Goal: Information Seeking & Learning: Learn about a topic

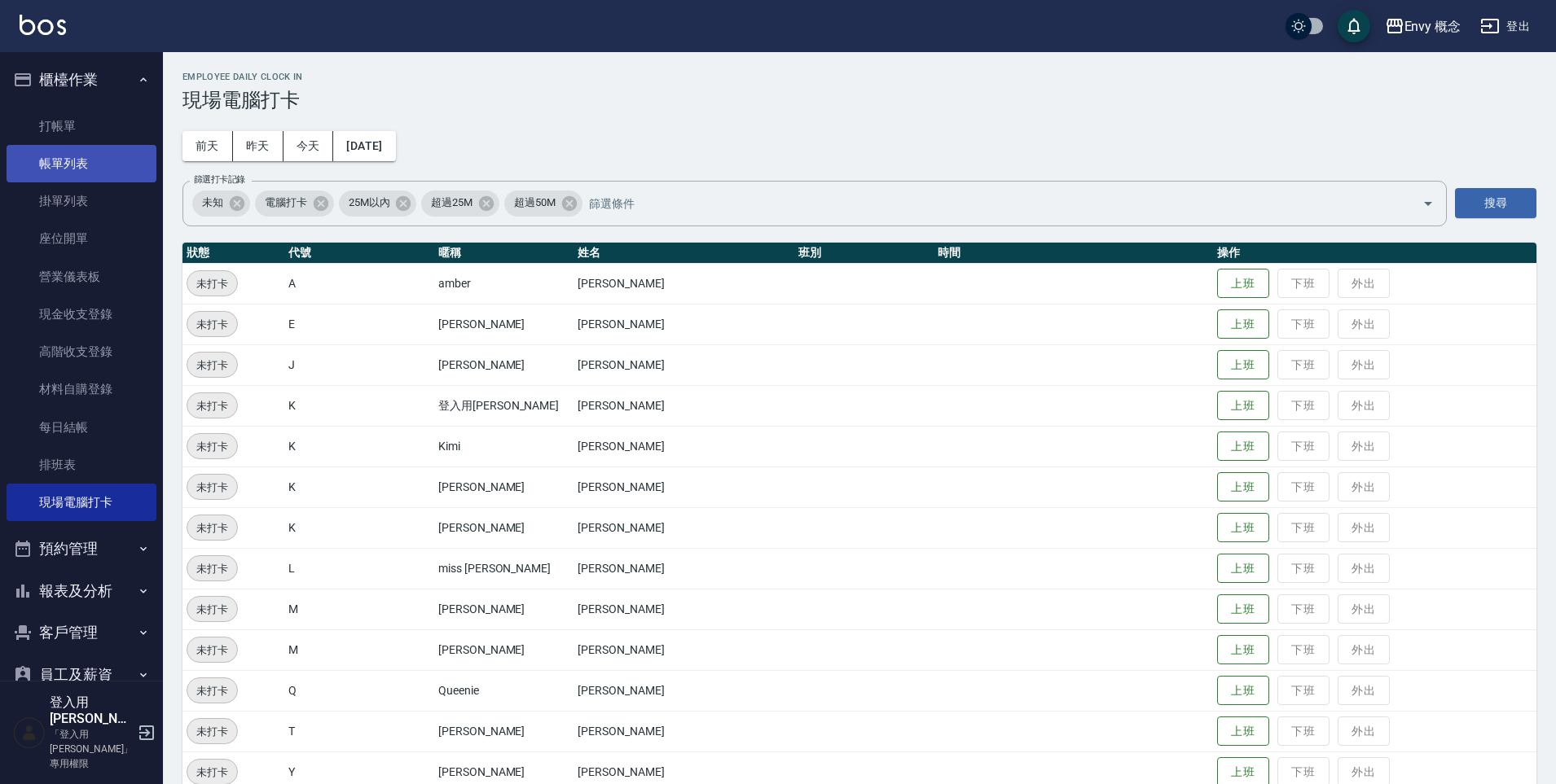
click at [88, 171] on link "帳單列表" at bounding box center [81, 164] width 150 height 38
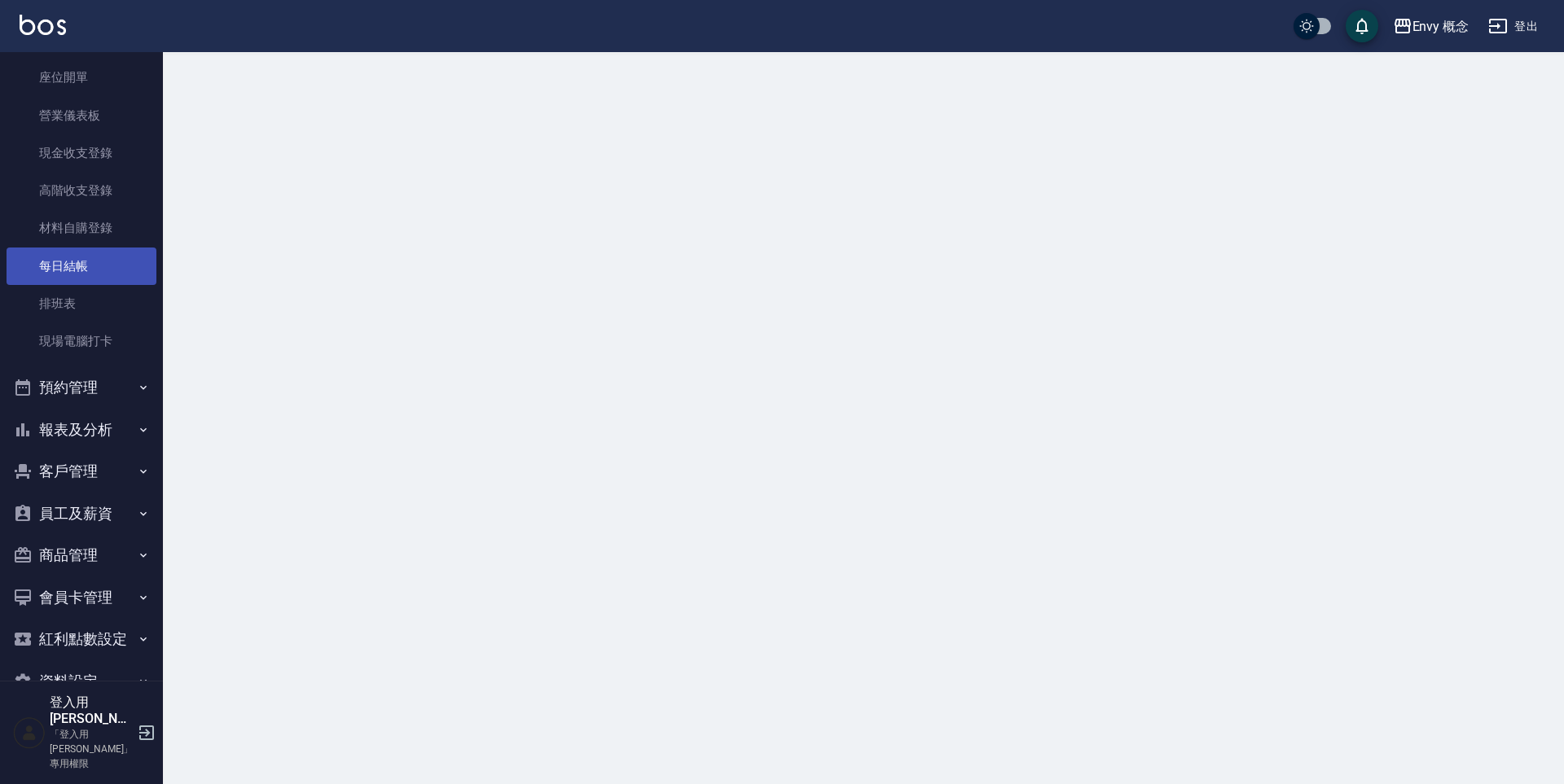
scroll to position [171, 0]
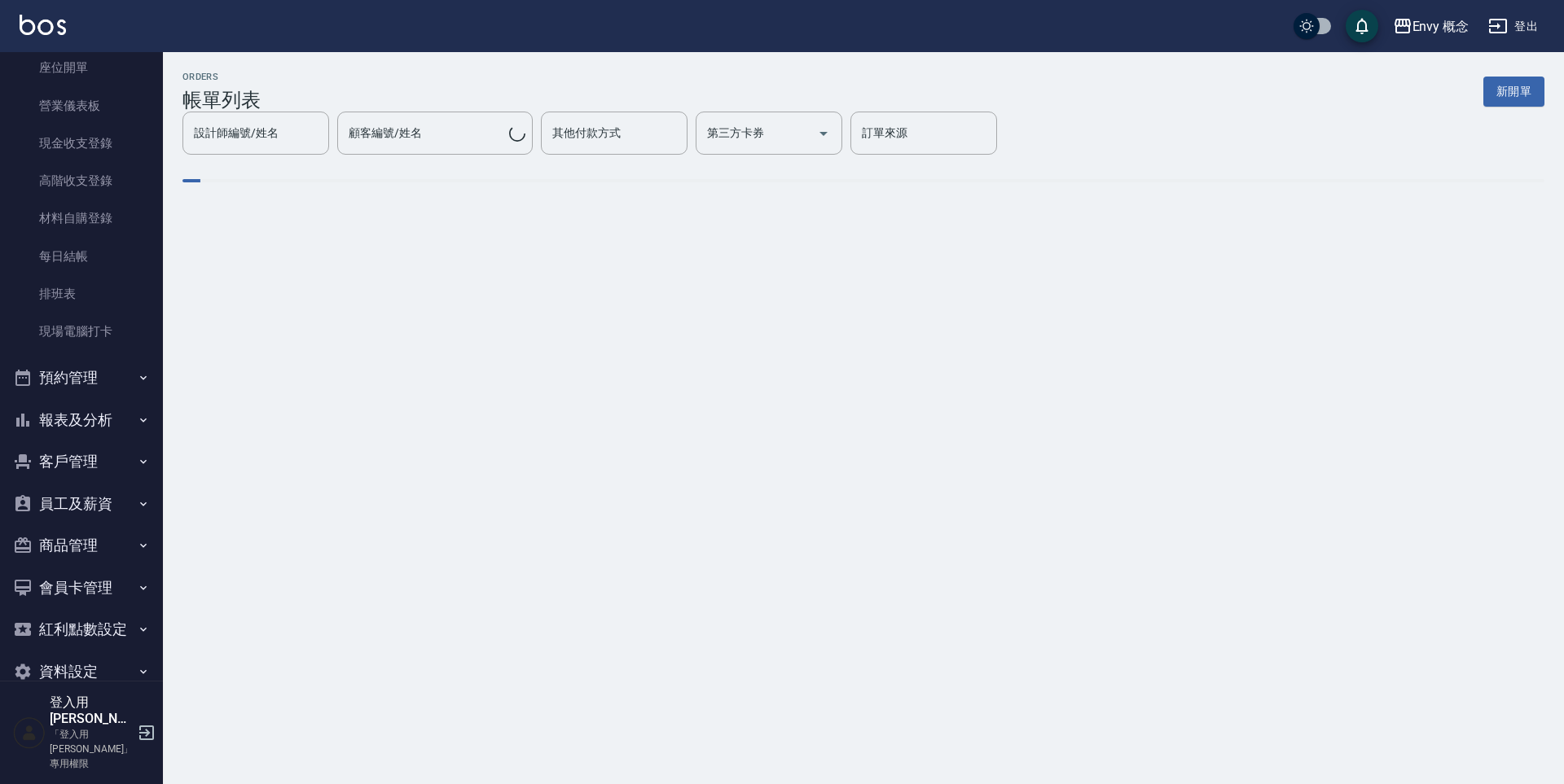
click at [87, 424] on button "報表及分析" at bounding box center [81, 421] width 150 height 43
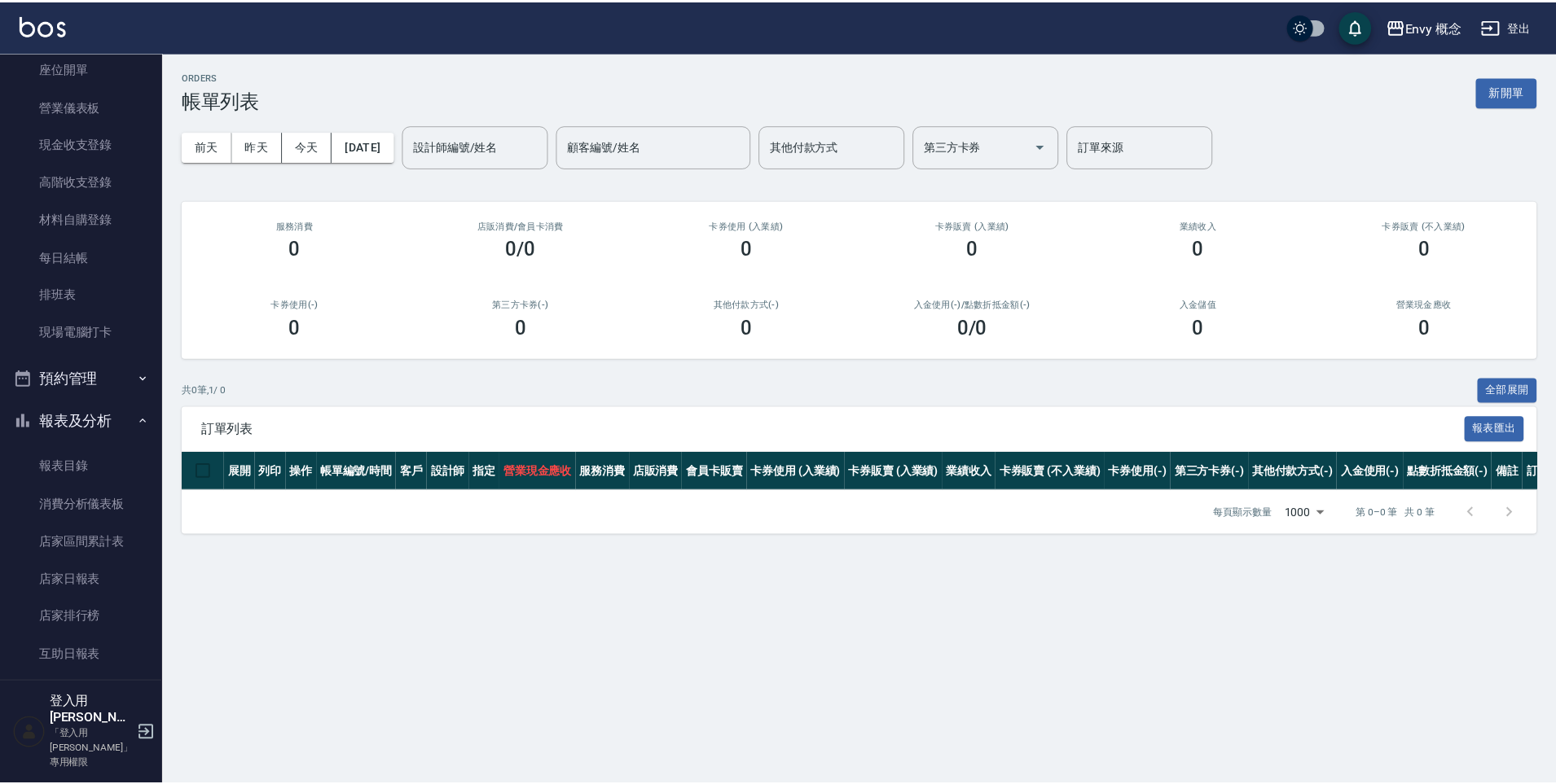
scroll to position [200, 0]
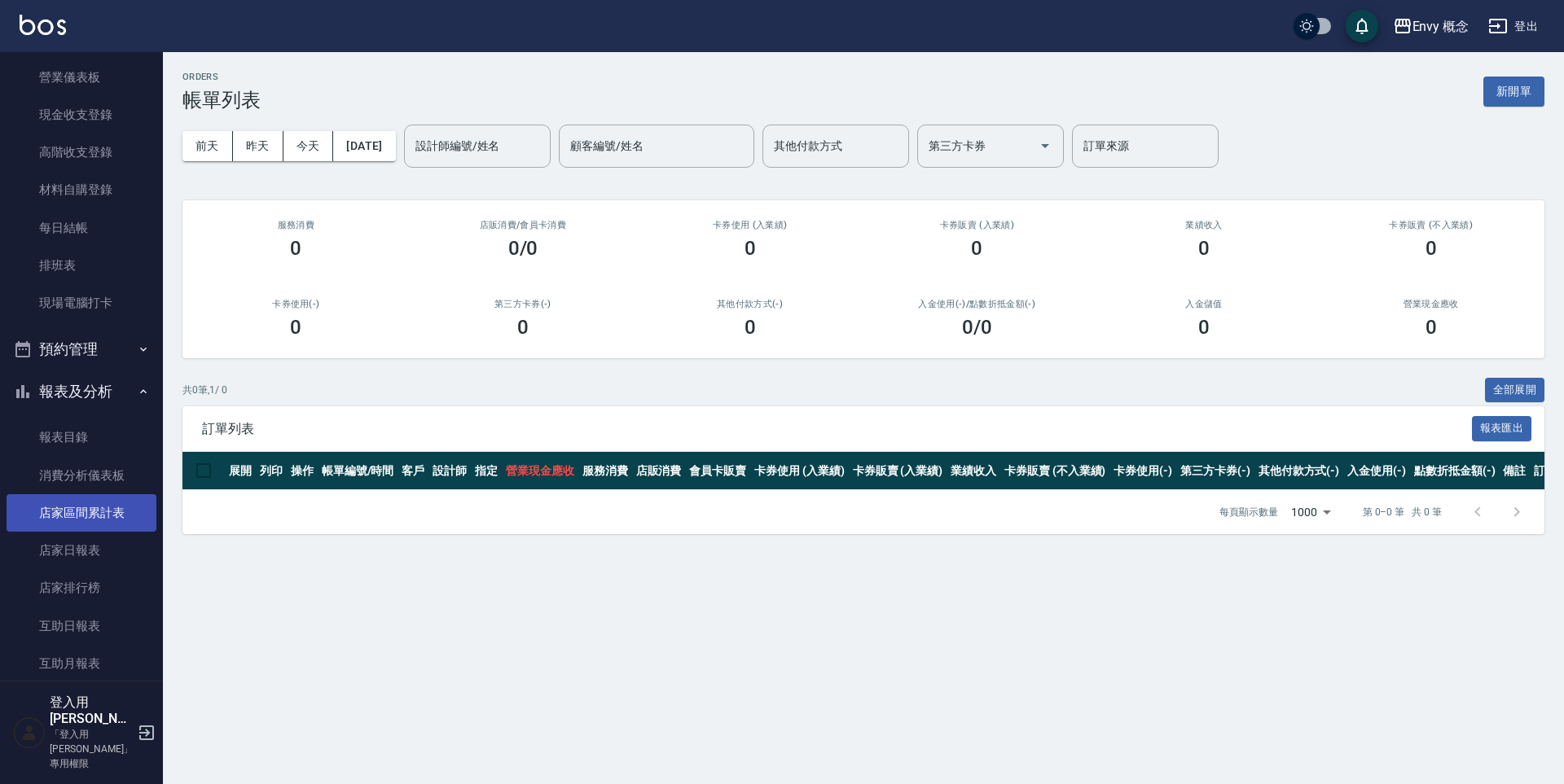
click at [89, 507] on link "店家區間累計表" at bounding box center [81, 514] width 150 height 38
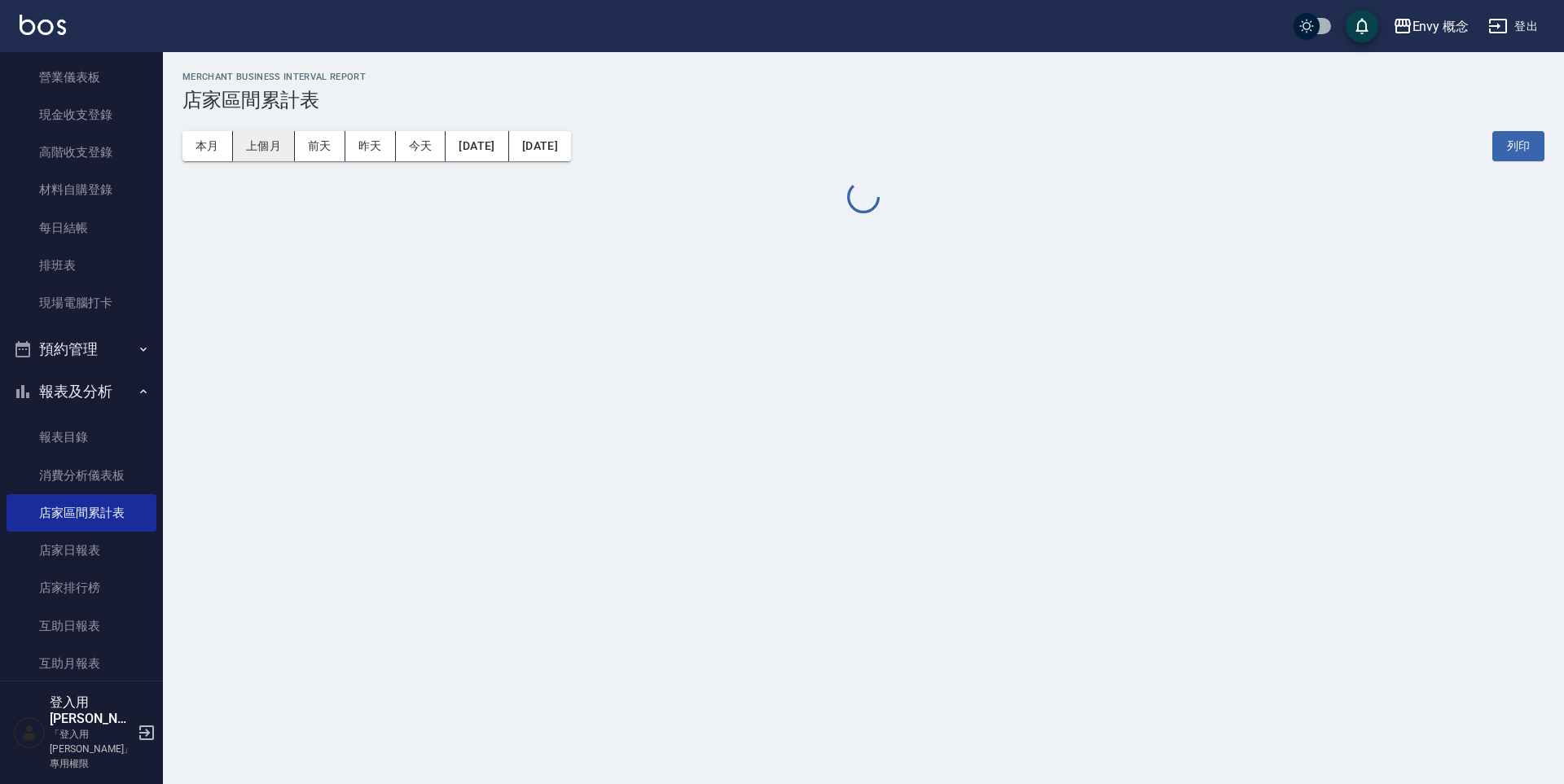
click at [260, 150] on button "上個月" at bounding box center [263, 146] width 62 height 30
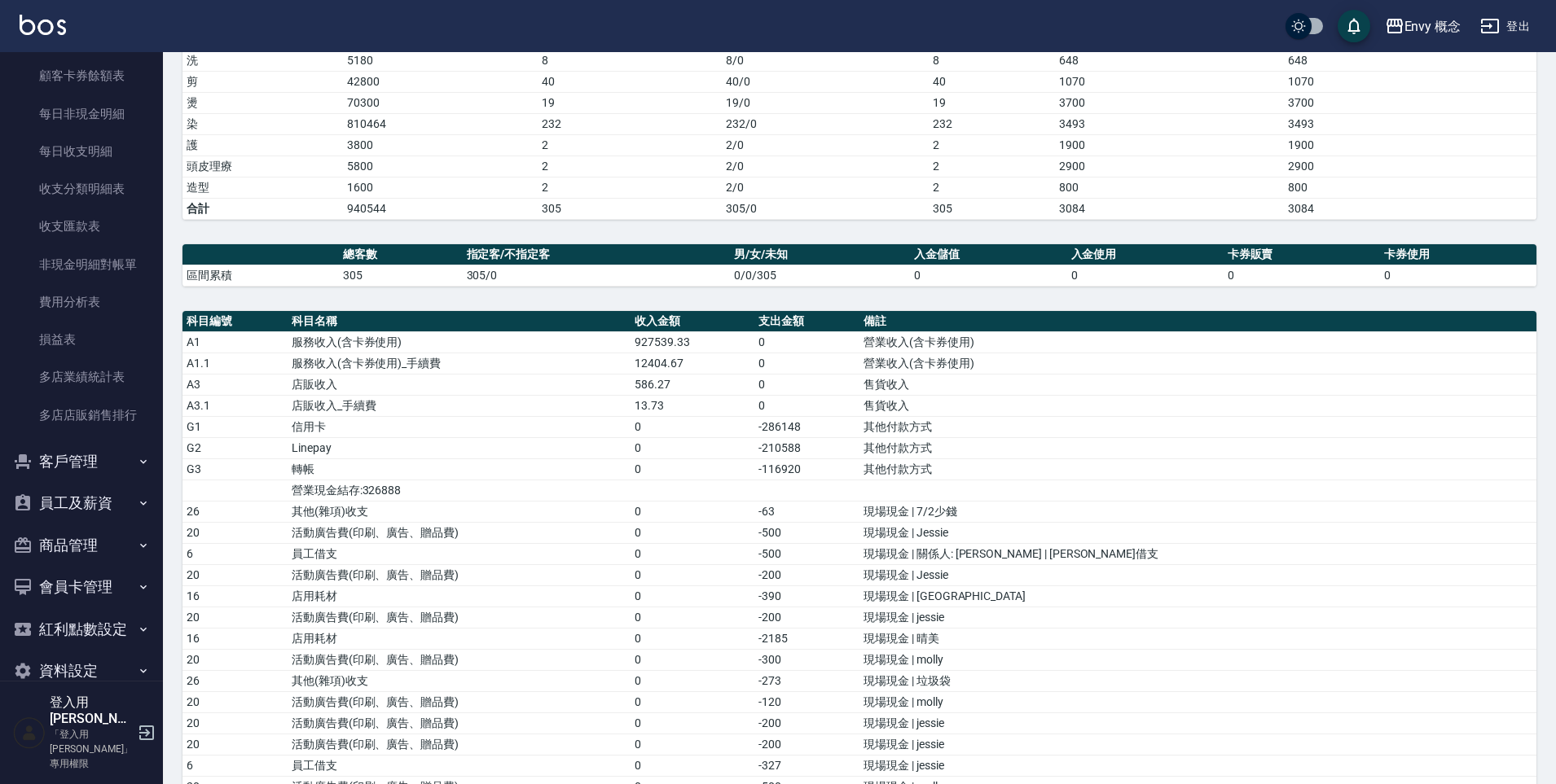
scroll to position [245, 0]
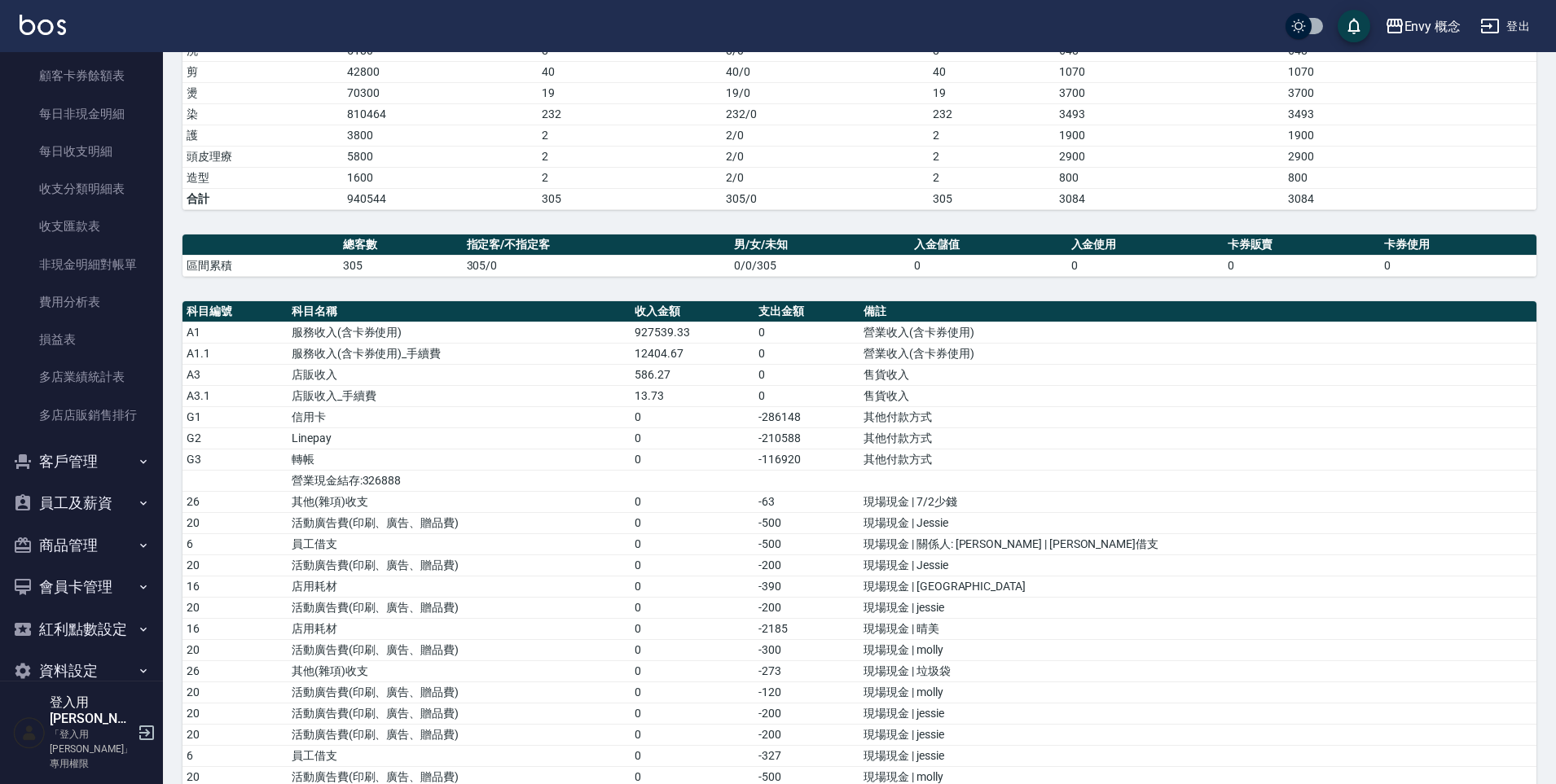
click at [80, 504] on button "員工及薪資" at bounding box center [81, 504] width 150 height 43
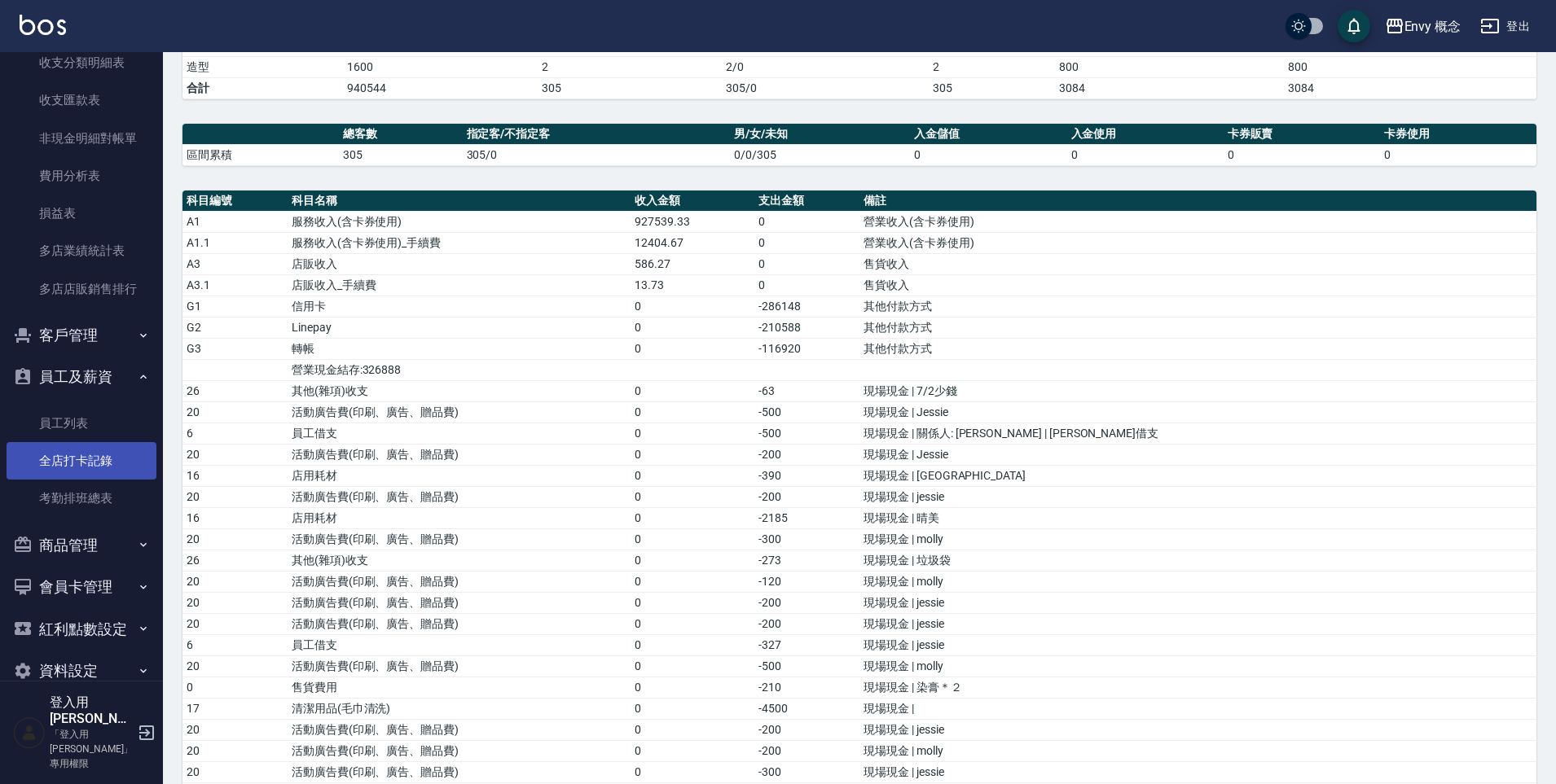
scroll to position [379, 0]
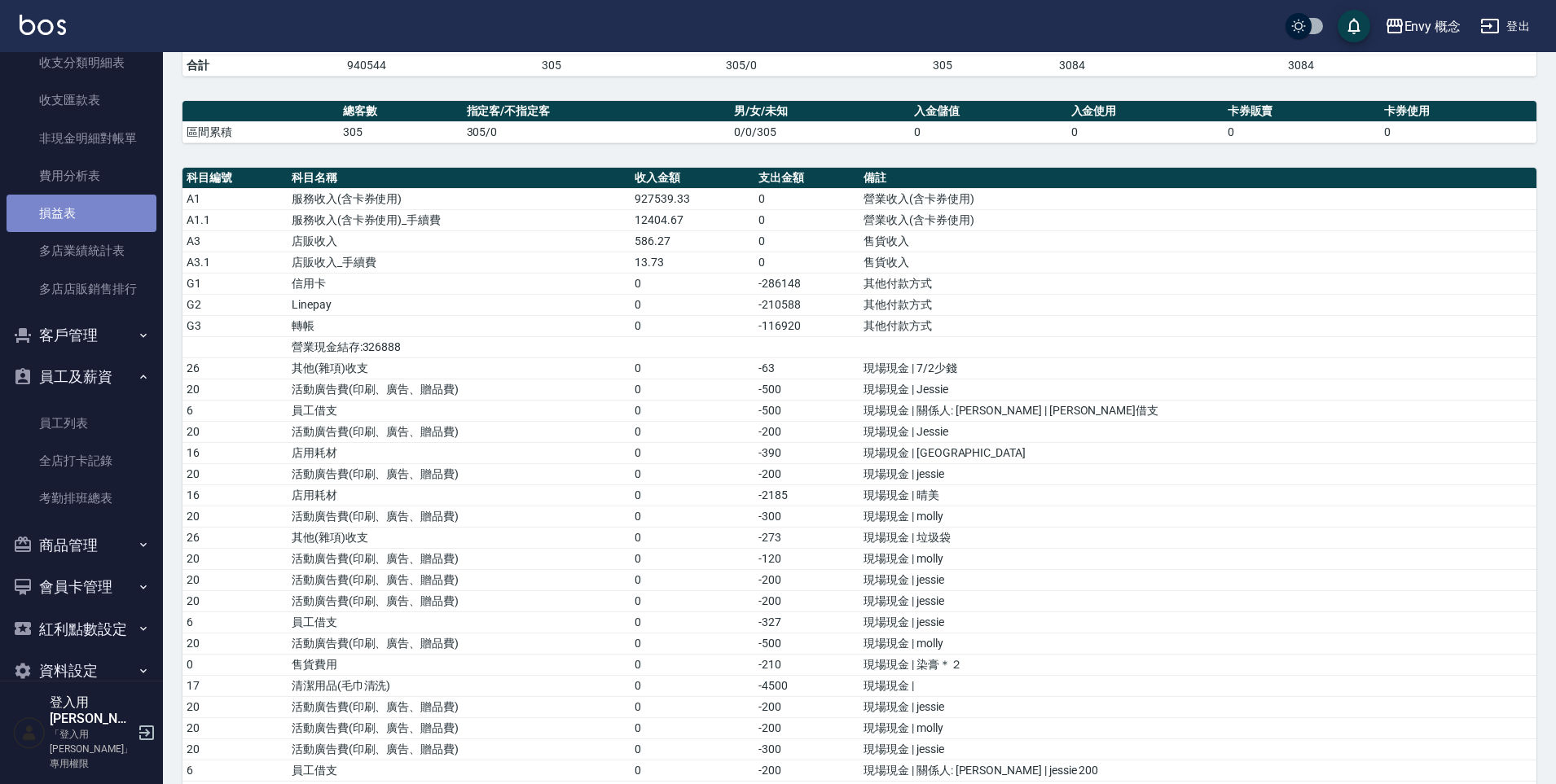
click at [81, 221] on link "損益表" at bounding box center [81, 214] width 150 height 38
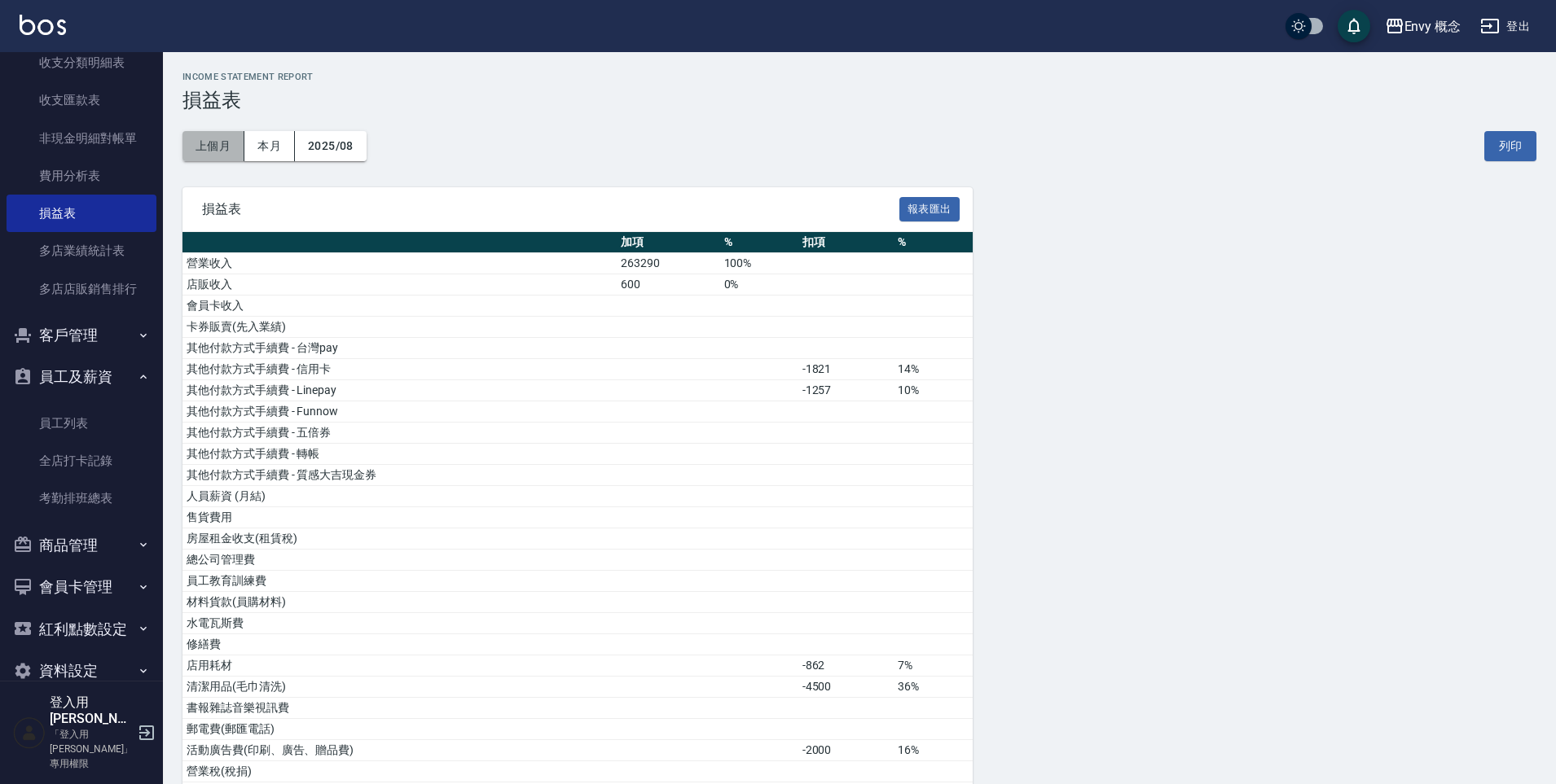
click at [214, 155] on button "上個月" at bounding box center [213, 146] width 62 height 30
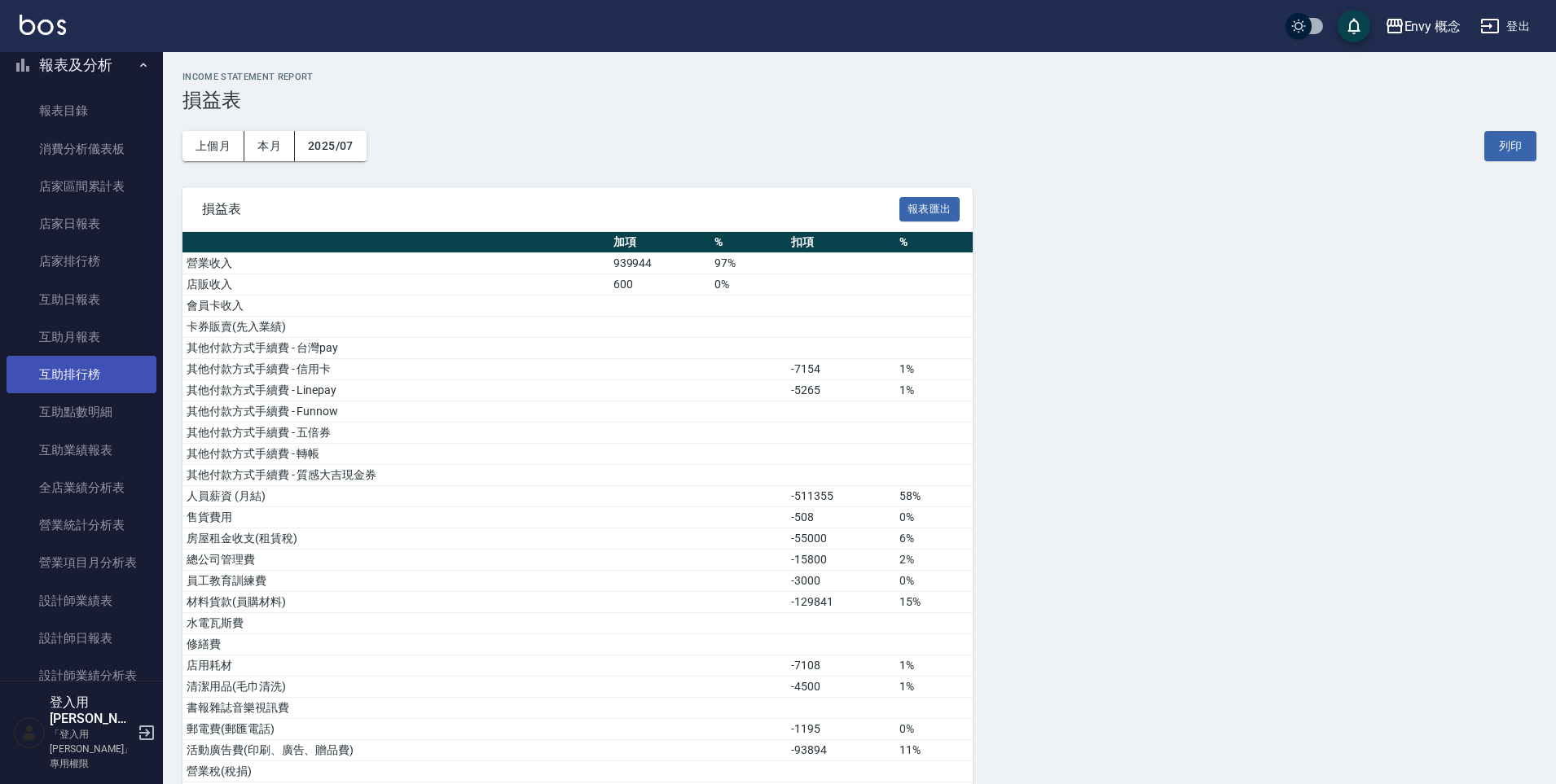
scroll to position [468, 0]
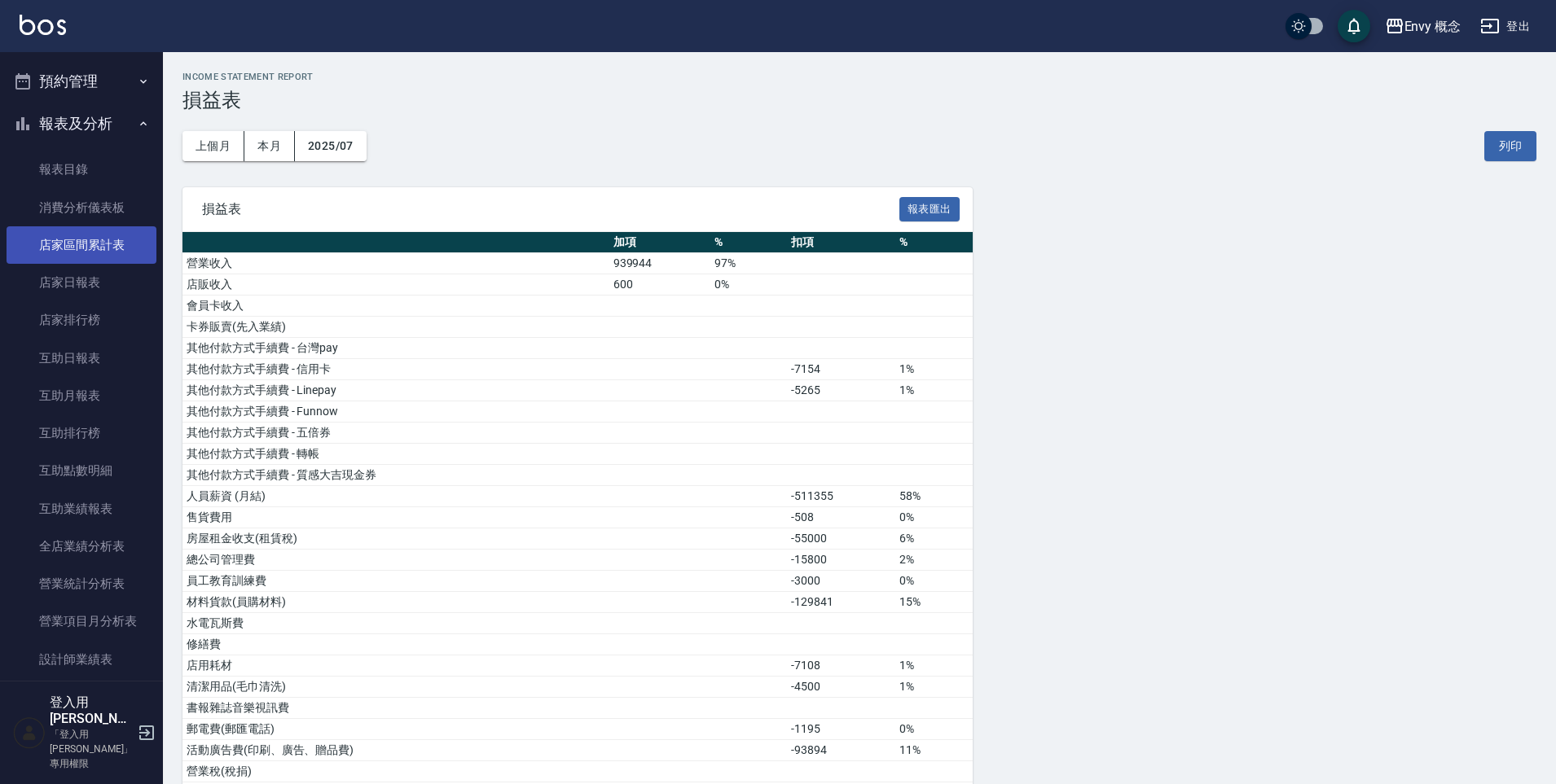
click at [72, 245] on link "店家區間累計表" at bounding box center [81, 246] width 150 height 38
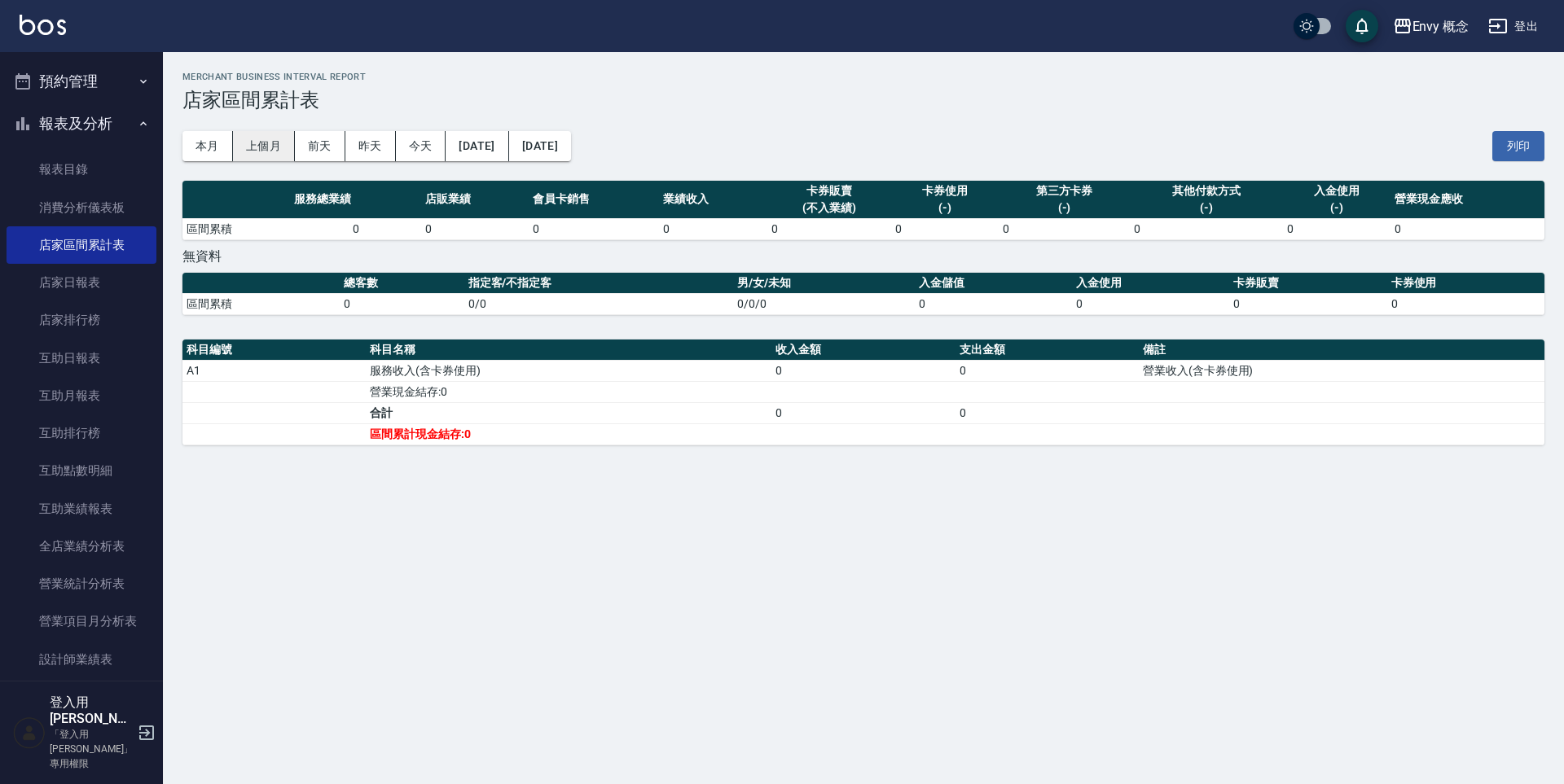
click at [248, 146] on button "上個月" at bounding box center [263, 146] width 62 height 30
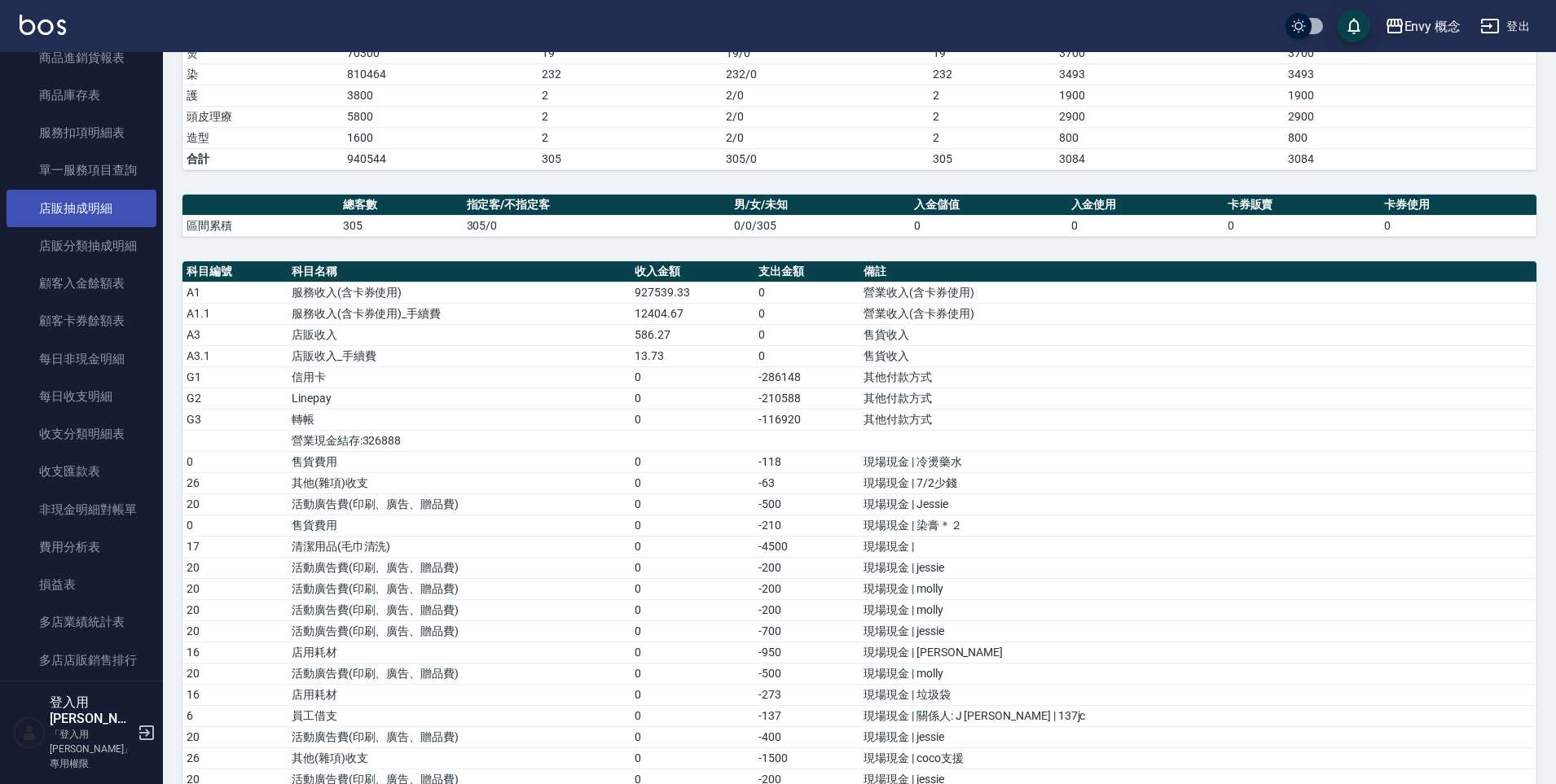
scroll to position [1372, 0]
click at [100, 439] on link "收支分類明細表" at bounding box center [81, 432] width 150 height 38
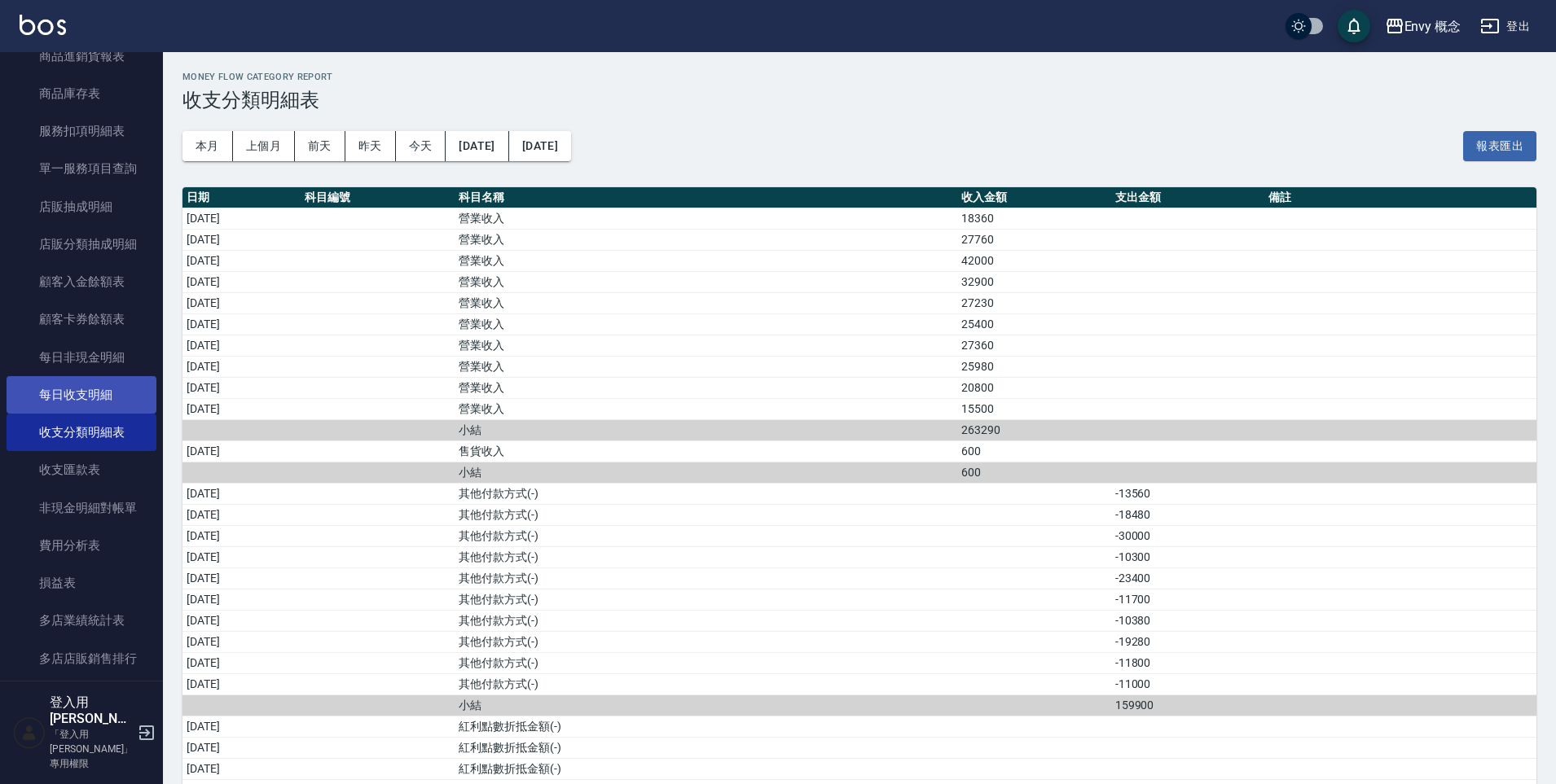
click at [106, 396] on link "每日收支明細" at bounding box center [81, 395] width 150 height 38
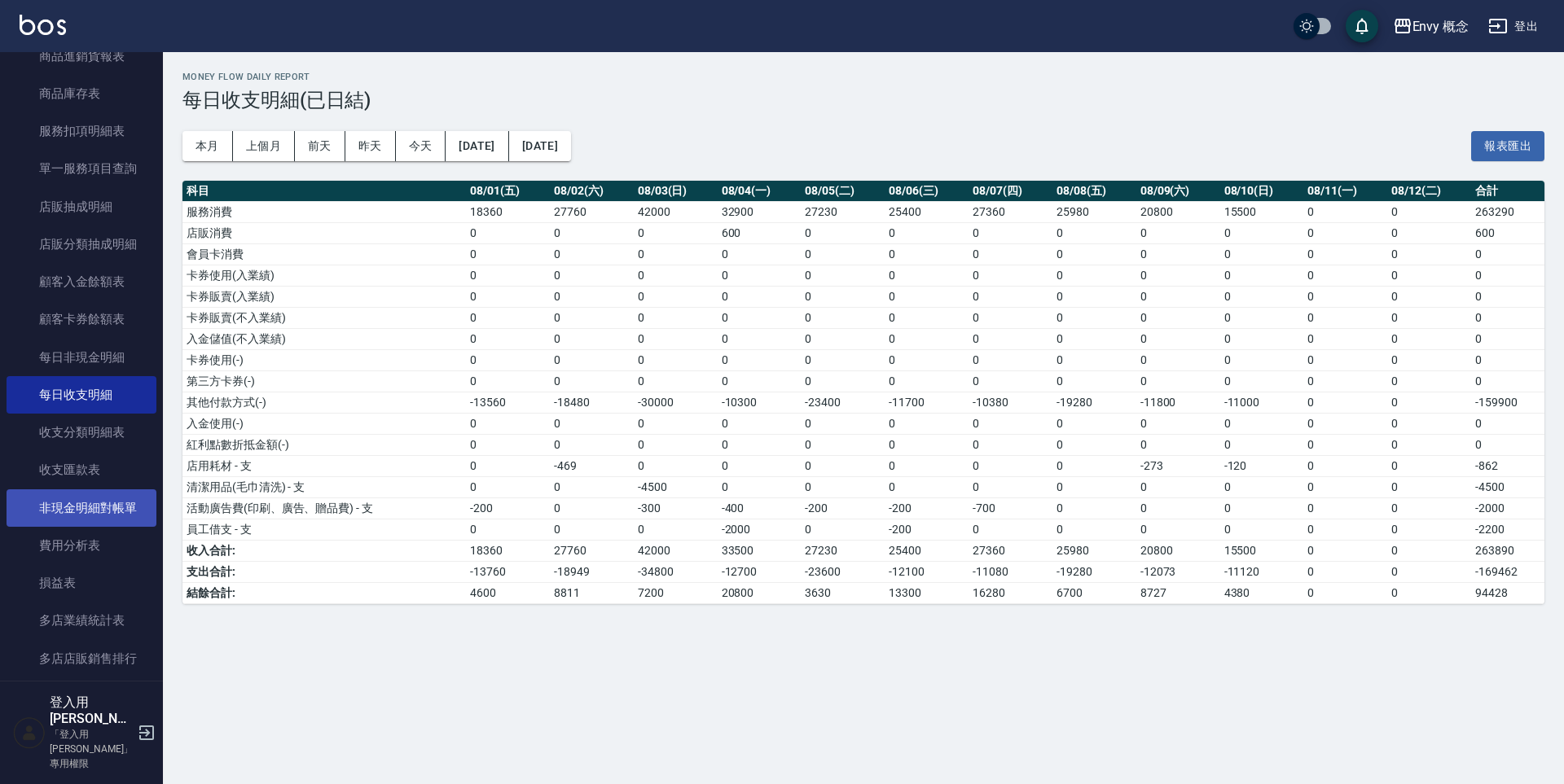
click at [104, 514] on link "非現金明細對帳單" at bounding box center [81, 509] width 150 height 38
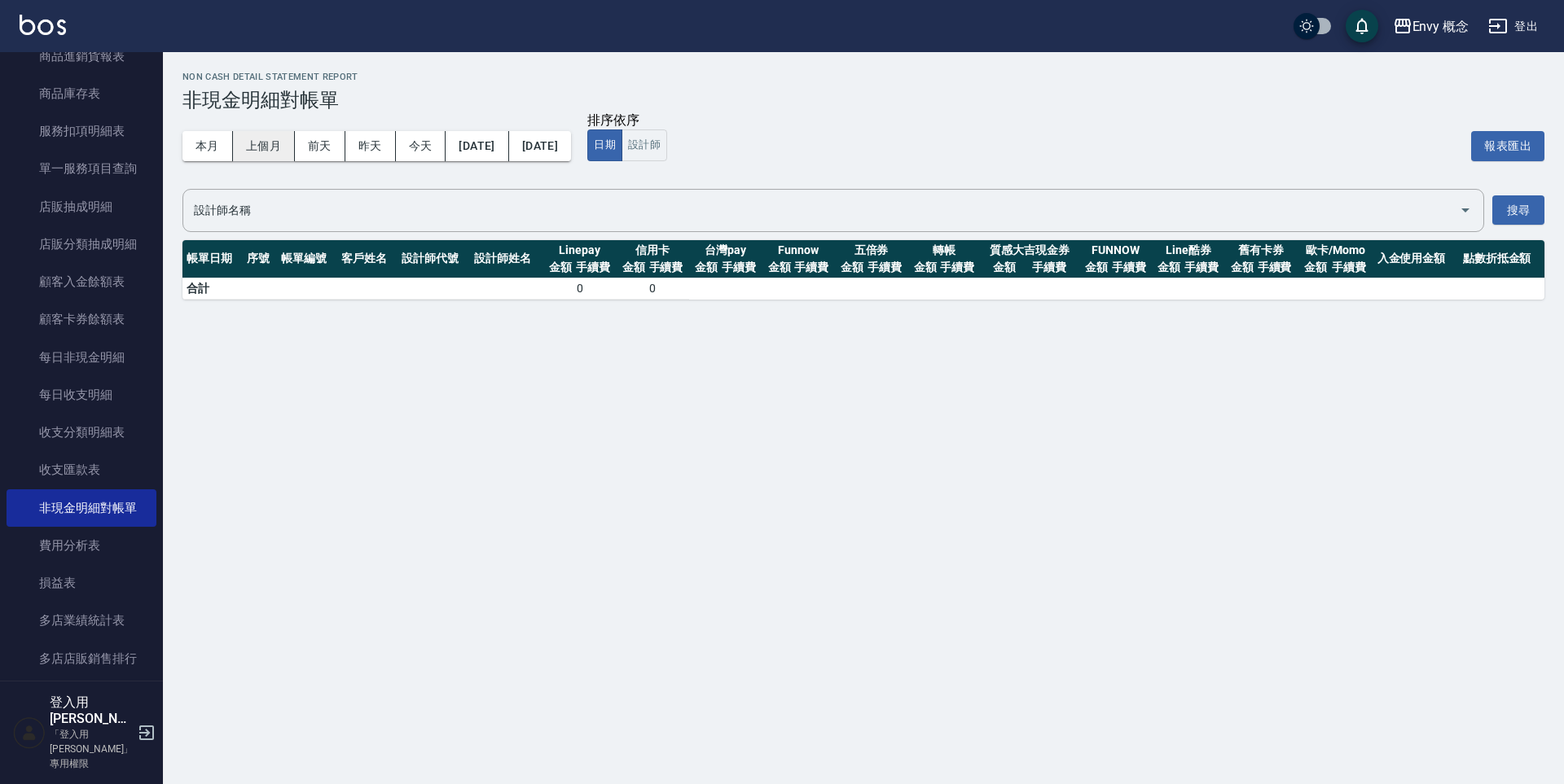
click at [275, 150] on button "上個月" at bounding box center [263, 146] width 62 height 30
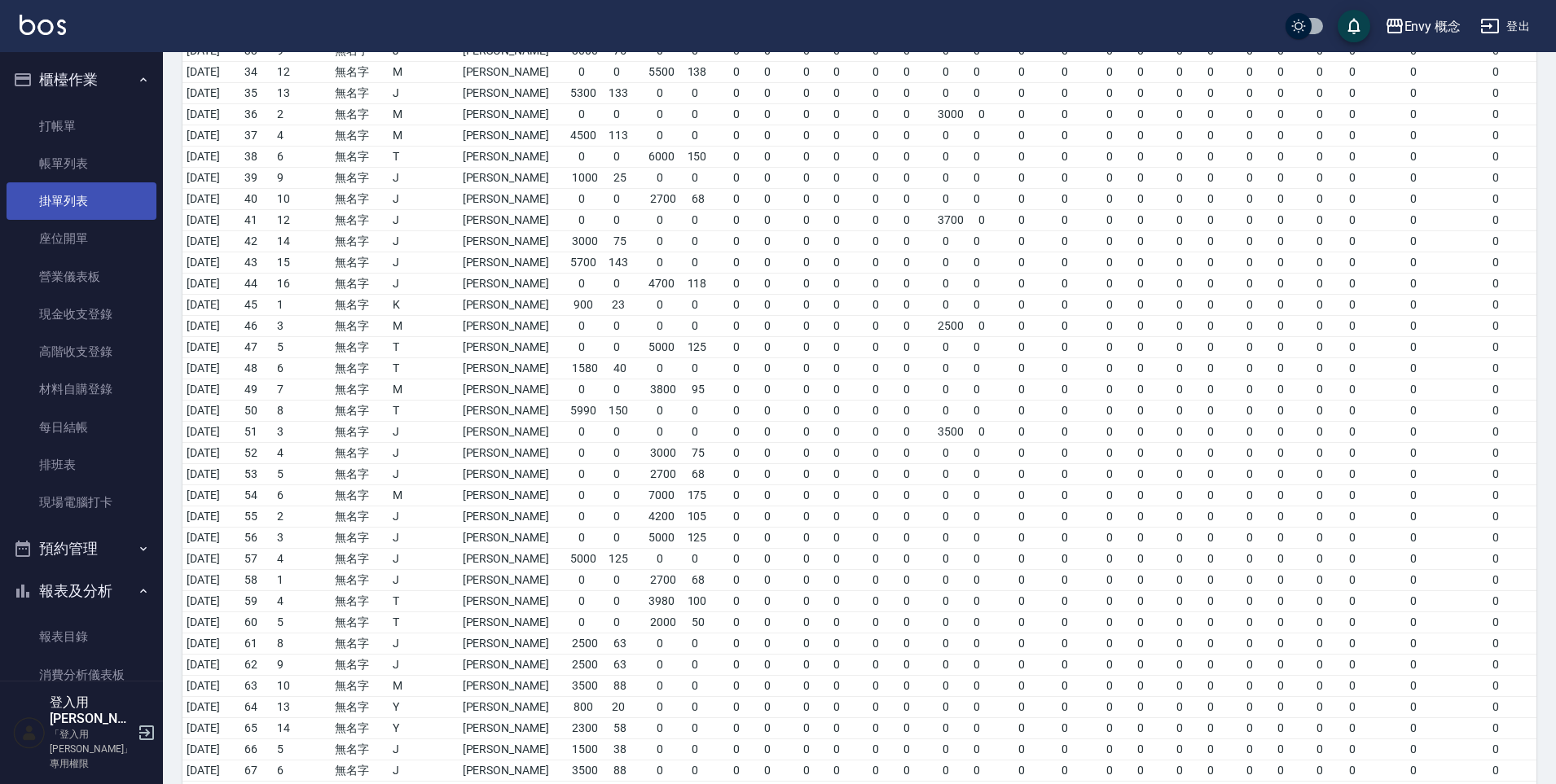
scroll to position [914, 0]
click at [87, 169] on link "帳單列表" at bounding box center [81, 164] width 150 height 38
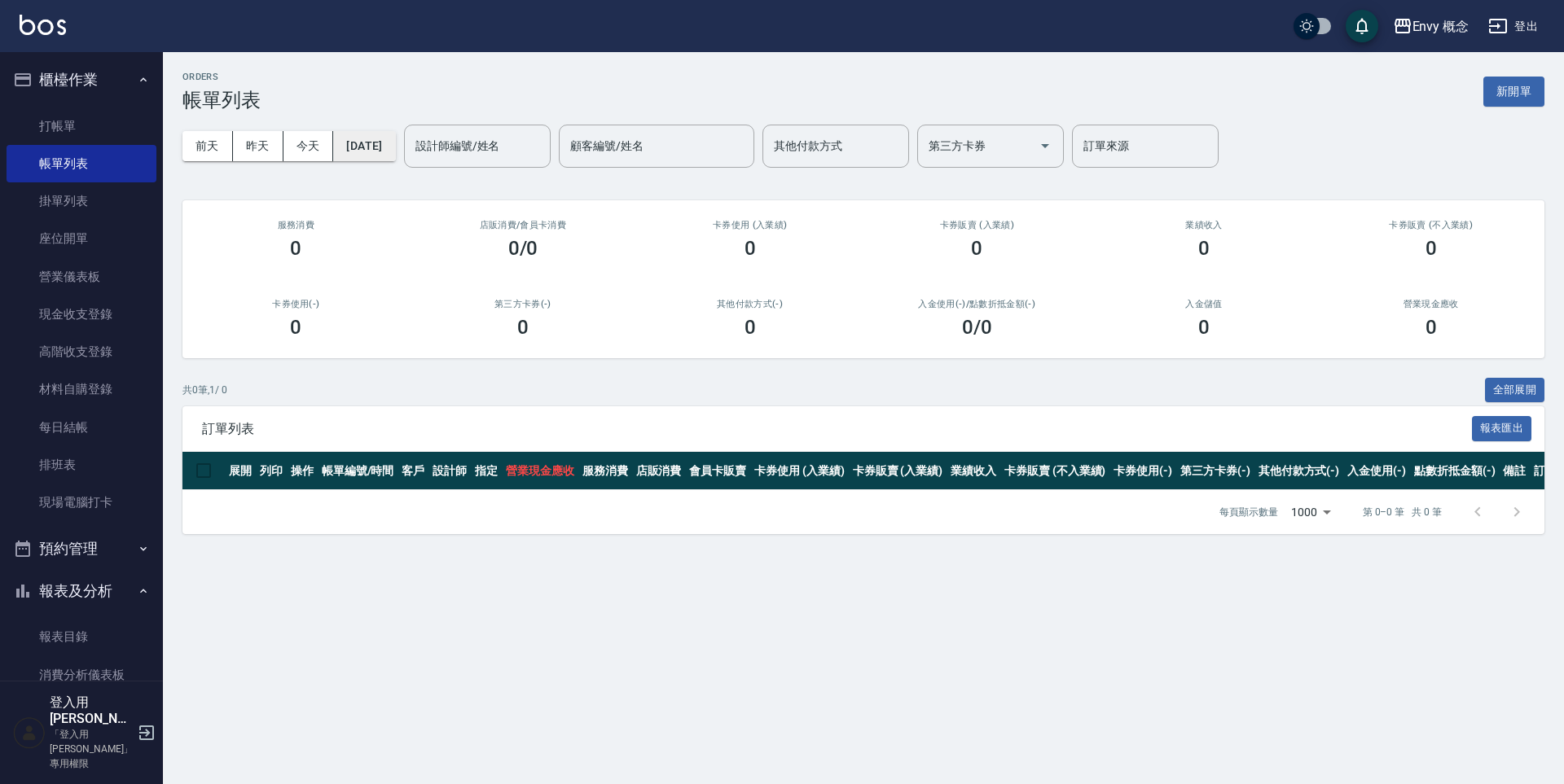
click at [395, 150] on button "[DATE]" at bounding box center [363, 146] width 62 height 30
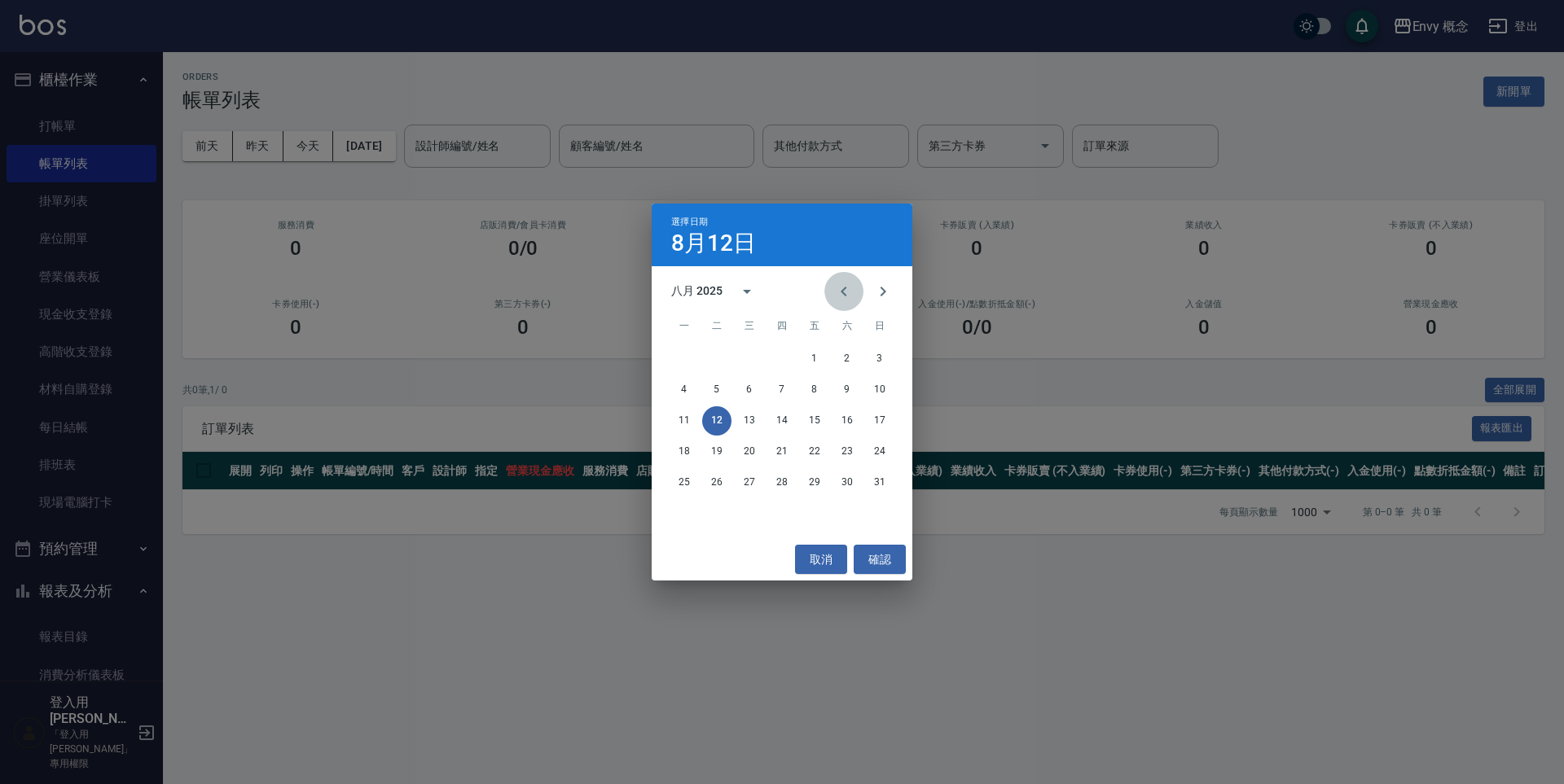
click at [836, 286] on icon "Previous month" at bounding box center [844, 292] width 20 height 20
click at [821, 417] on button "18" at bounding box center [814, 422] width 30 height 30
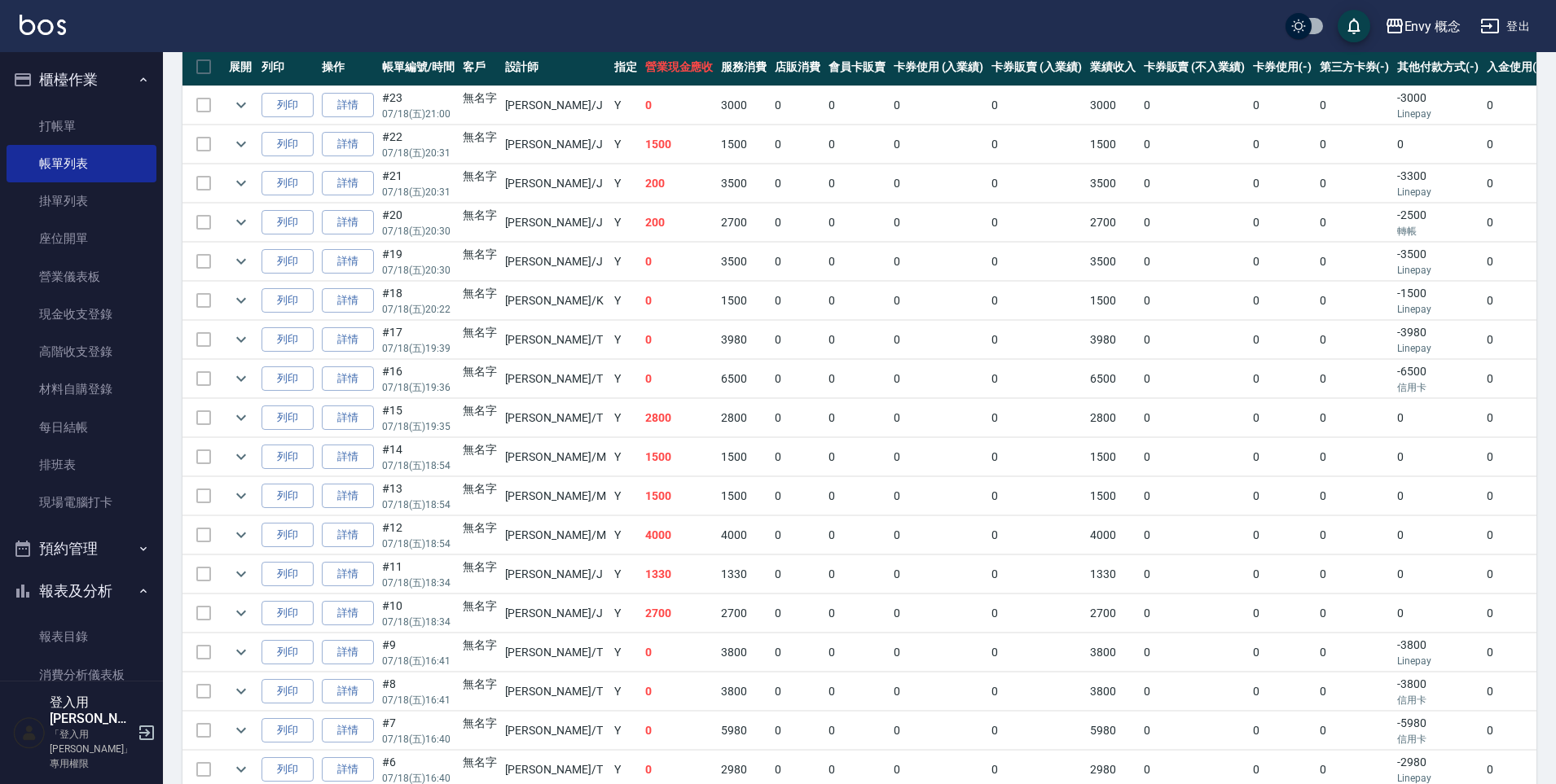
scroll to position [378, 0]
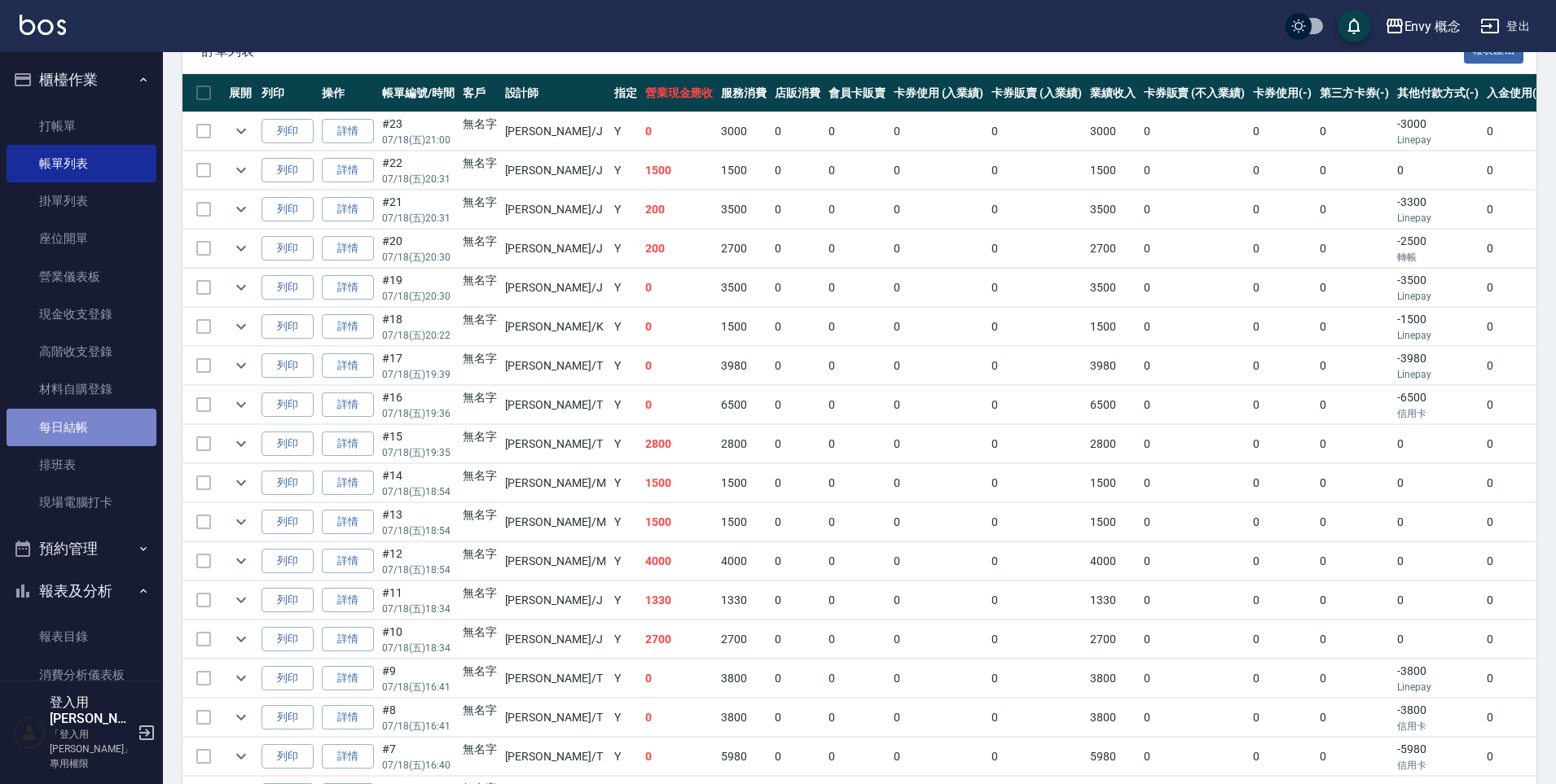
click at [102, 422] on link "每日結帳" at bounding box center [81, 427] width 150 height 38
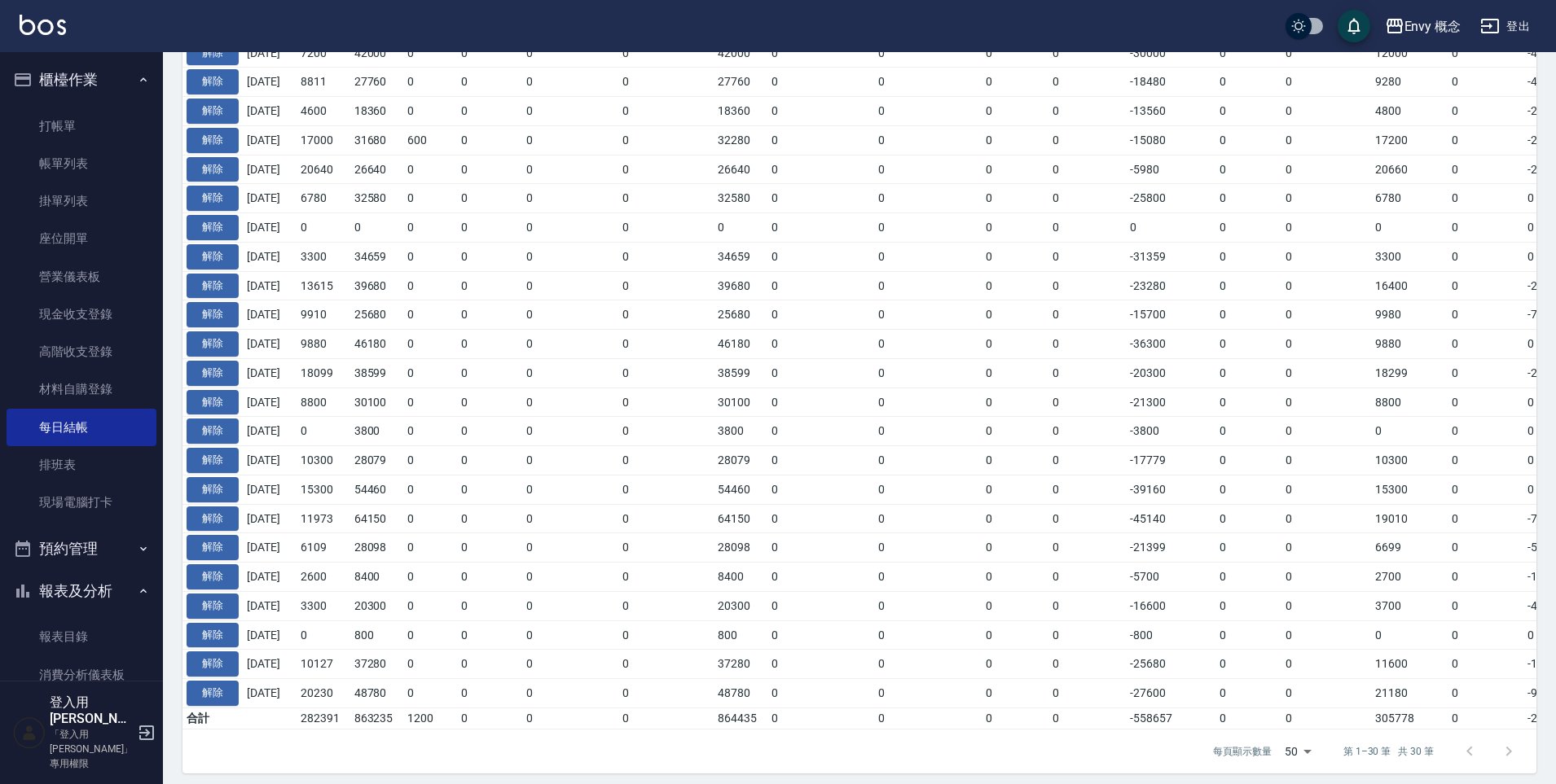
scroll to position [664, 0]
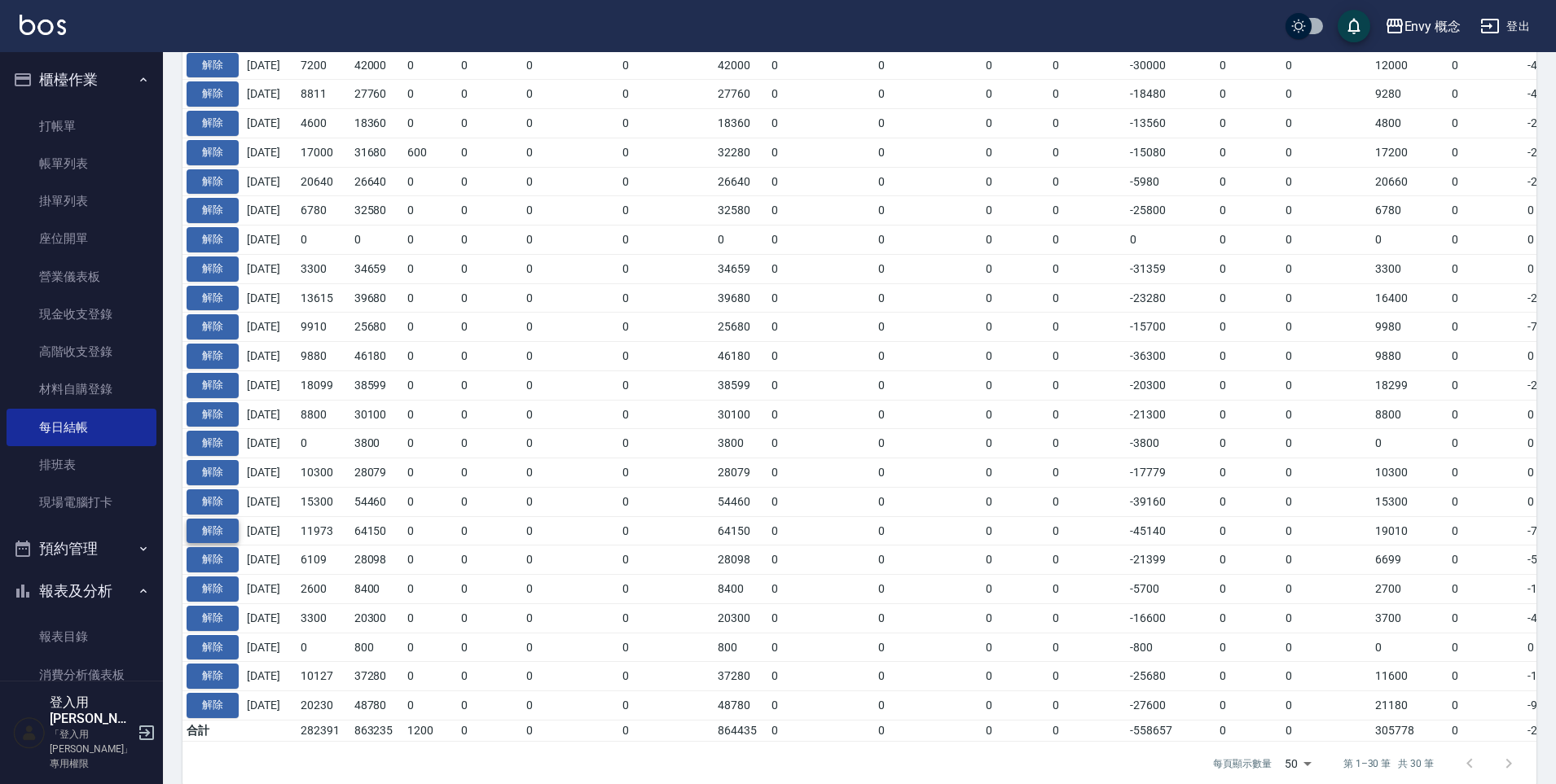
click at [218, 536] on button "解除" at bounding box center [212, 531] width 52 height 25
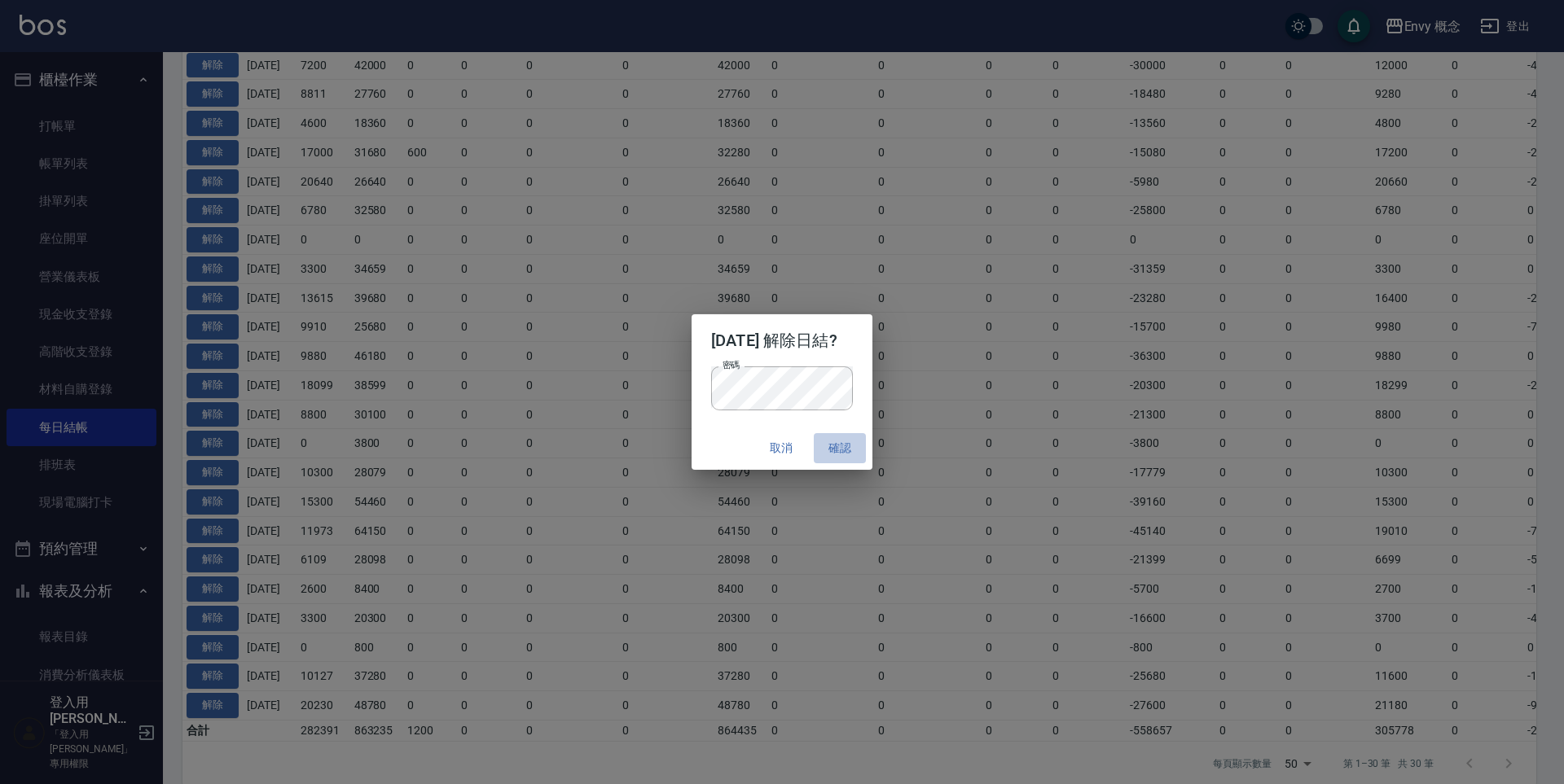
click at [852, 447] on button "確認" at bounding box center [839, 448] width 52 height 30
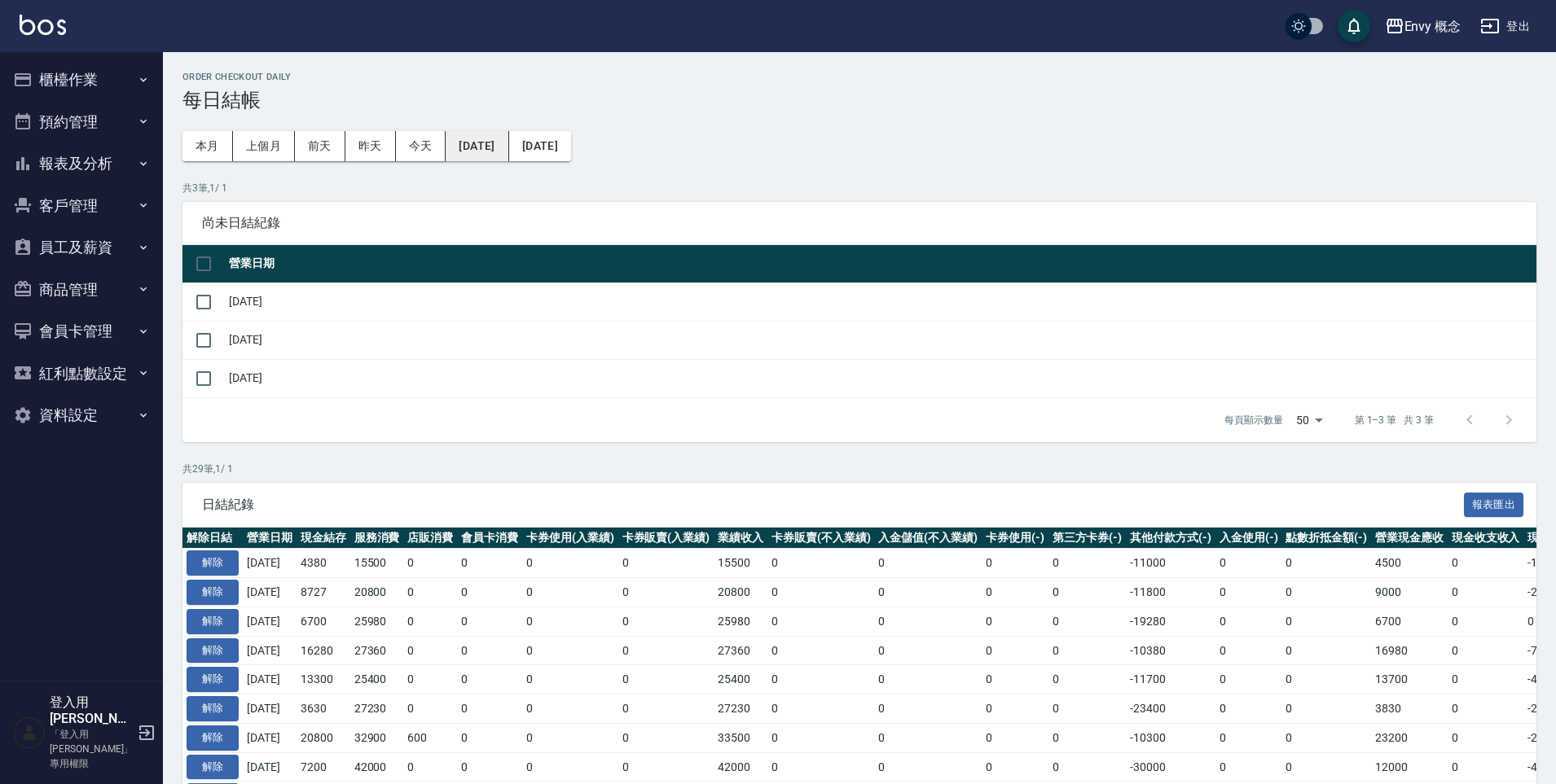
click at [501, 141] on button "[DATE]" at bounding box center [477, 146] width 62 height 30
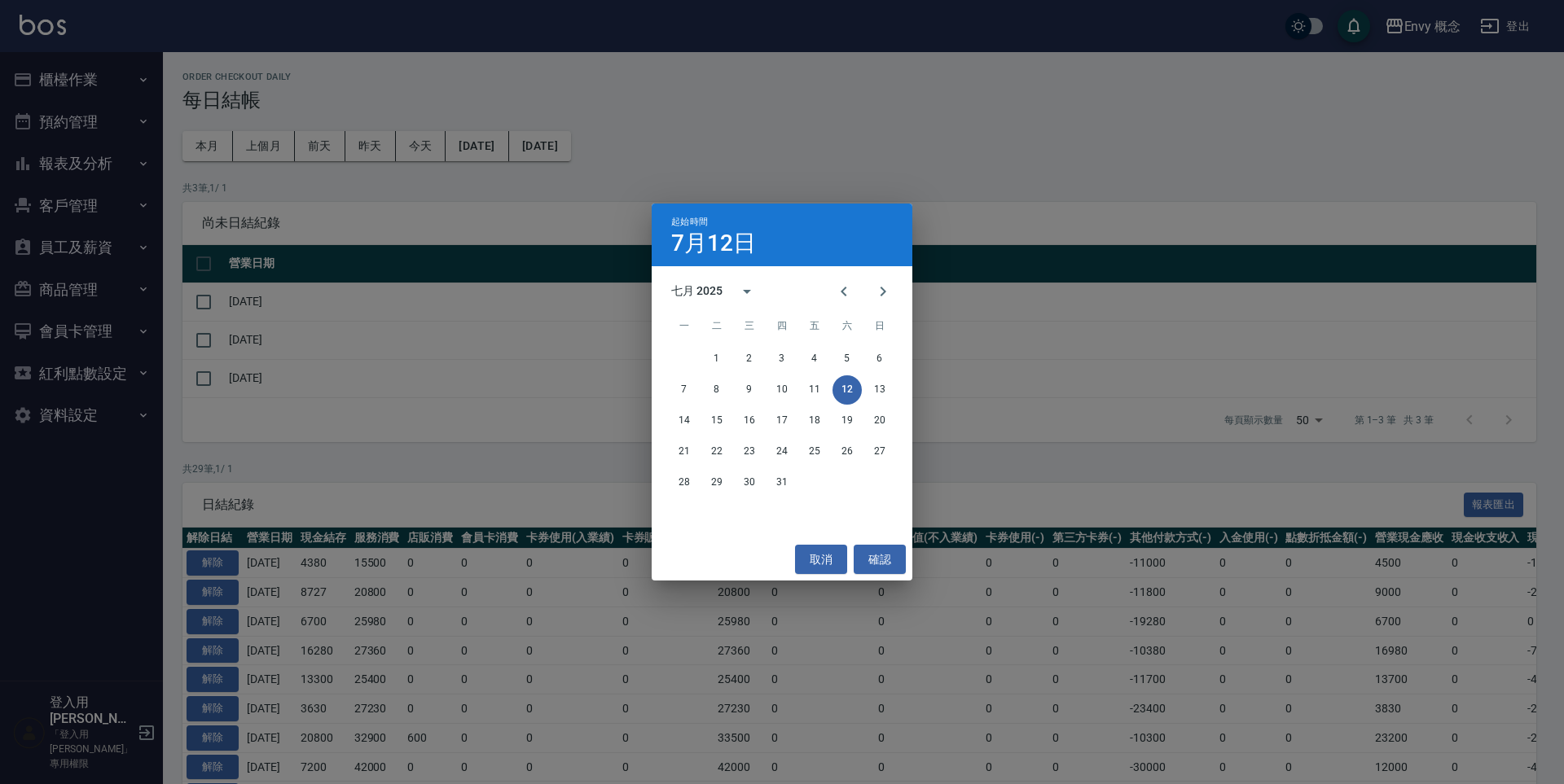
click at [71, 98] on div "起始時間 7月12日 七月 2025 一 二 三 四 五 六 日 1 2 3 4 5 6 7 8 9 10 11 12 13 14 15 16 17 18 1…" at bounding box center [782, 392] width 1564 height 784
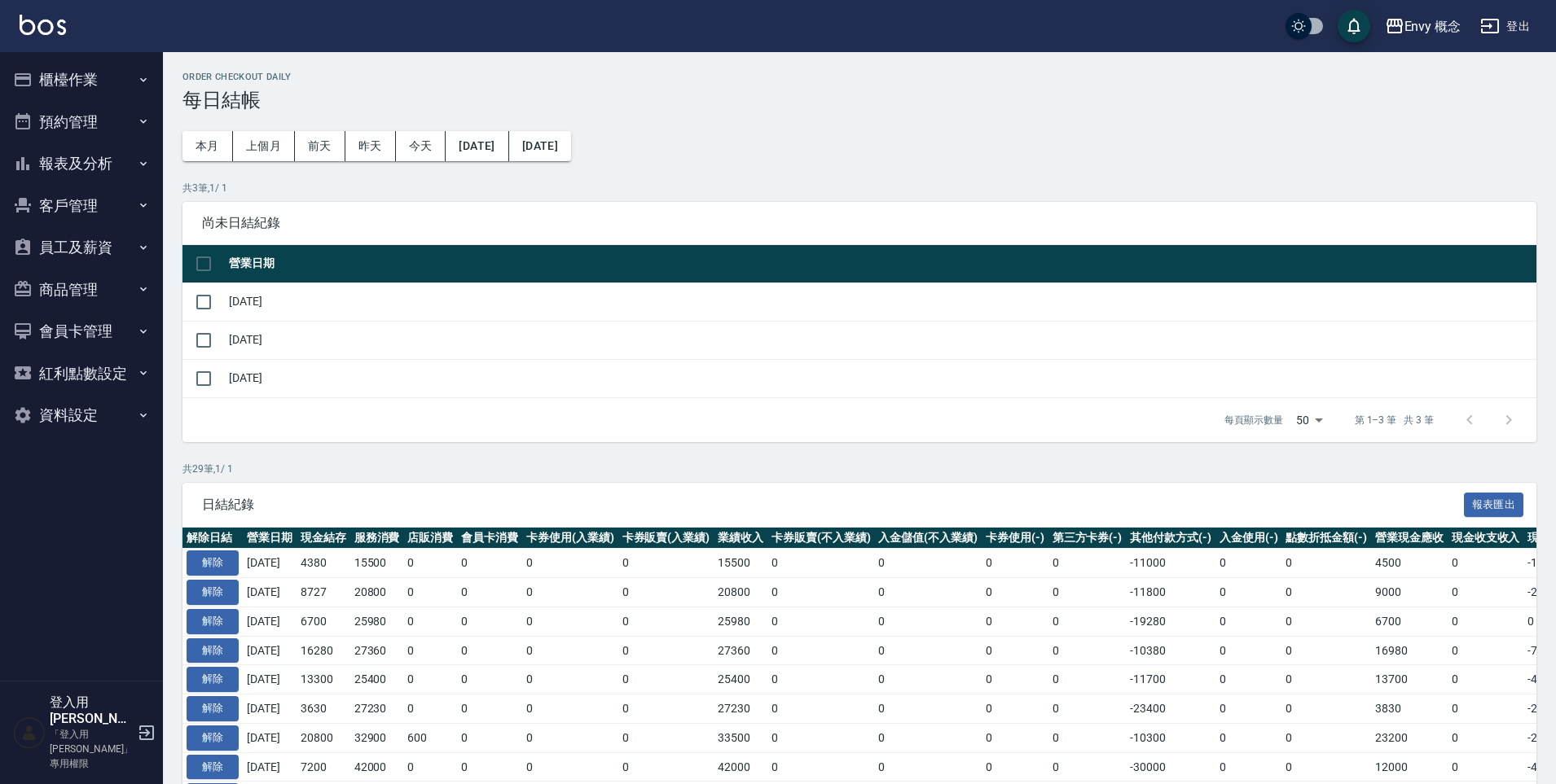
click at [76, 76] on button "櫃檯作業" at bounding box center [81, 80] width 150 height 43
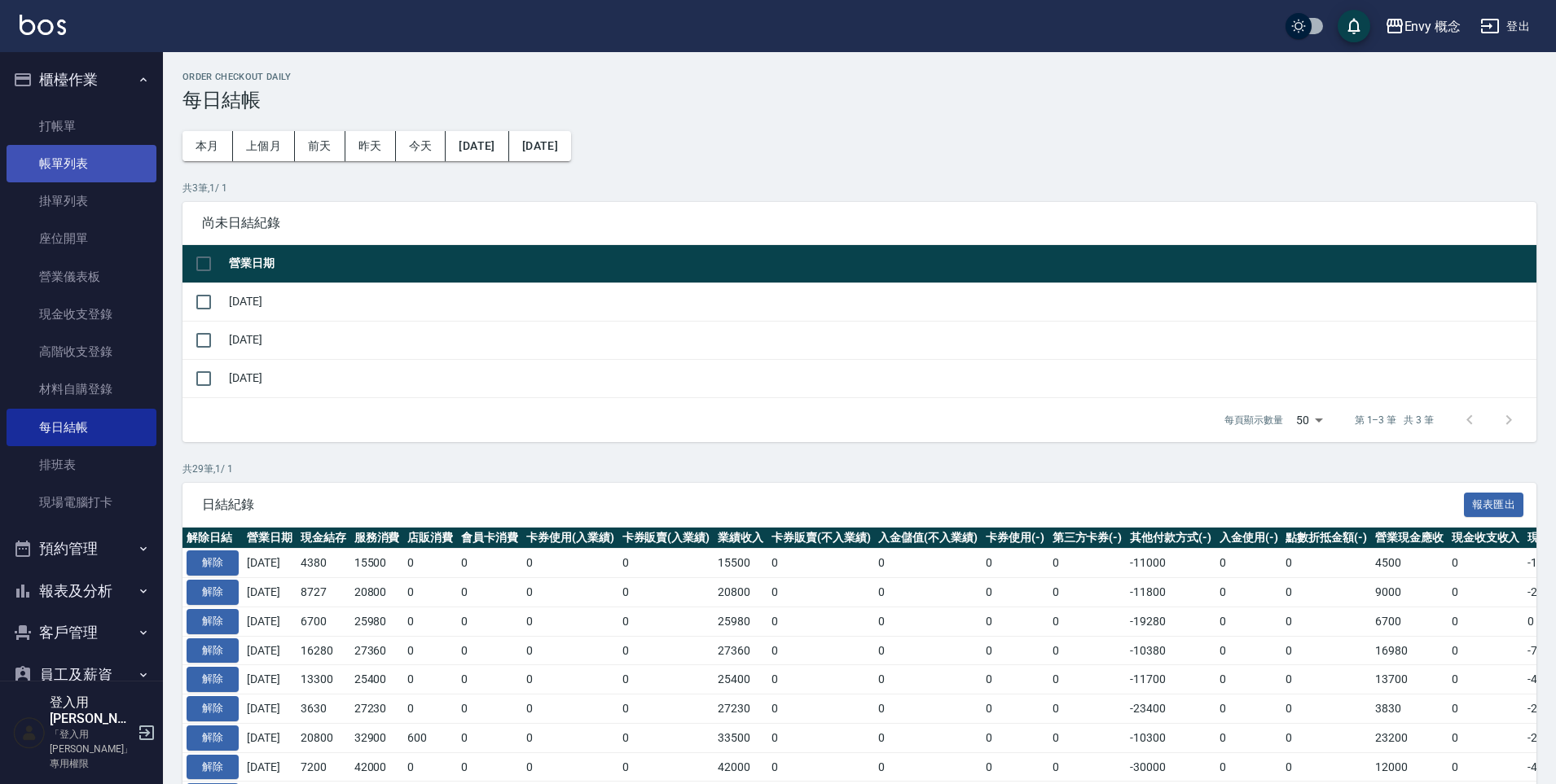
click at [76, 154] on link "帳單列表" at bounding box center [81, 164] width 150 height 38
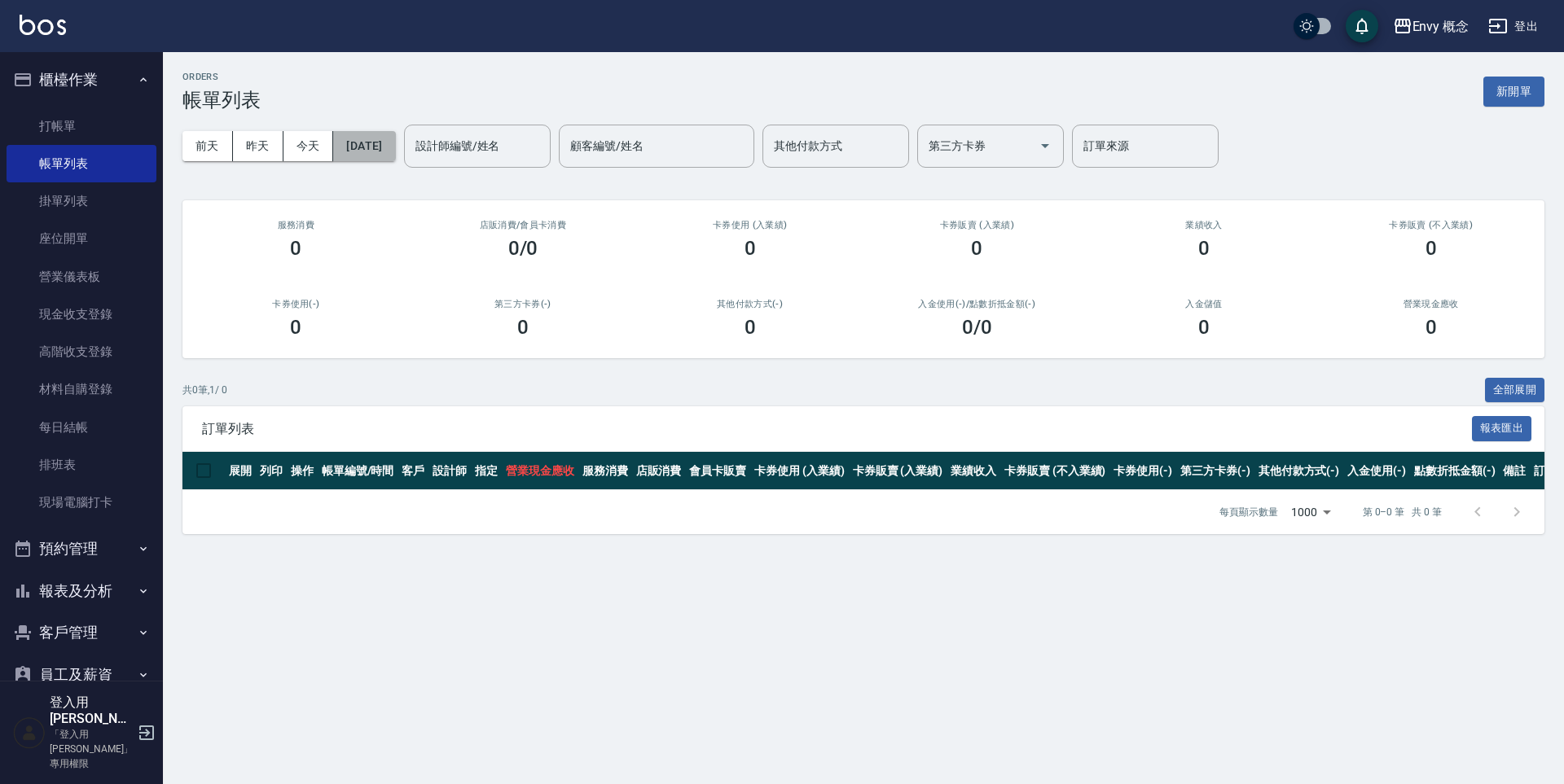
click at [395, 150] on button "[DATE]" at bounding box center [363, 146] width 62 height 30
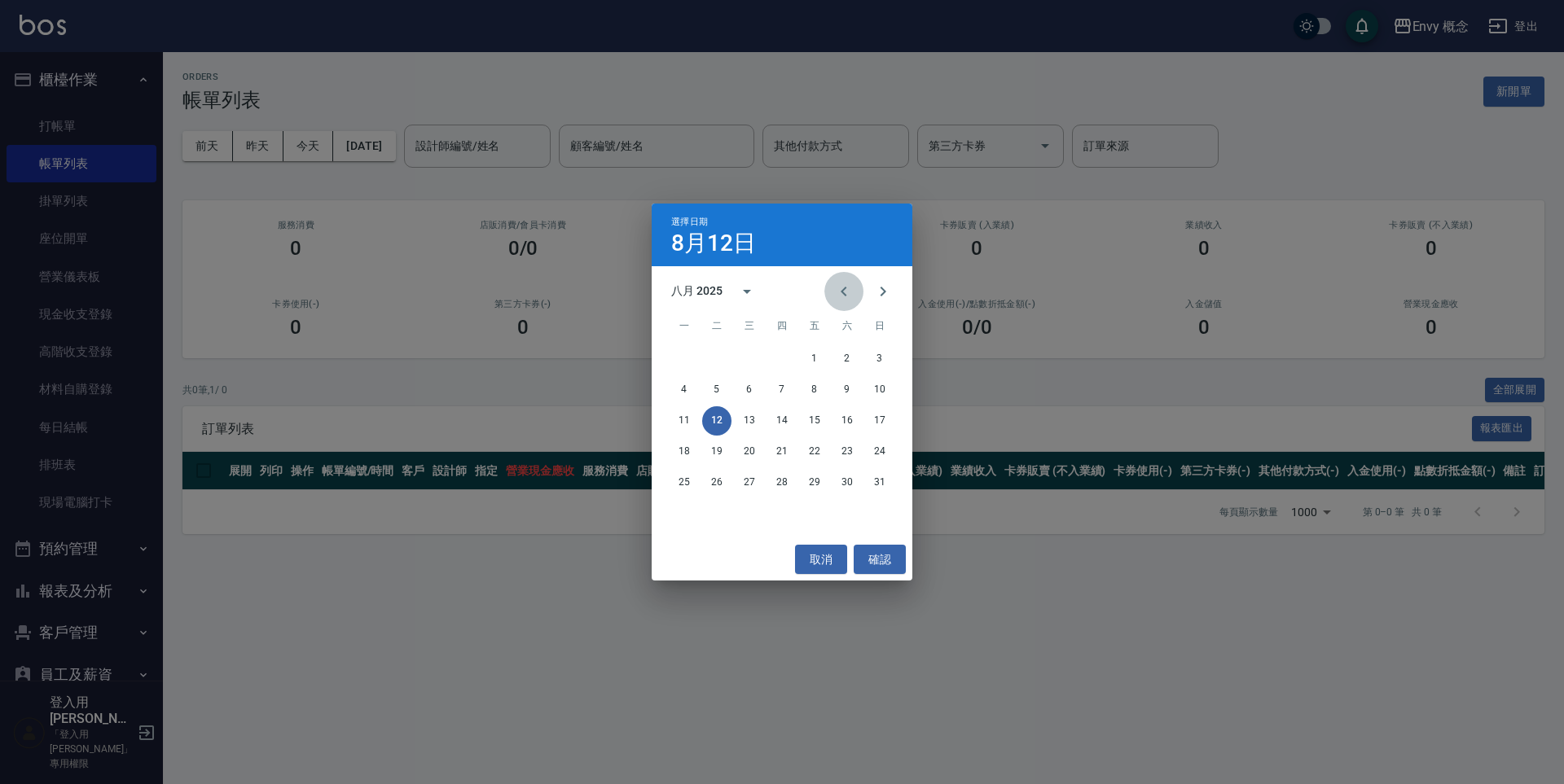
click at [841, 288] on icon "Previous month" at bounding box center [844, 292] width 20 height 20
click at [816, 419] on button "18" at bounding box center [814, 422] width 30 height 30
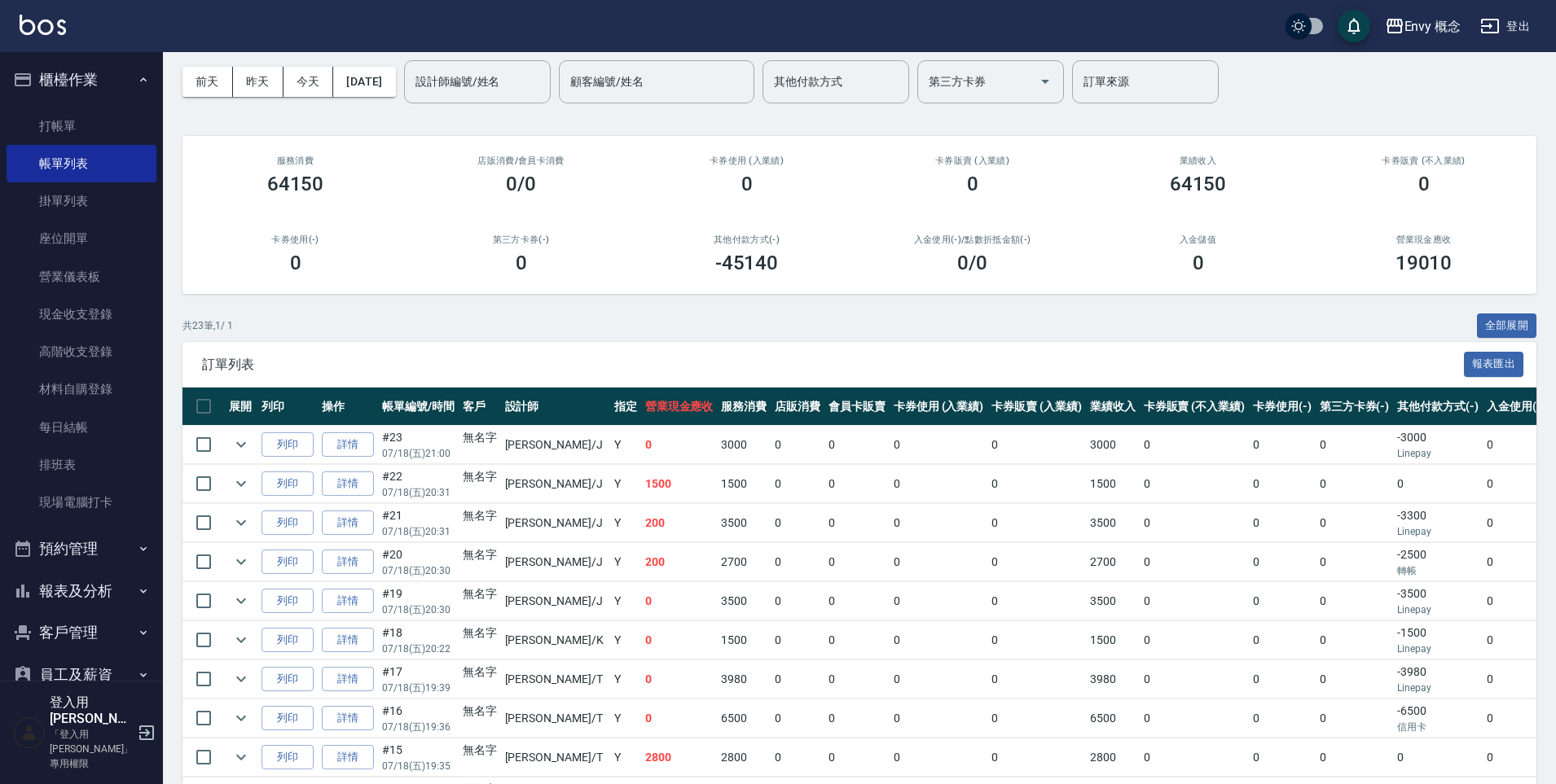
scroll to position [135, 0]
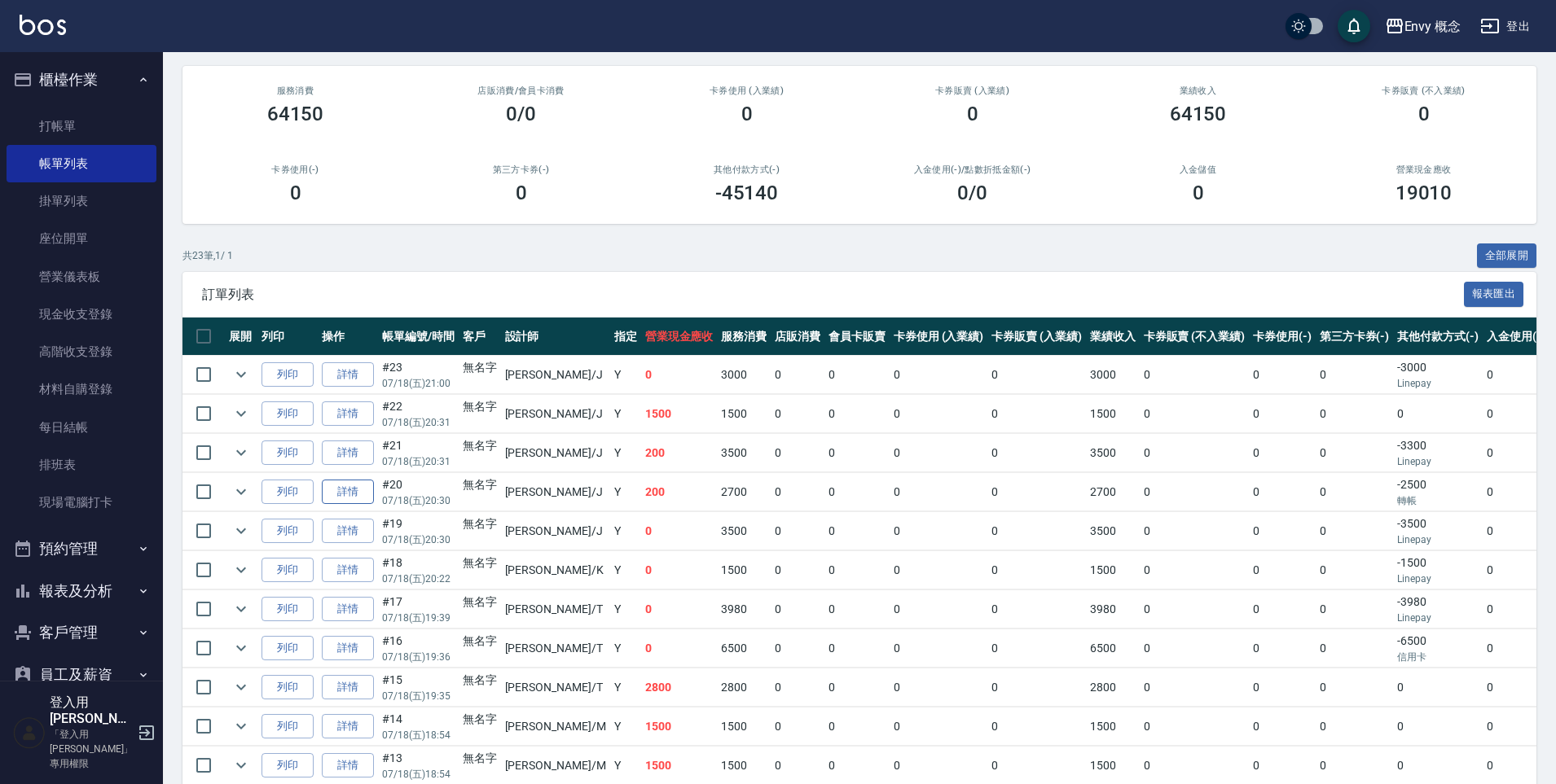
click at [357, 496] on link "詳情" at bounding box center [347, 492] width 52 height 25
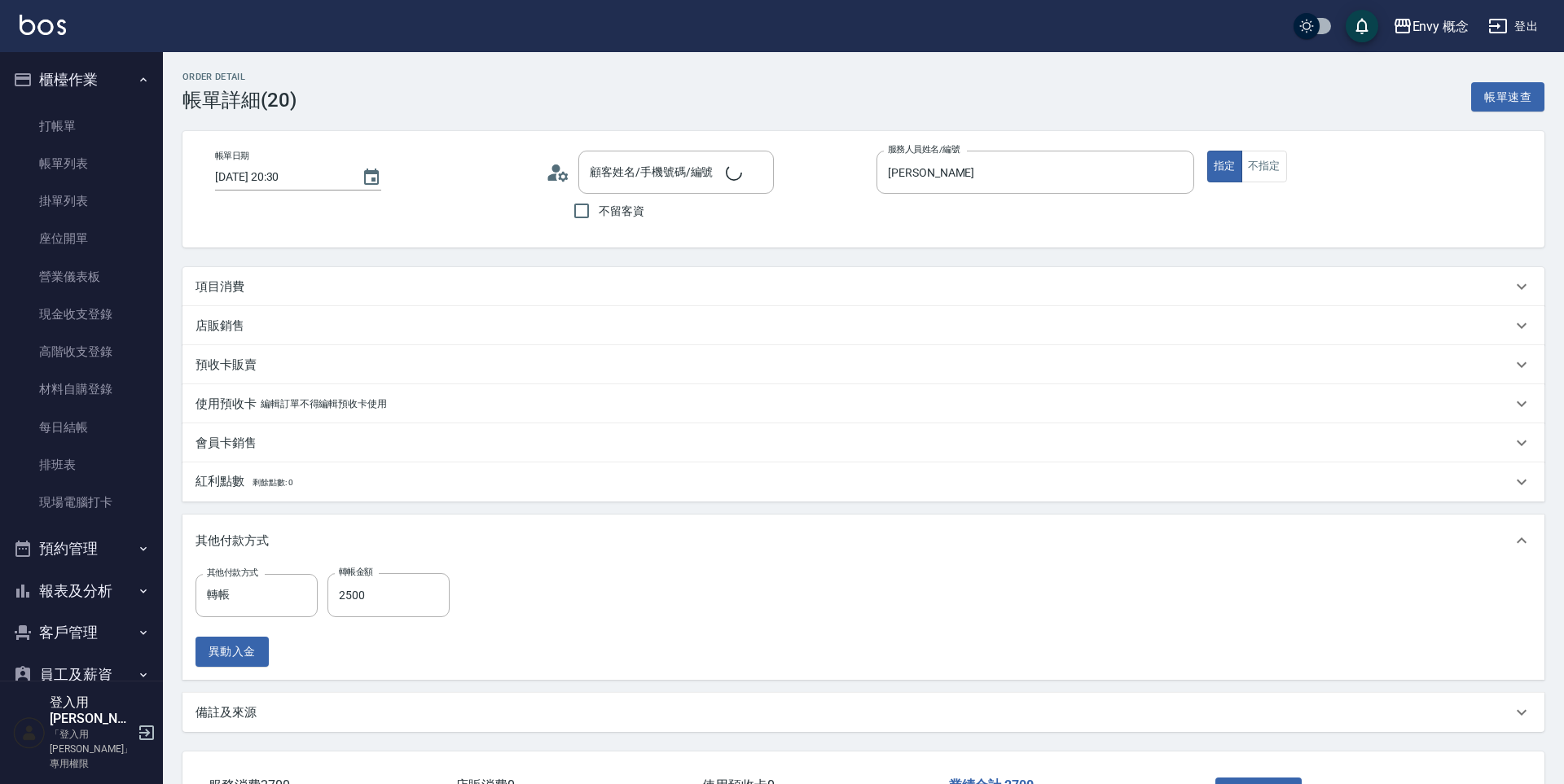
type input "2025/07/18 20:30"
type input "Jessie-J"
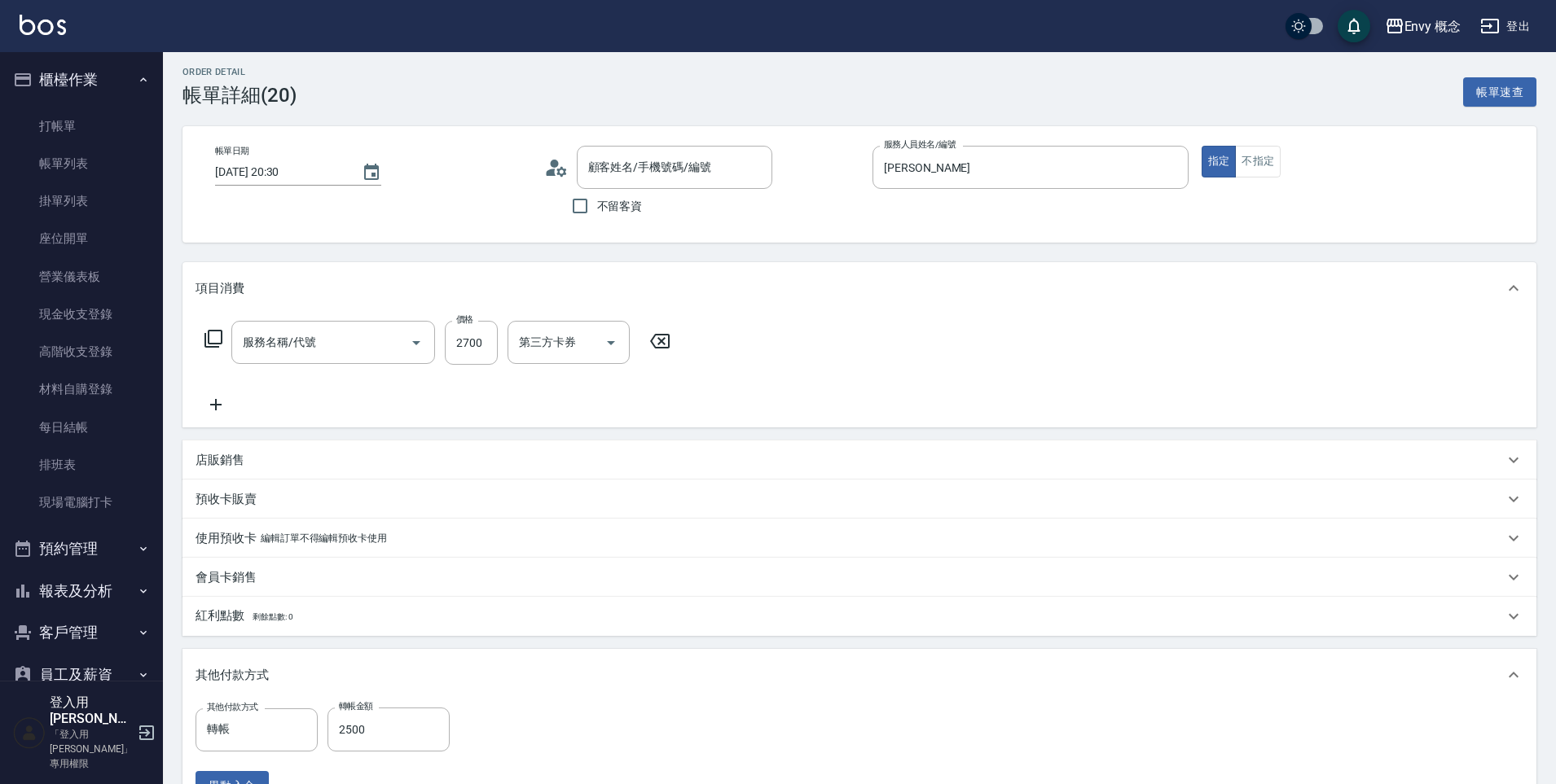
scroll to position [116, 0]
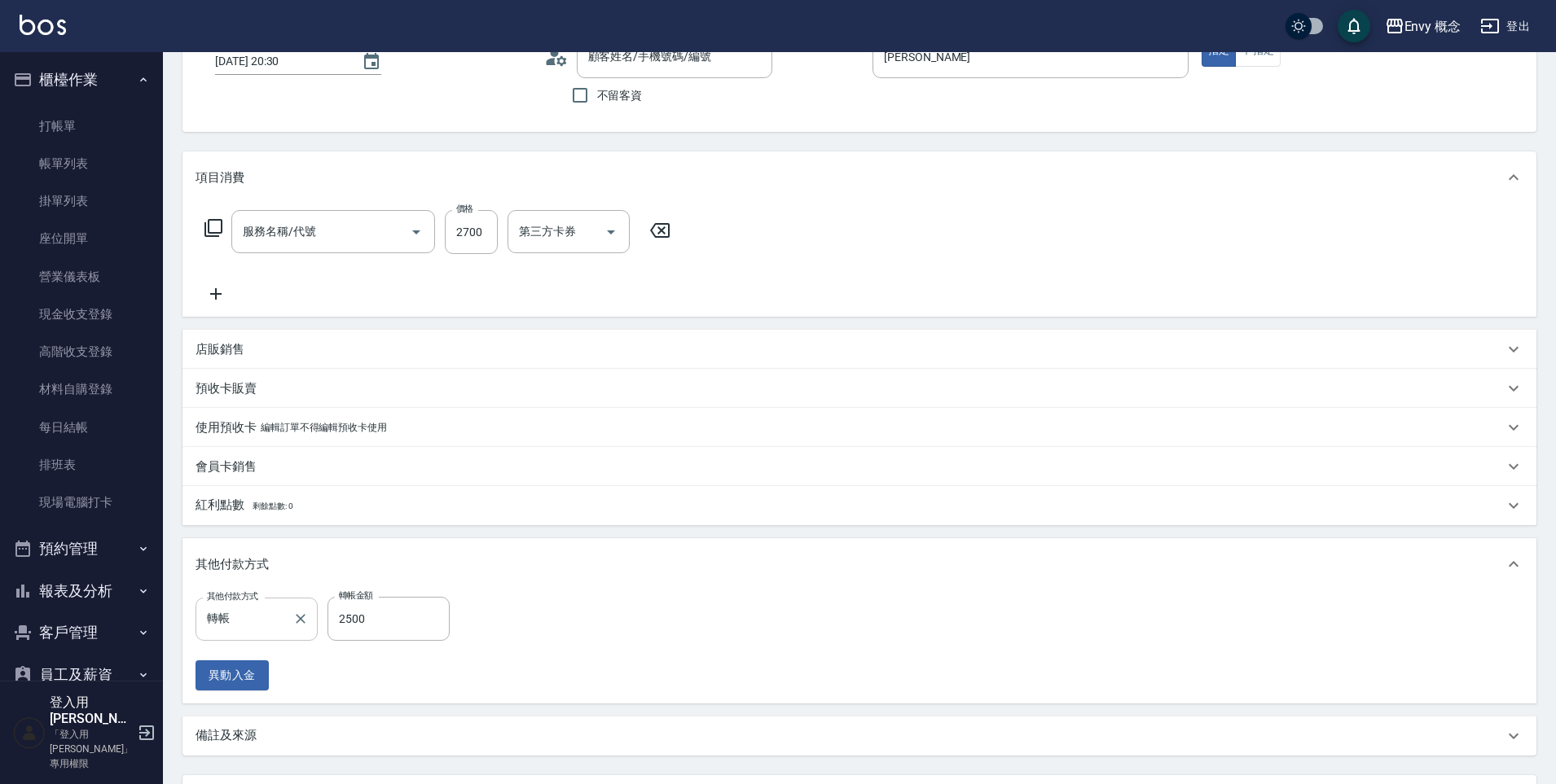
type input "無名字/ /null"
type input "701 染髮(701)"
click at [295, 623] on icon "Clear" at bounding box center [301, 619] width 16 height 16
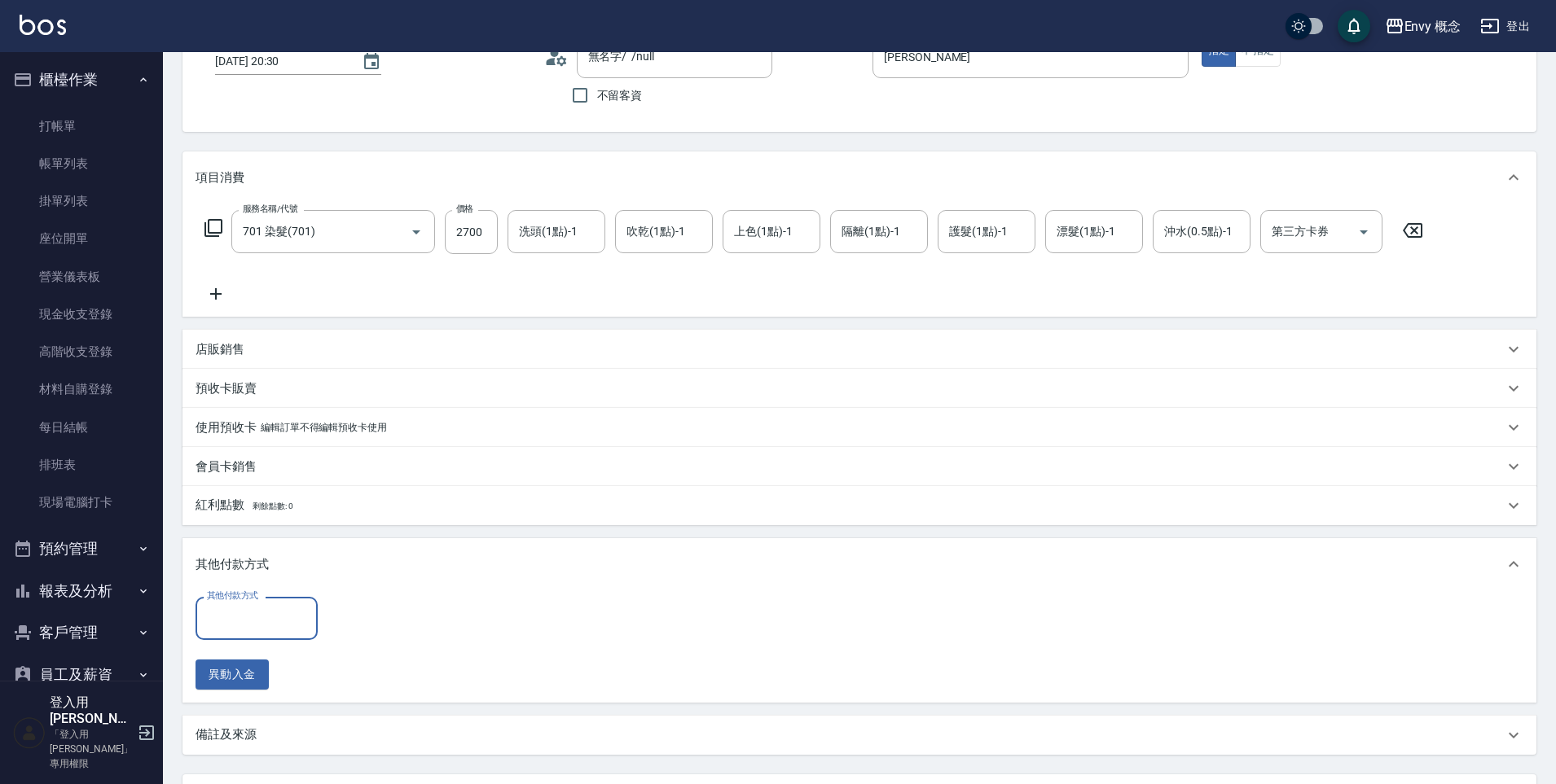
click at [260, 616] on input "其他付款方式" at bounding box center [256, 618] width 108 height 29
click at [261, 501] on span "Linepay" at bounding box center [256, 496] width 122 height 27
type input "Linepay"
drag, startPoint x: 350, startPoint y: 614, endPoint x: 340, endPoint y: 613, distance: 10.0
click at [340, 613] on input "0" at bounding box center [388, 619] width 122 height 44
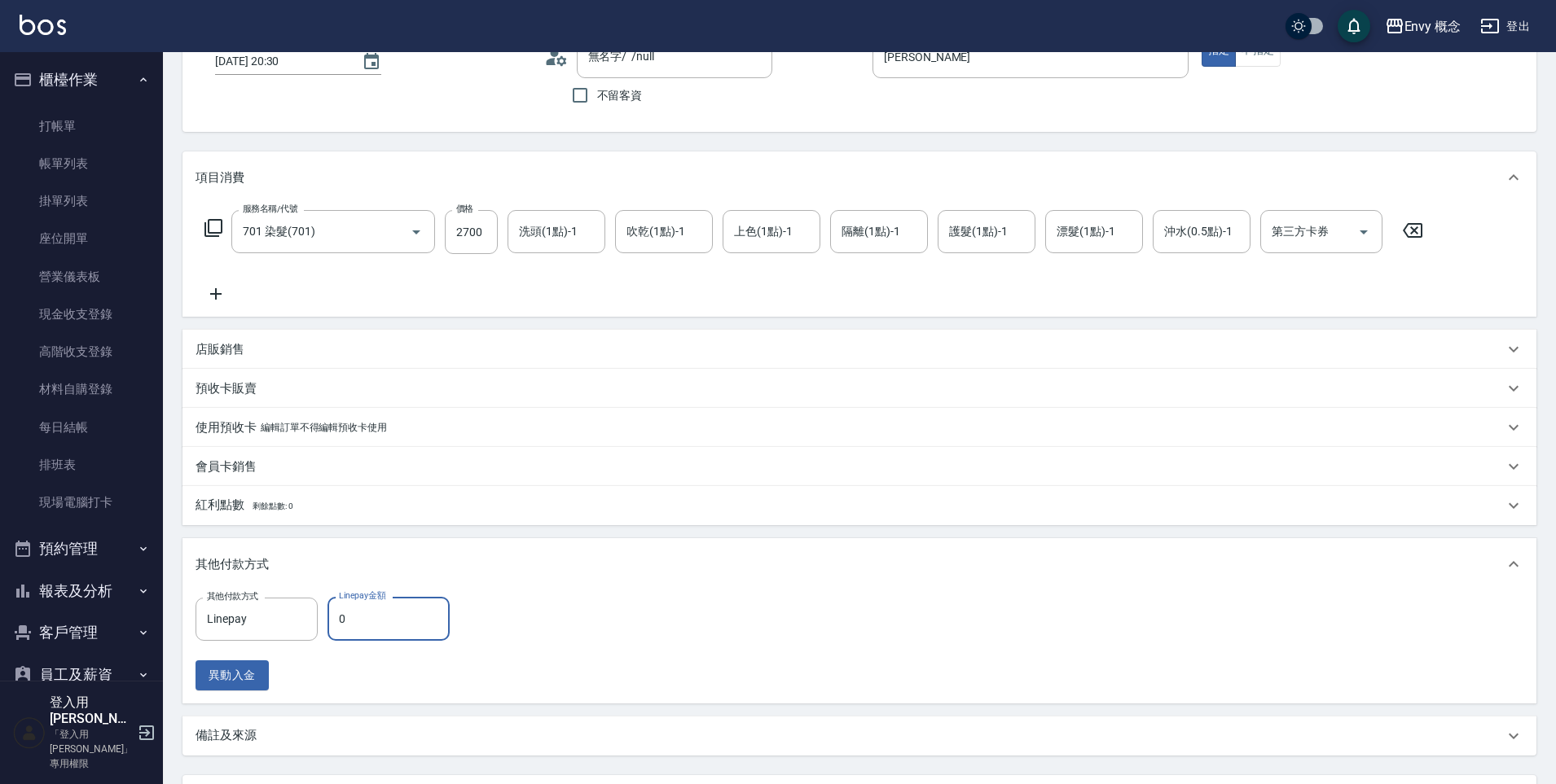
drag, startPoint x: 346, startPoint y: 616, endPoint x: 331, endPoint y: 611, distance: 15.8
click at [331, 611] on input "0" at bounding box center [388, 619] width 122 height 44
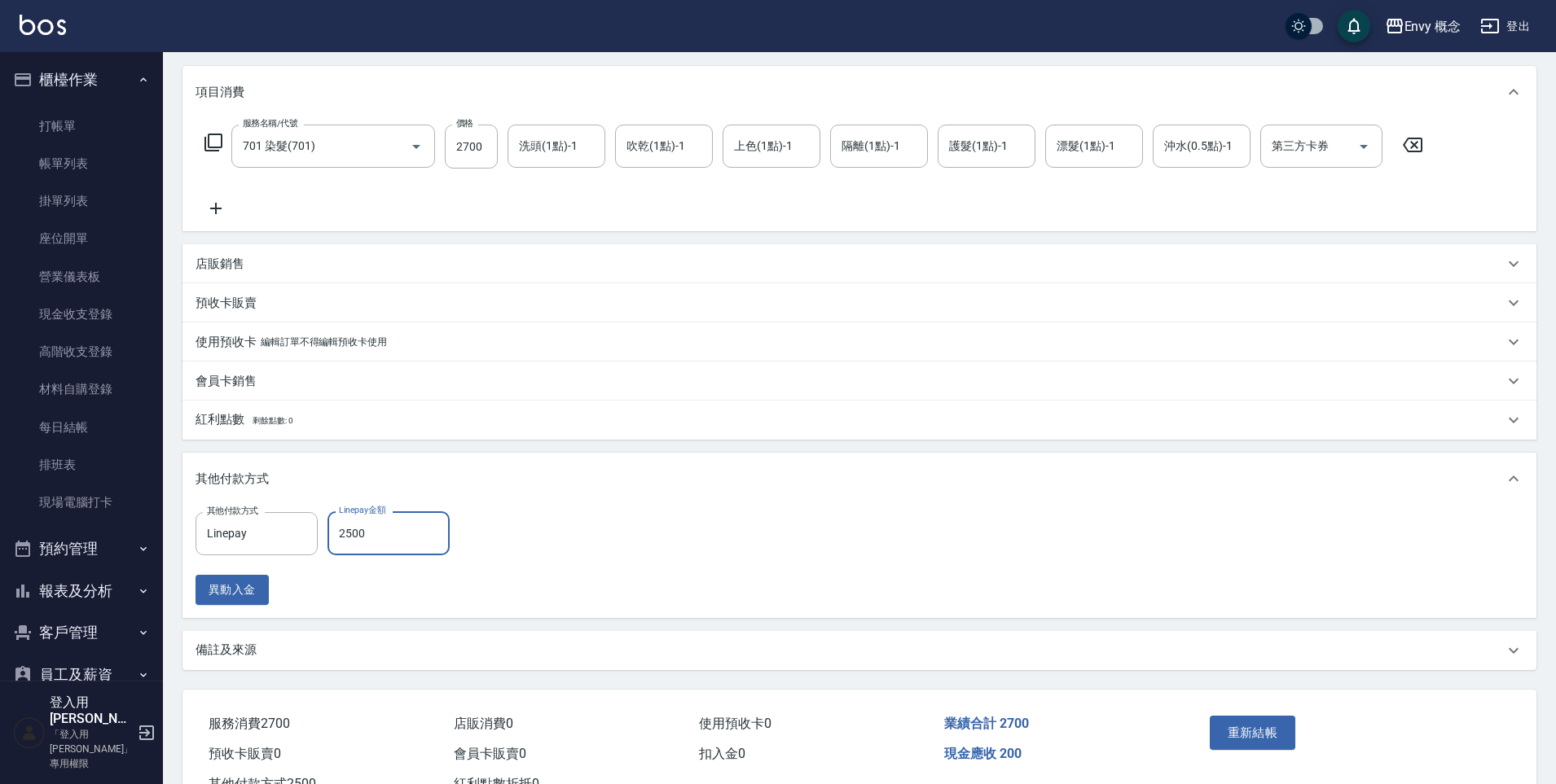
scroll to position [263, 0]
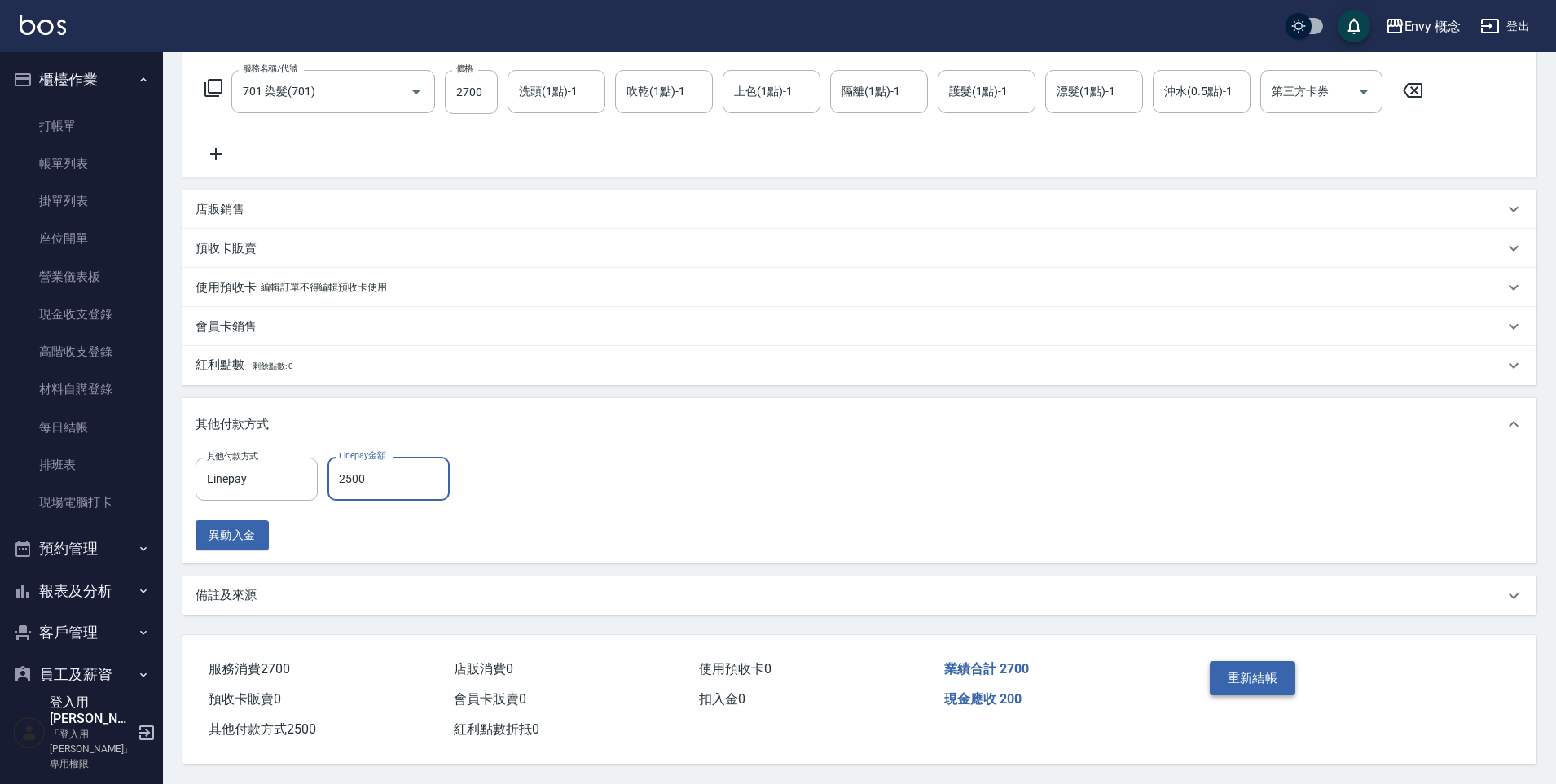
type input "2500"
click at [1230, 665] on button "重新結帳" at bounding box center [1253, 679] width 86 height 35
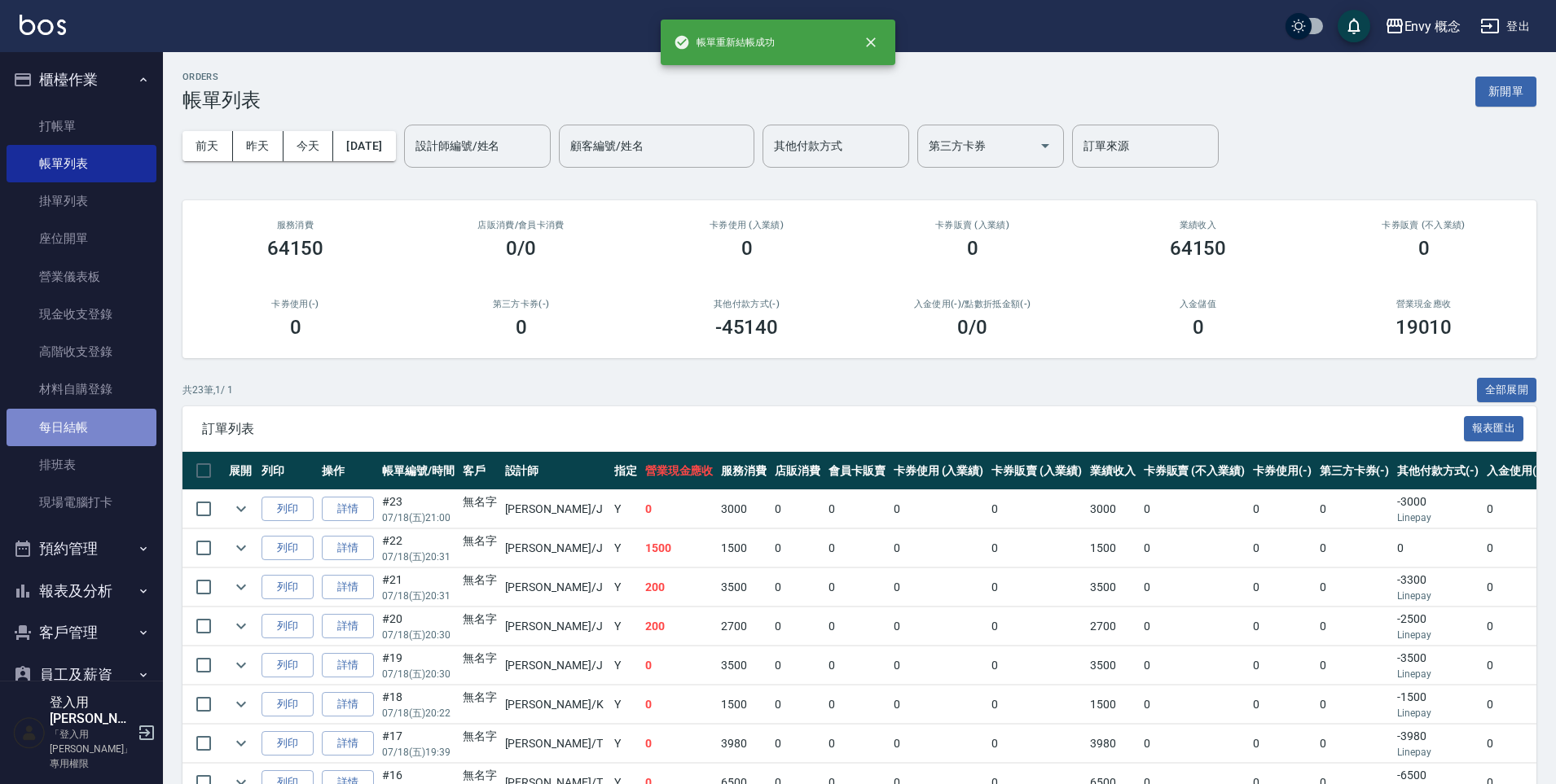
click at [90, 431] on link "每日結帳" at bounding box center [81, 427] width 150 height 38
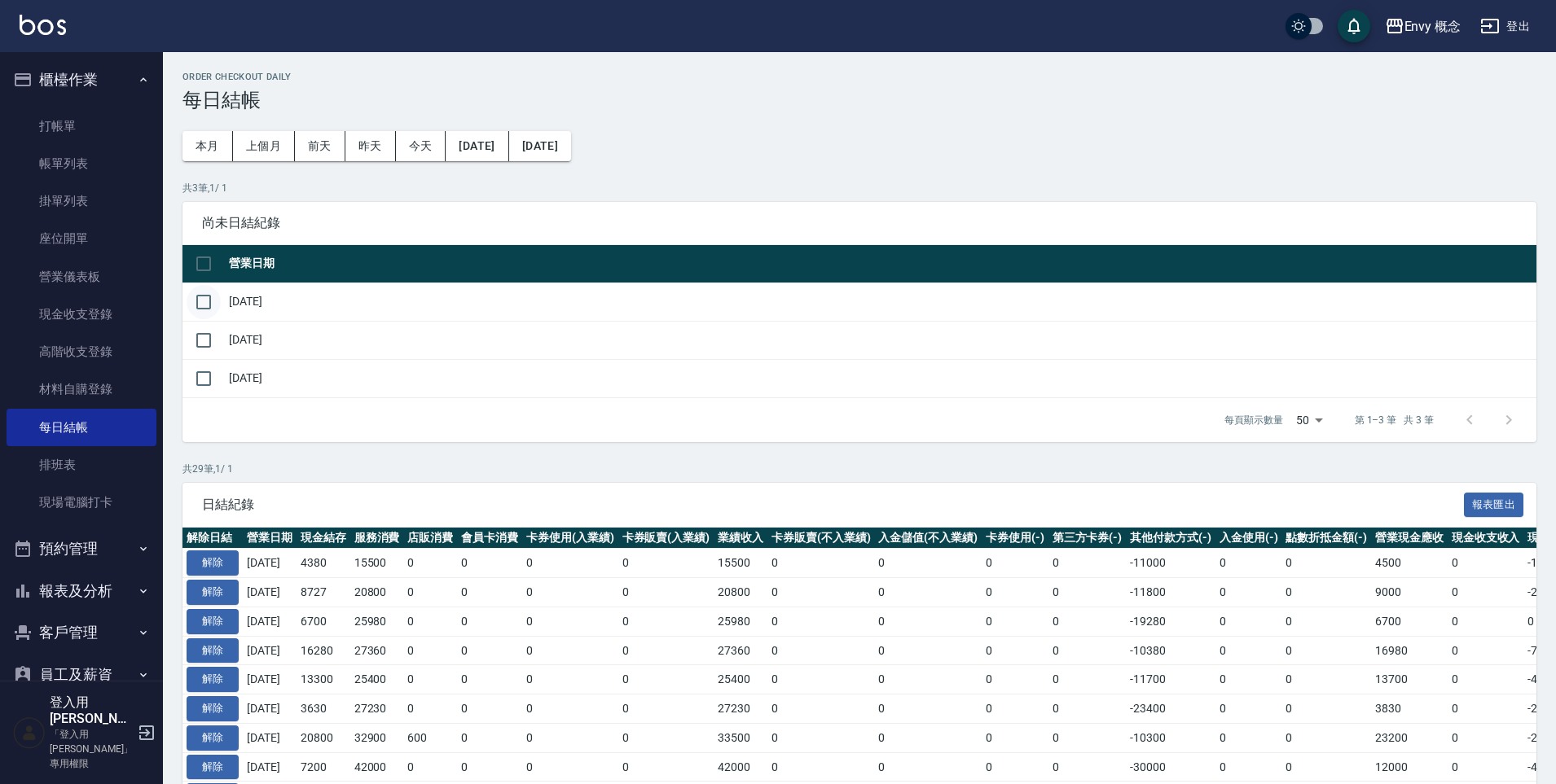
click at [201, 300] on input "checkbox" at bounding box center [204, 302] width 35 height 35
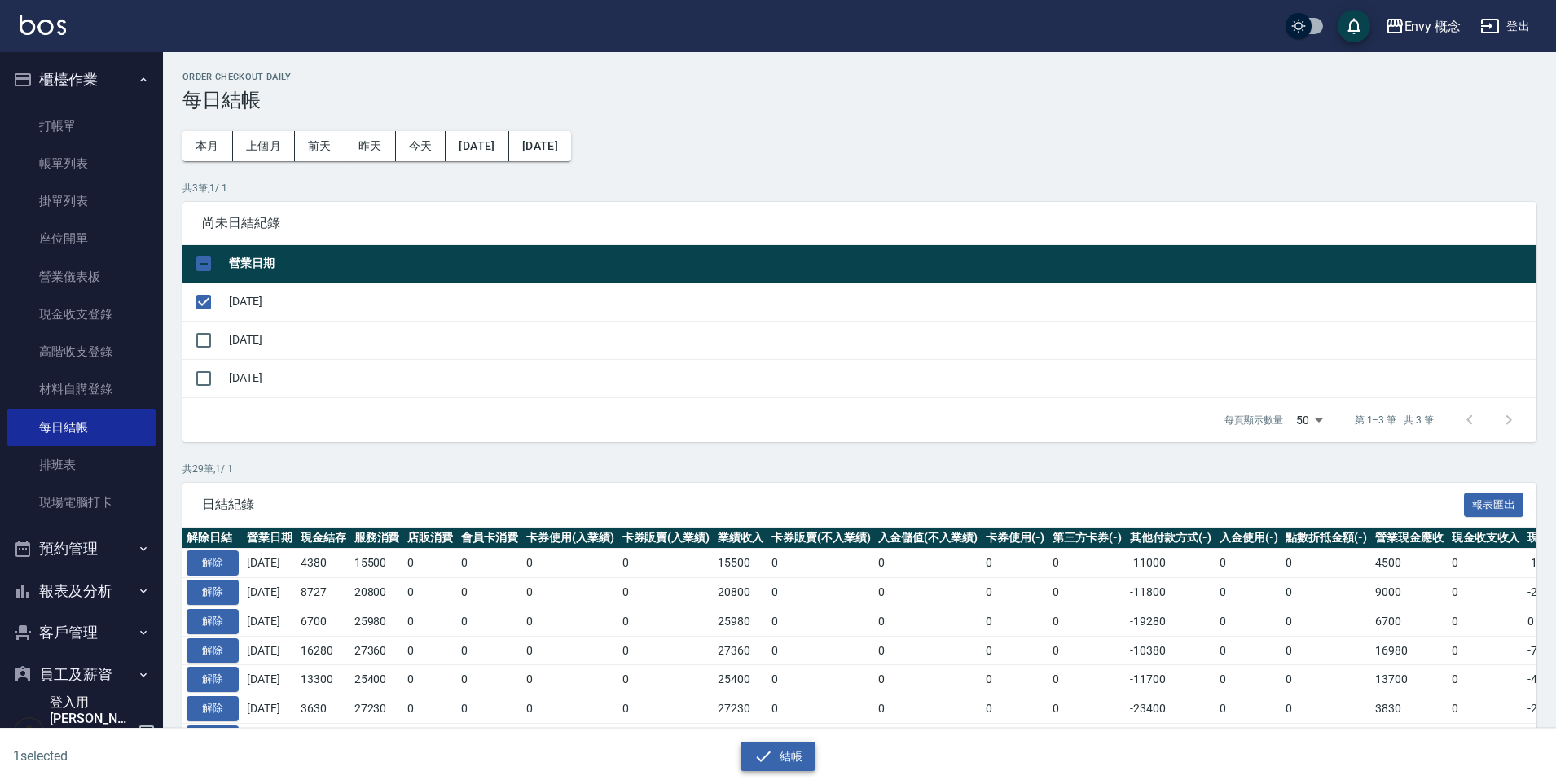
click at [777, 760] on button "結帳" at bounding box center [778, 757] width 76 height 30
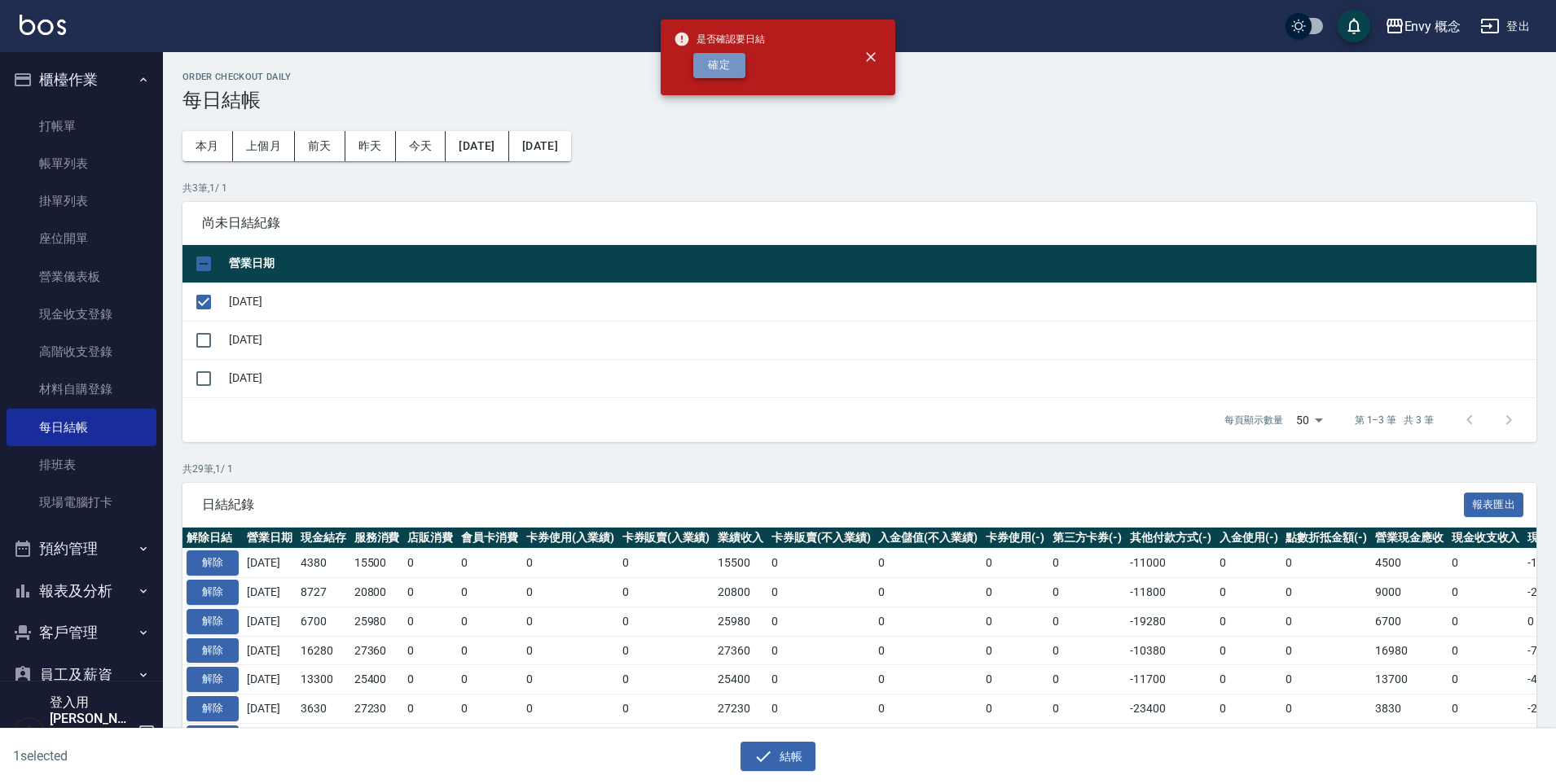
click at [718, 66] on button "確定" at bounding box center [718, 65] width 52 height 25
checkbox input "false"
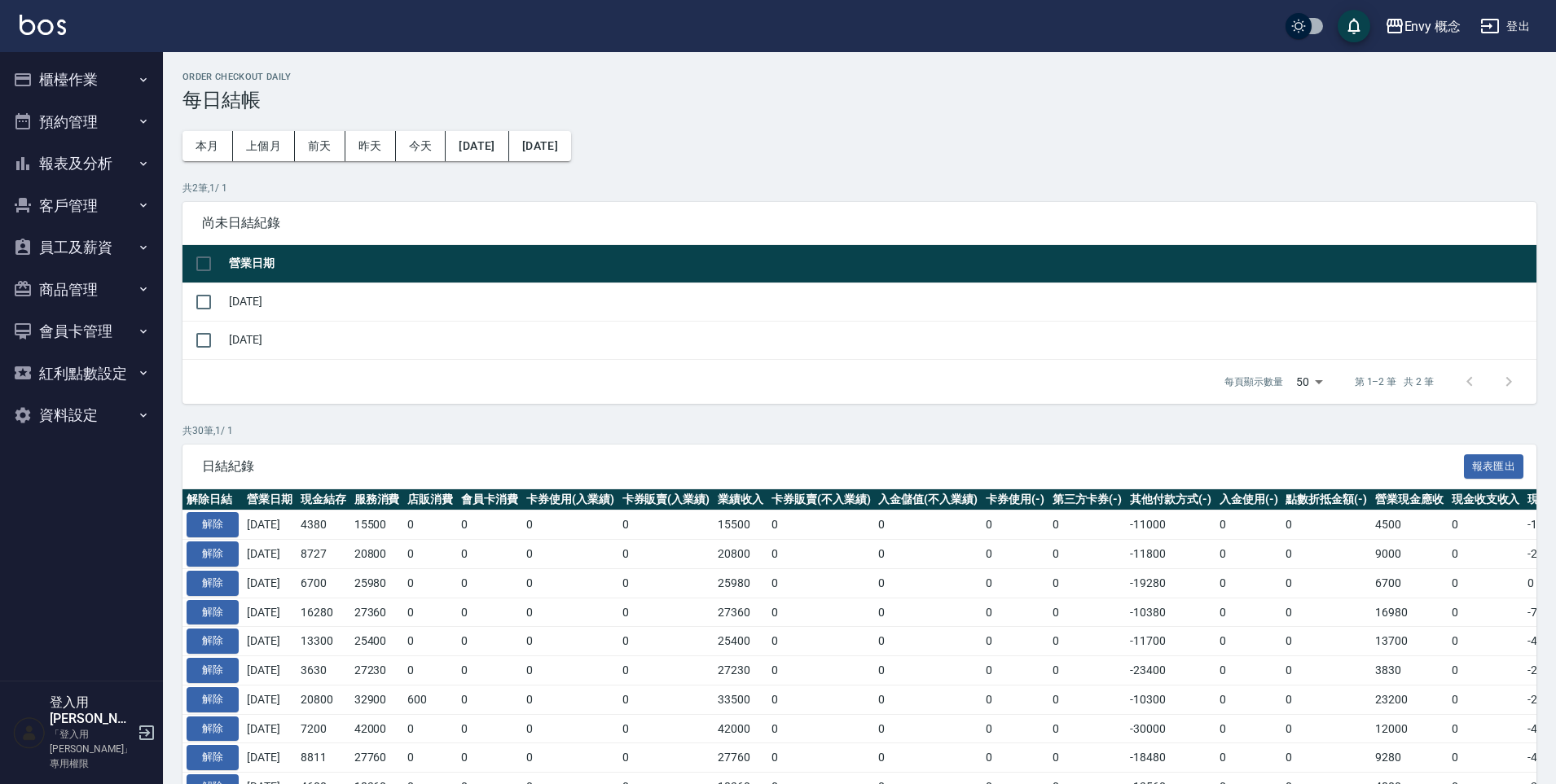
click at [111, 85] on button "櫃檯作業" at bounding box center [81, 80] width 150 height 43
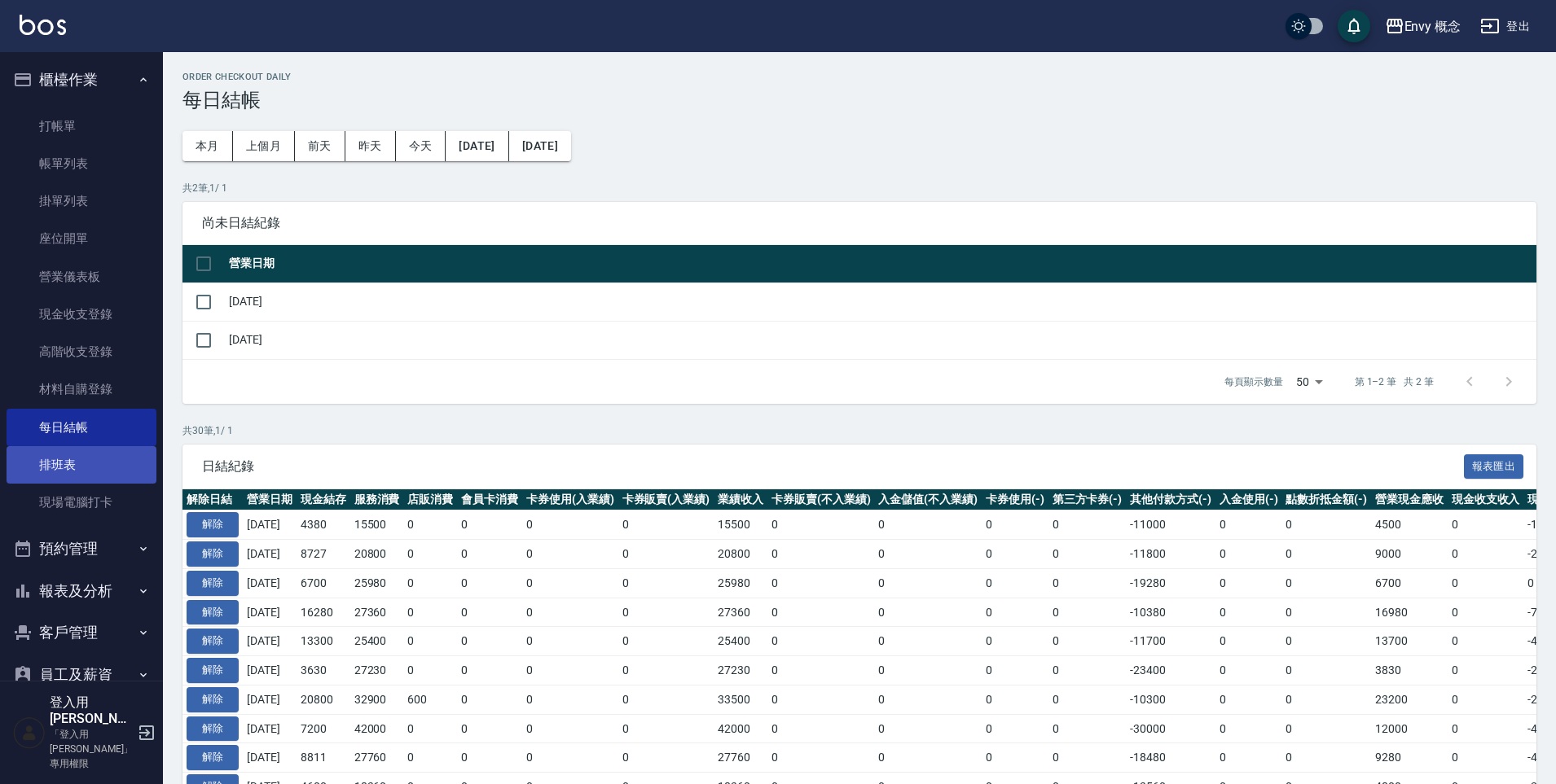
scroll to position [171, 0]
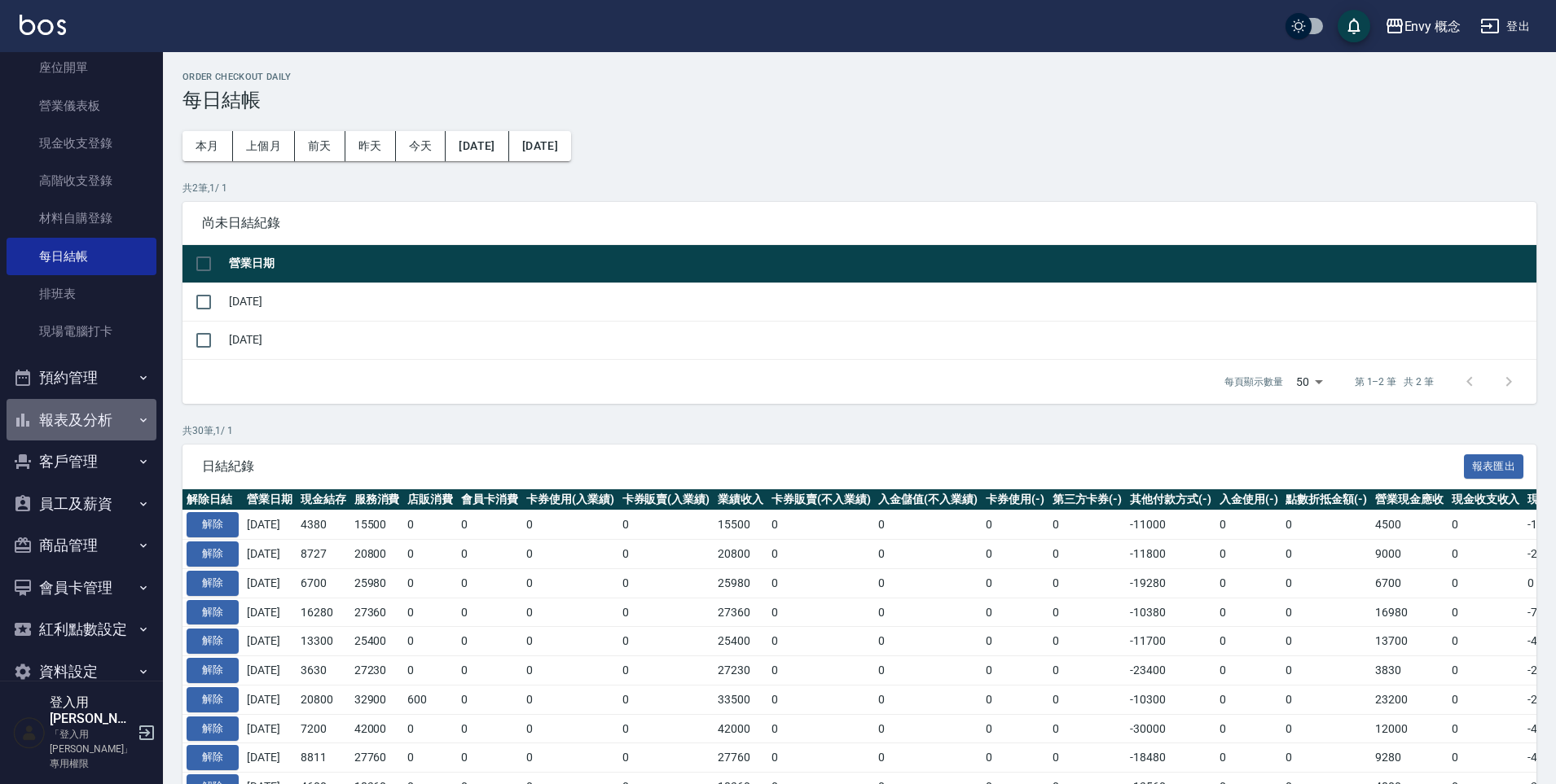
click at [104, 423] on button "報表及分析" at bounding box center [81, 421] width 150 height 43
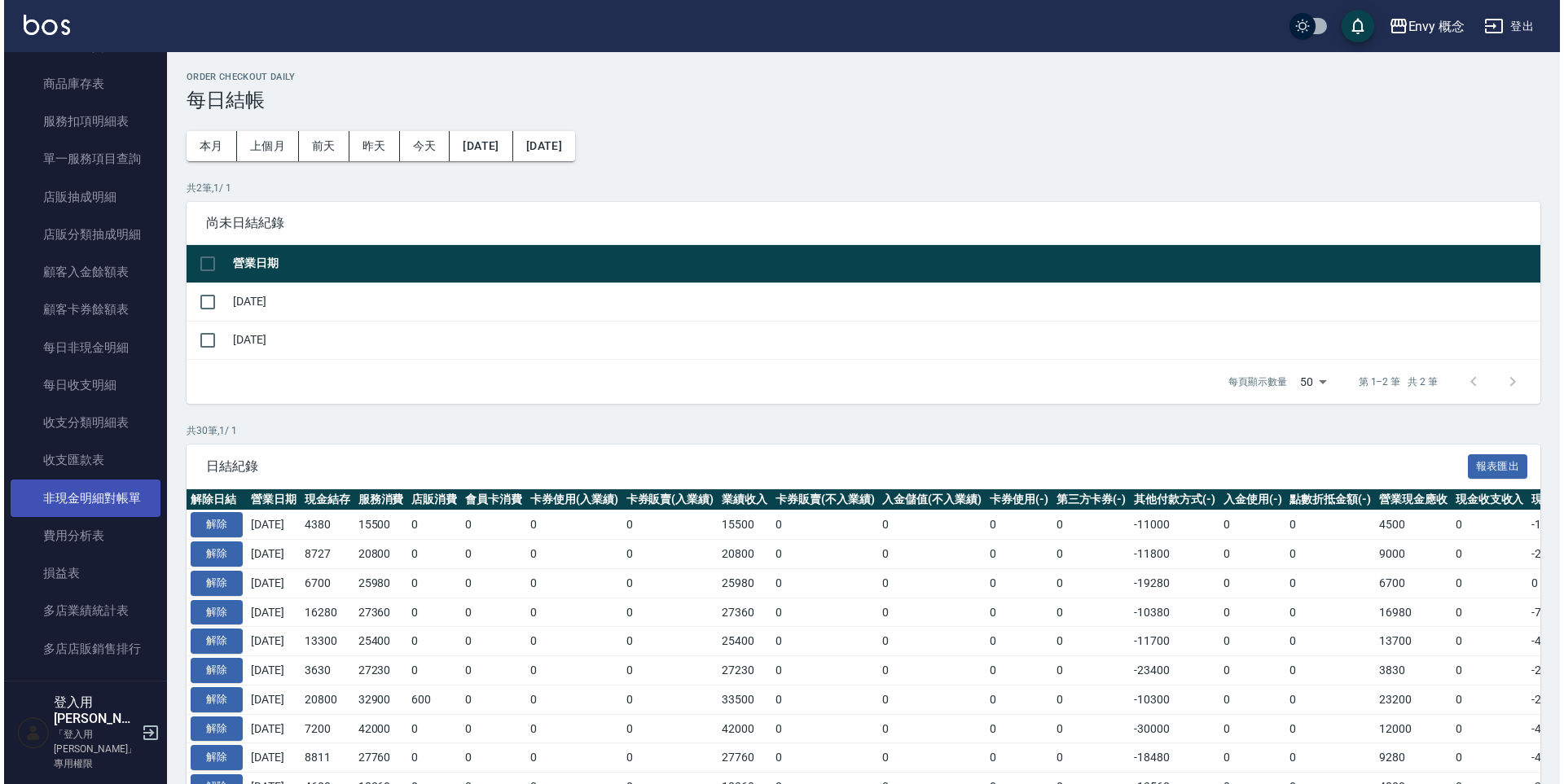
scroll to position [1394, 0]
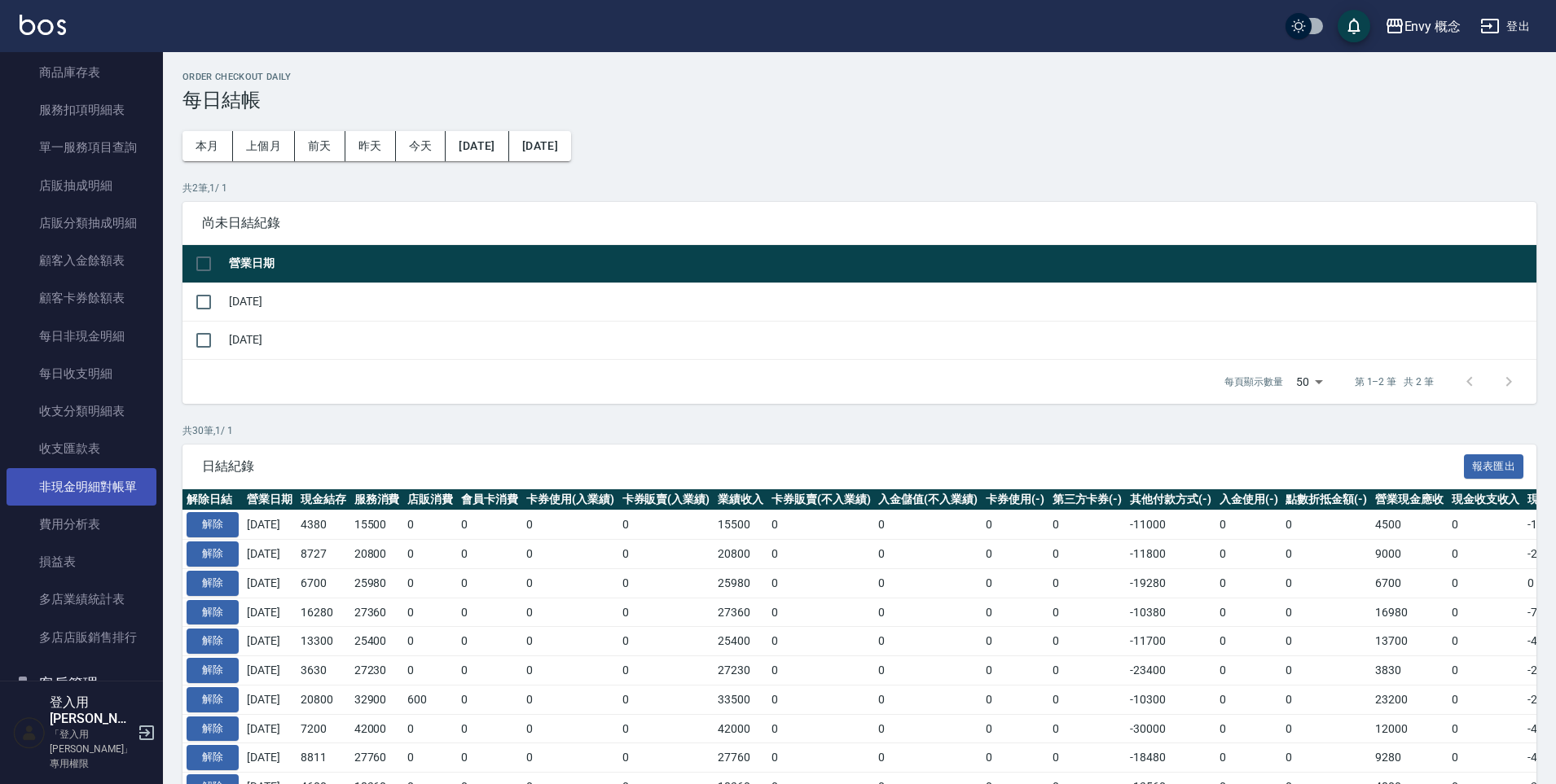
click at [85, 498] on link "非現金明細對帳單" at bounding box center [81, 487] width 150 height 38
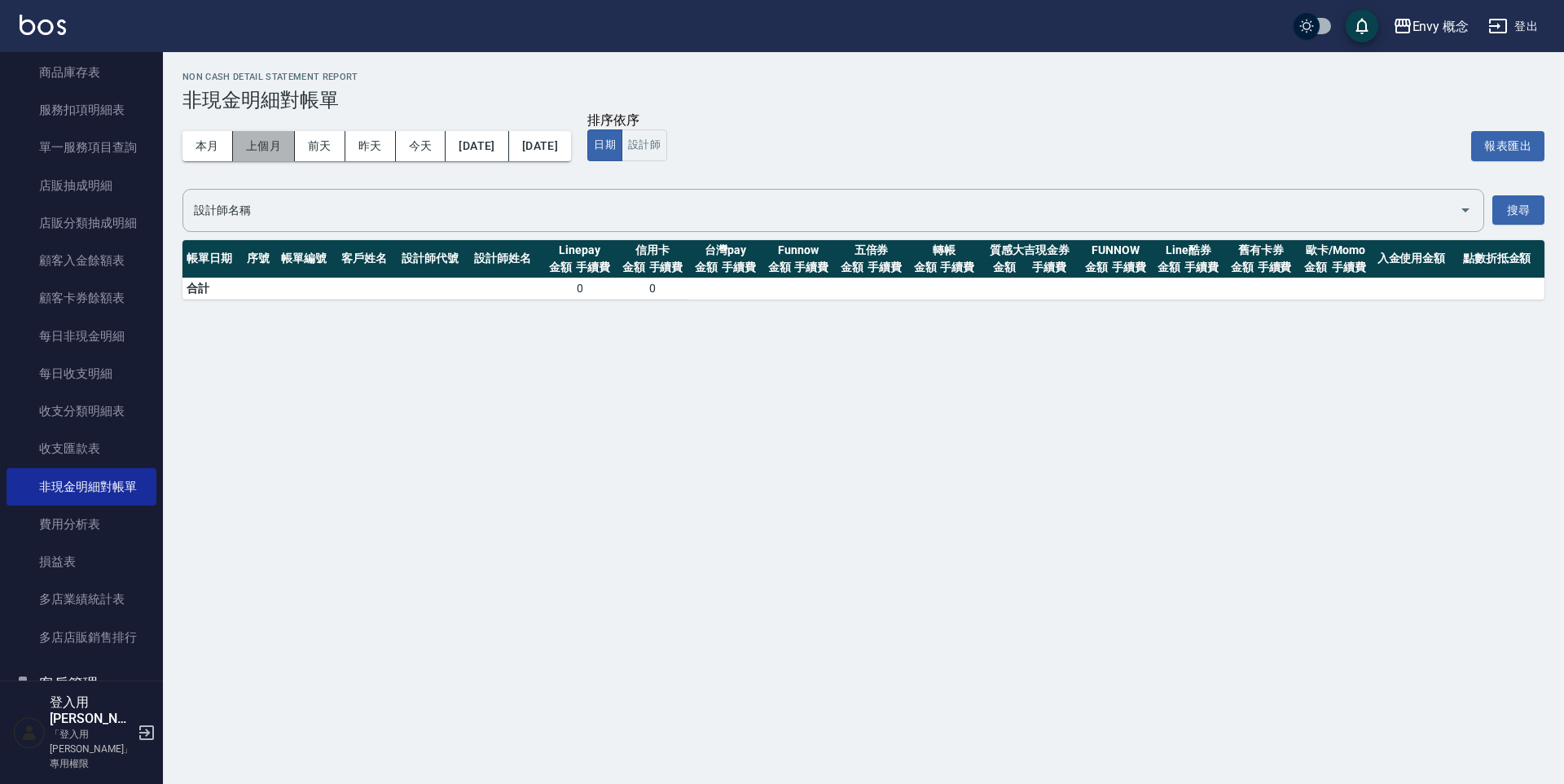
click at [260, 149] on button "上個月" at bounding box center [263, 146] width 62 height 30
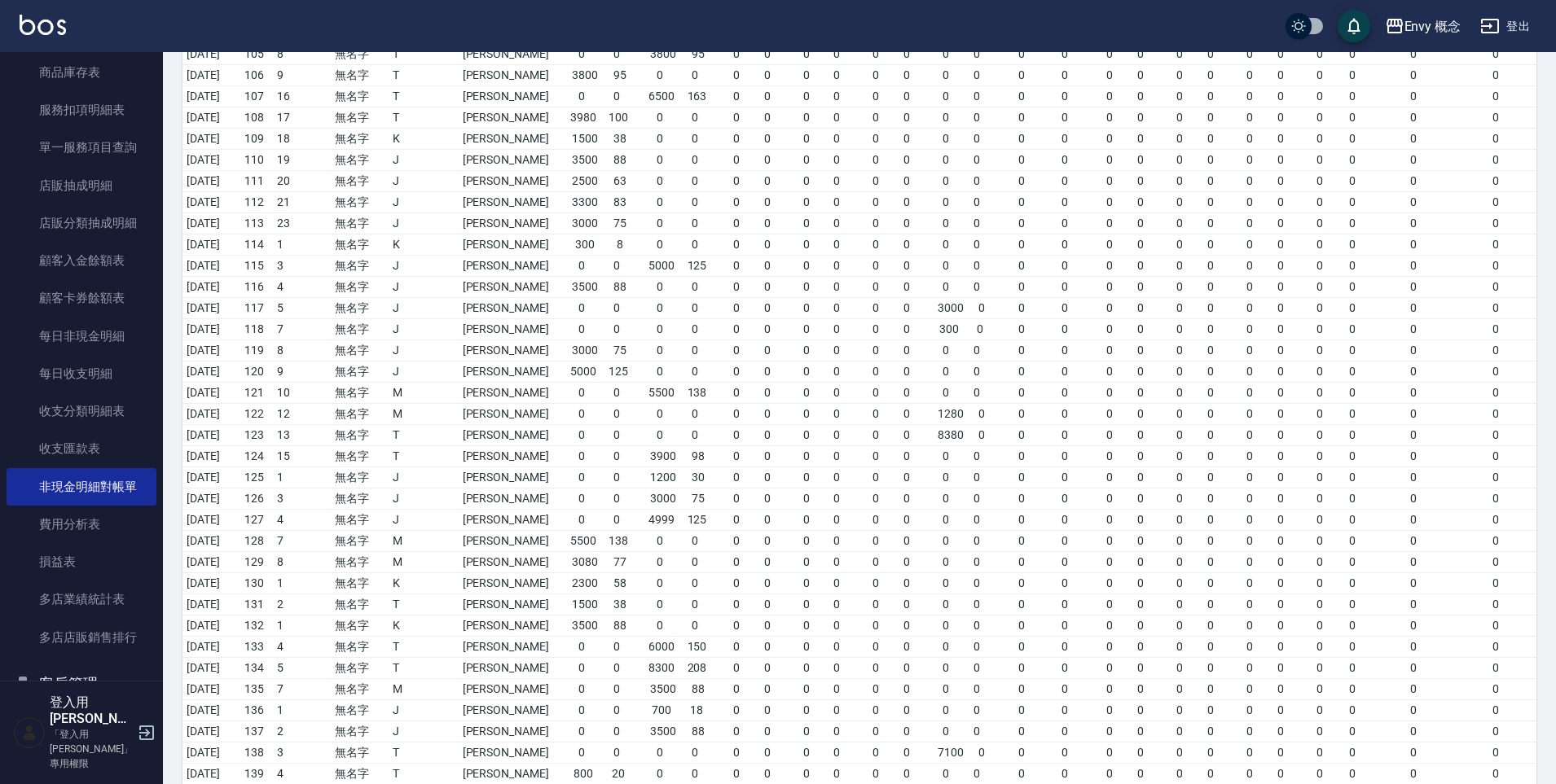
scroll to position [3410, 0]
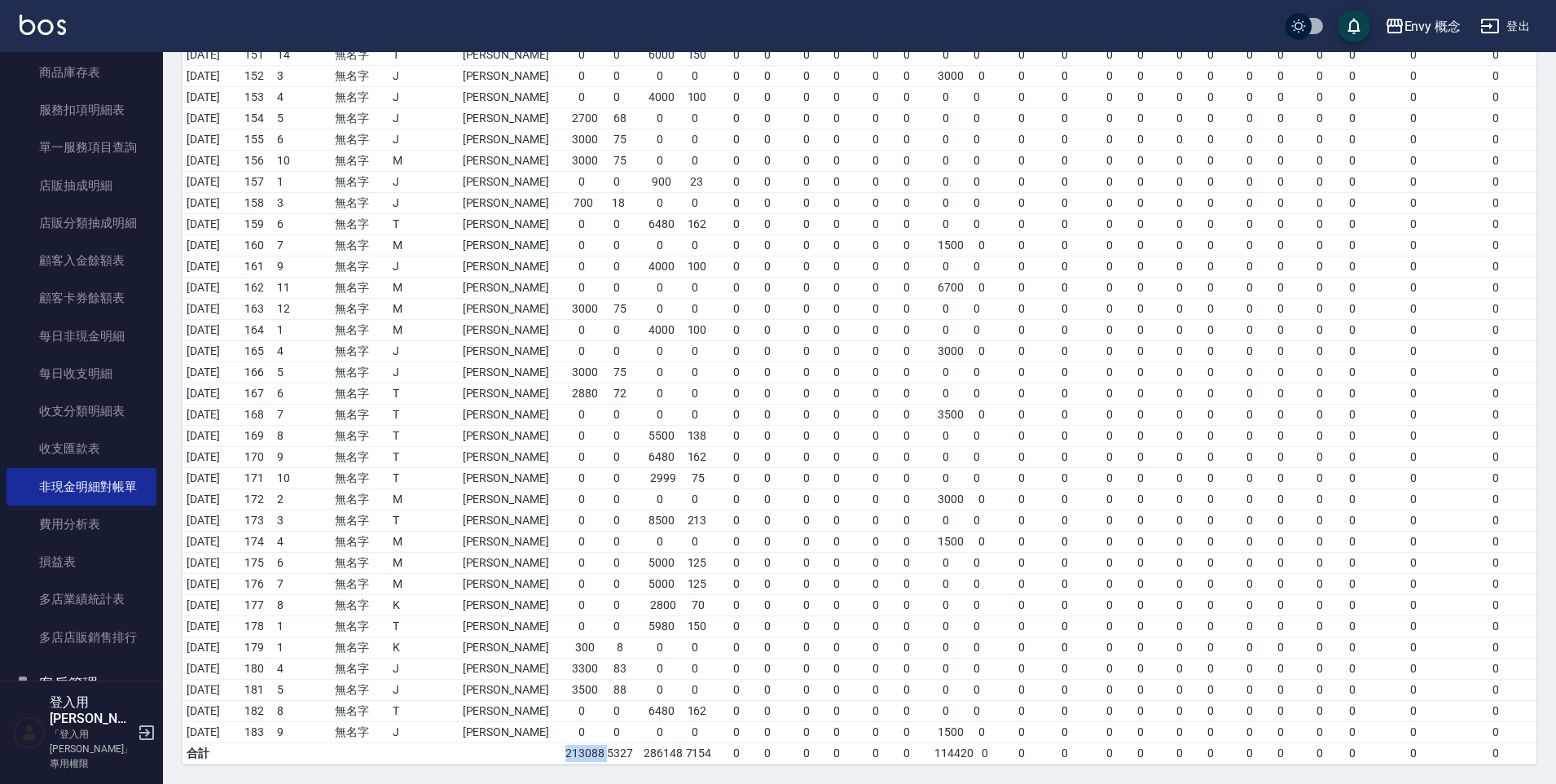
drag, startPoint x: 546, startPoint y: 754, endPoint x: 589, endPoint y: 751, distance: 43.1
click at [589, 751] on span "213088 5327" at bounding box center [599, 754] width 70 height 17
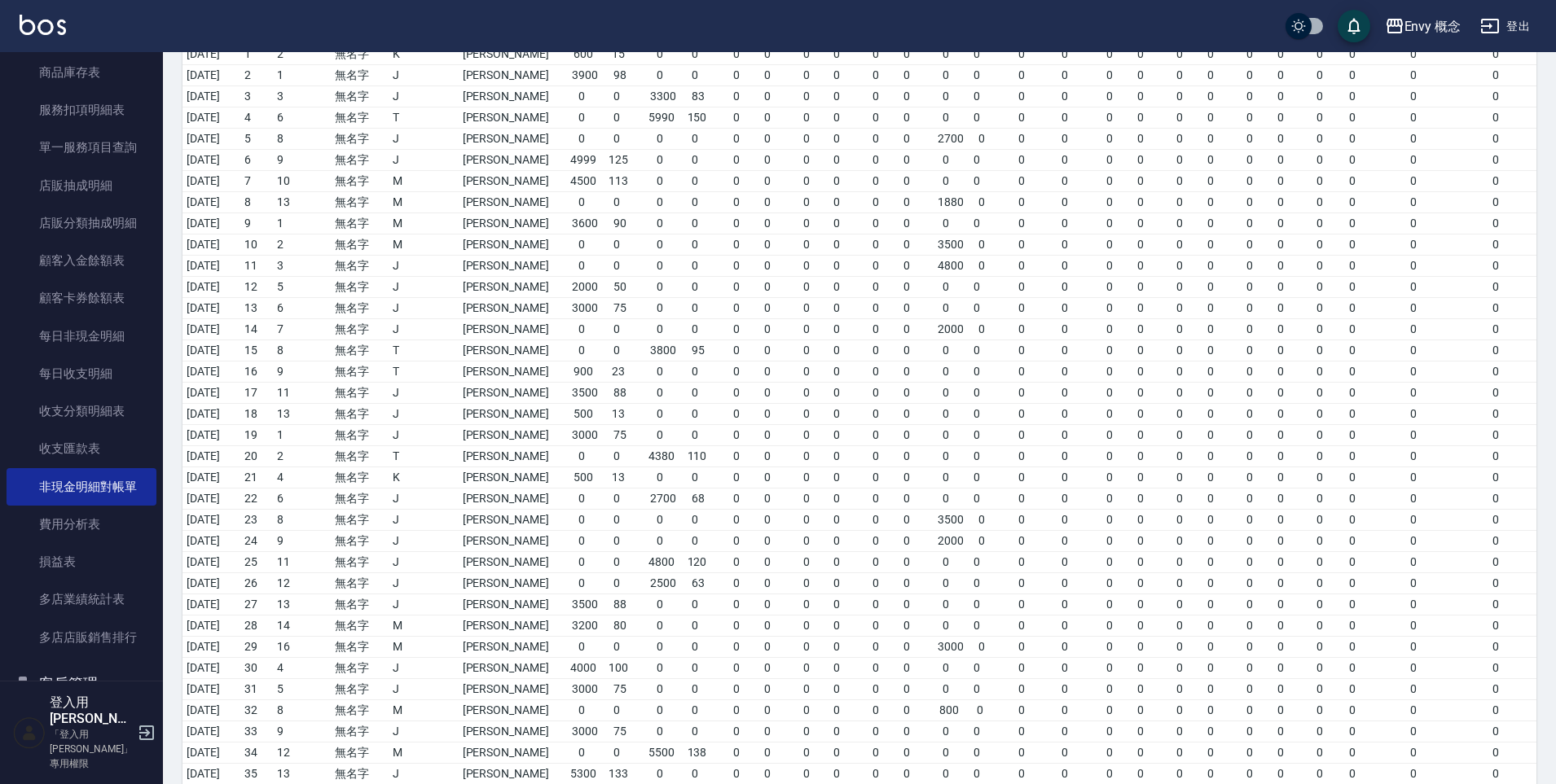
scroll to position [0, 0]
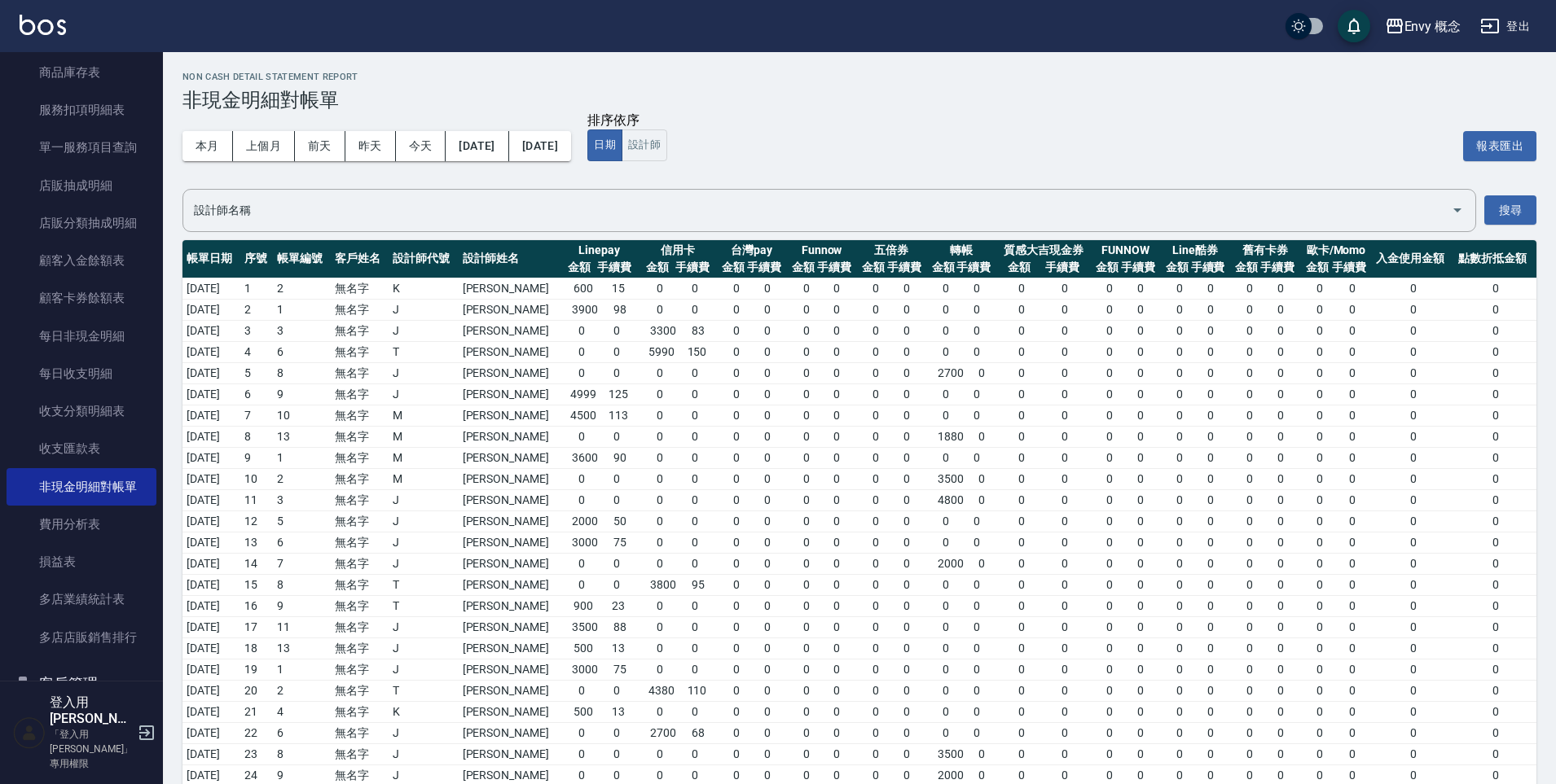
click at [681, 441] on span "0 0" at bounding box center [677, 436] width 70 height 17
click at [760, 159] on div "排序依序 日期 設計師" at bounding box center [1018, 136] width 860 height 48
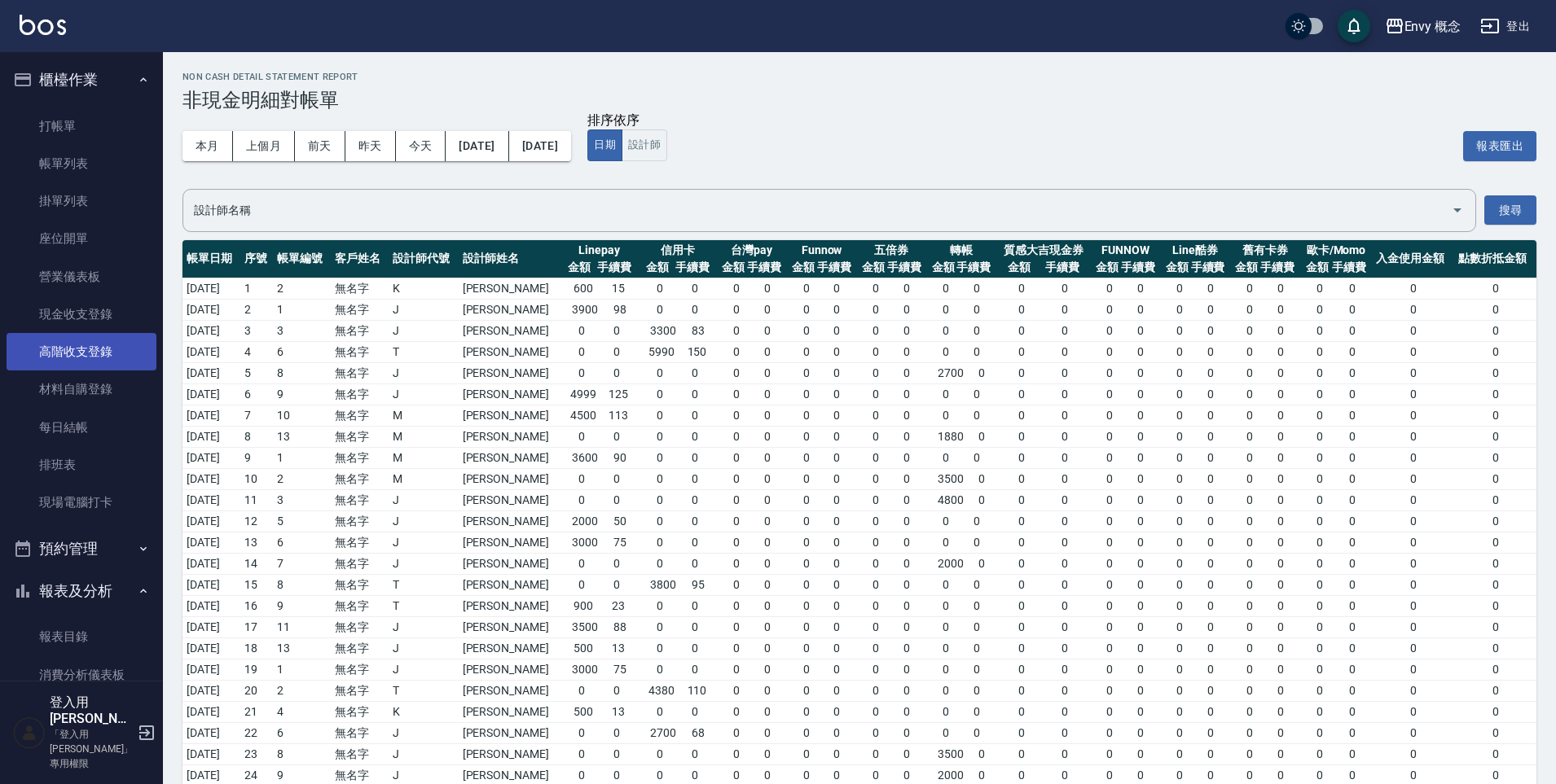
click at [101, 346] on link "高階收支登錄" at bounding box center [81, 352] width 150 height 38
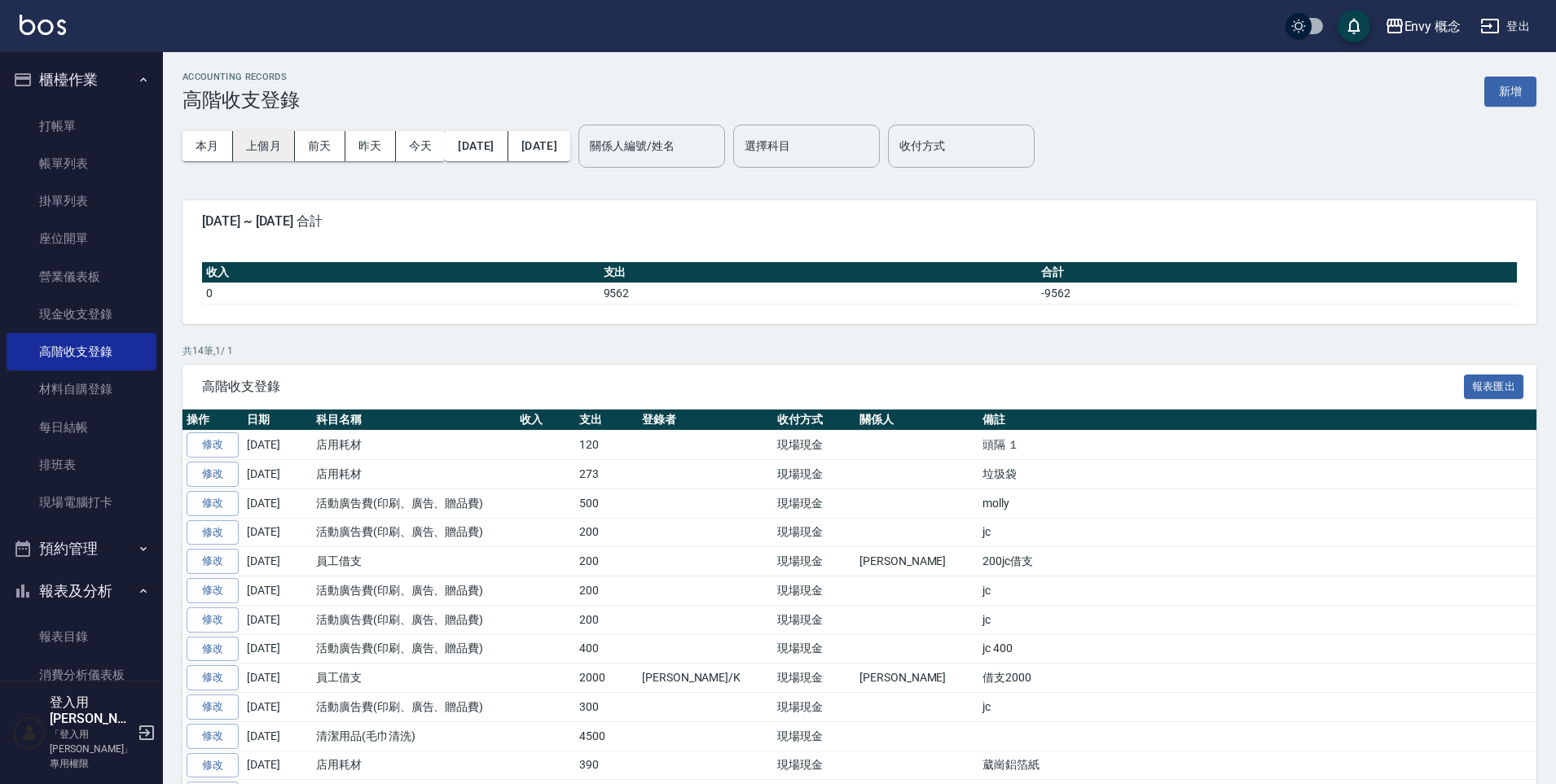
click at [265, 157] on button "上個月" at bounding box center [263, 146] width 62 height 30
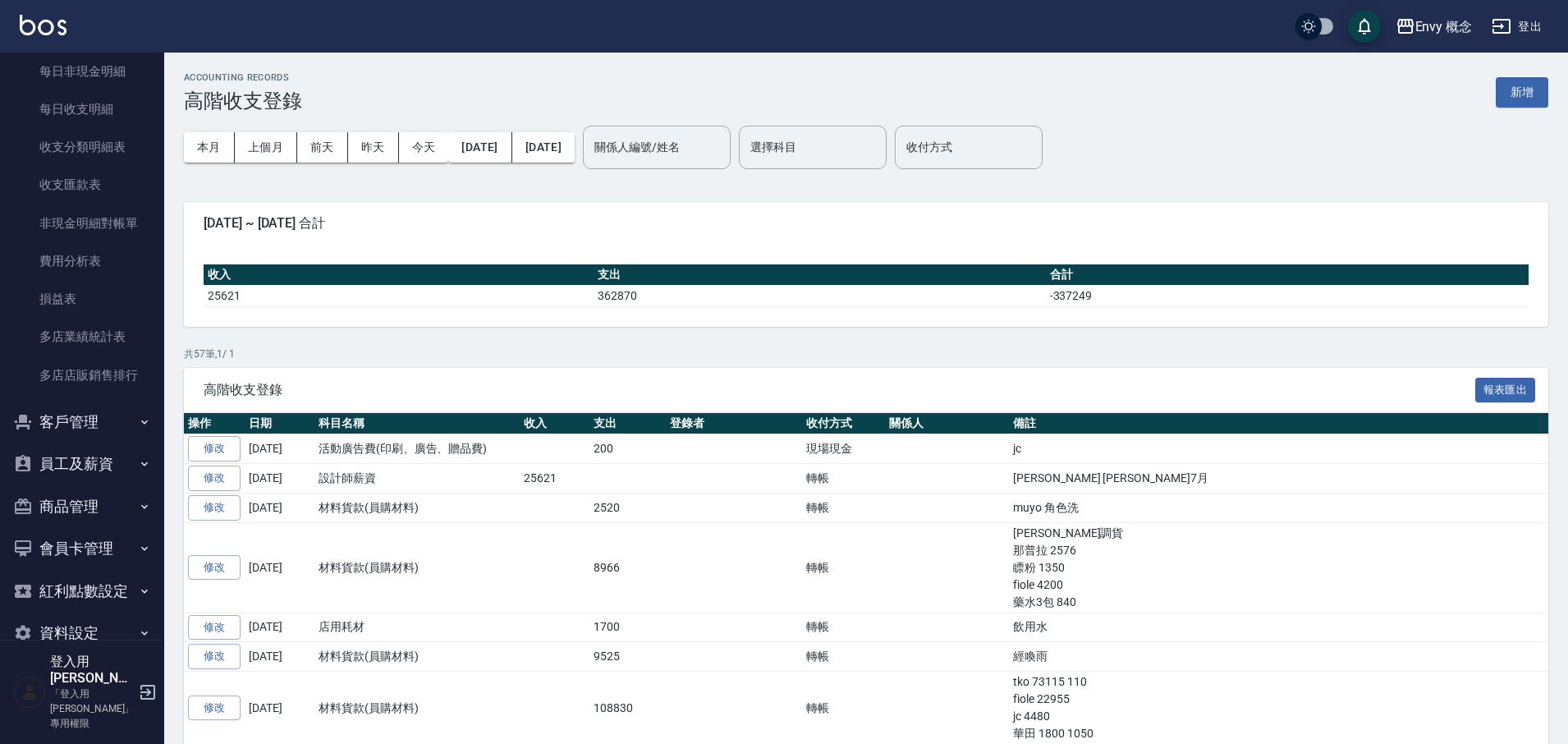
scroll to position [1676, 0]
click at [91, 294] on link "損益表" at bounding box center [82, 296] width 151 height 38
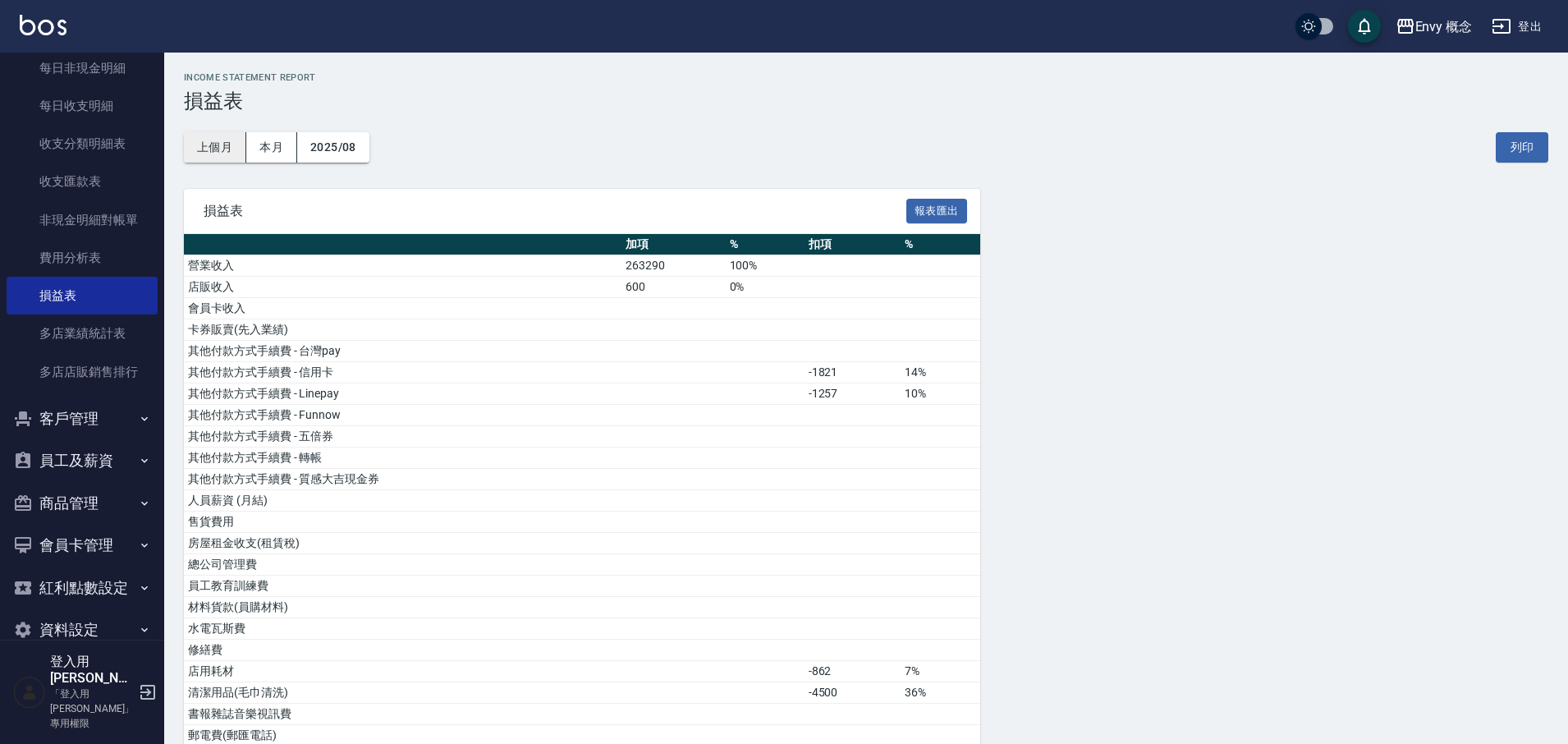
click at [195, 152] on button "上個月" at bounding box center [215, 147] width 62 height 31
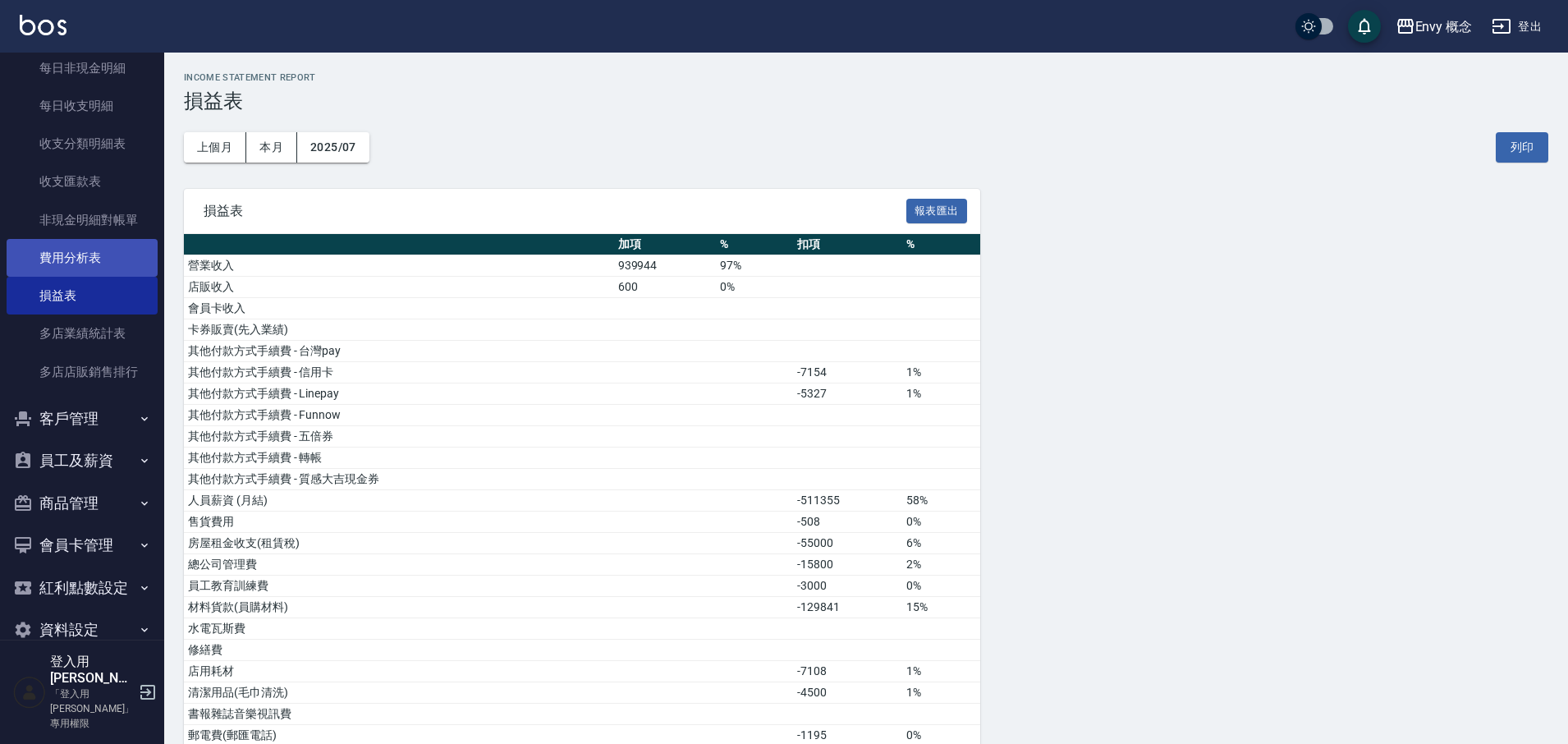
click at [105, 259] on link "費用分析表" at bounding box center [82, 258] width 151 height 38
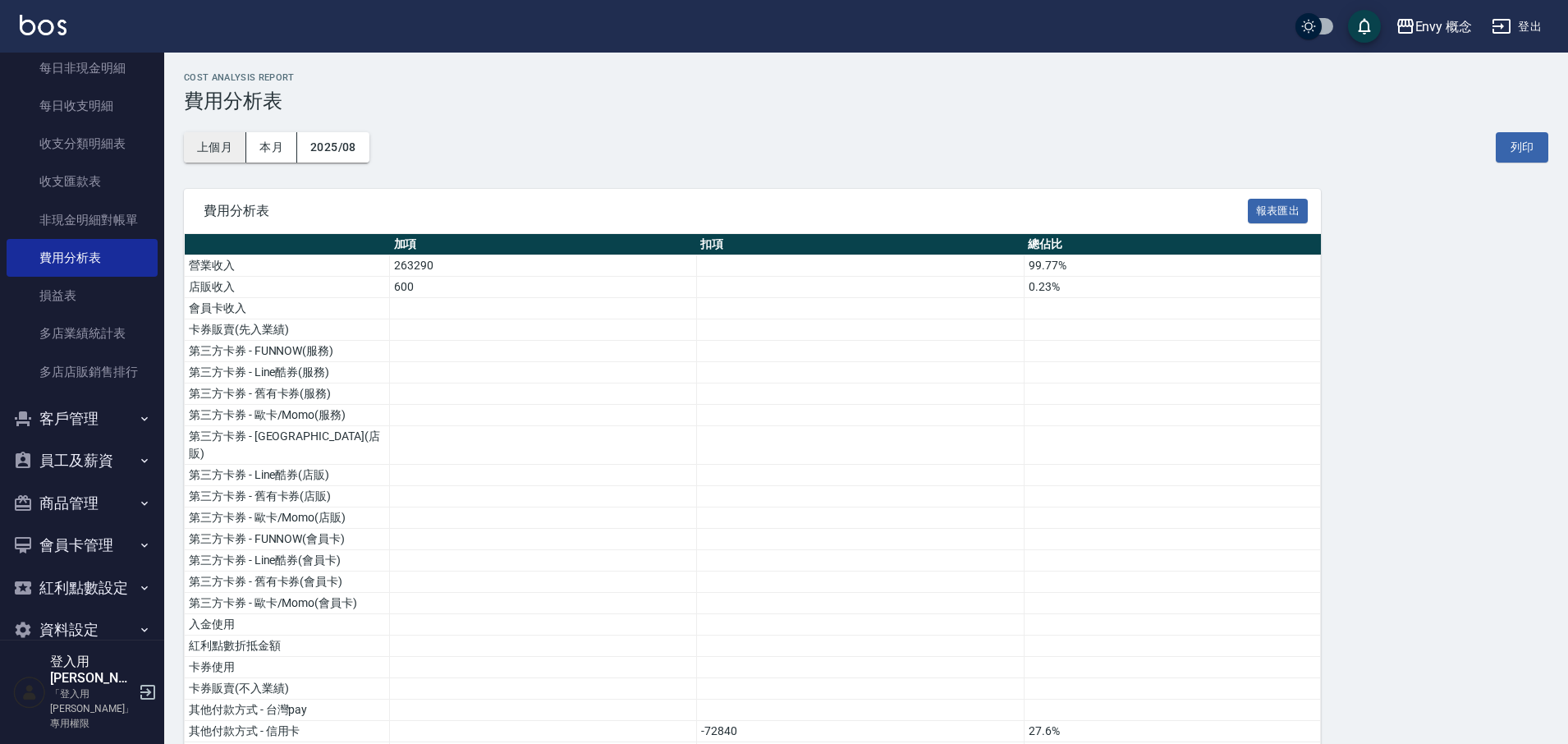
click at [210, 149] on button "上個月" at bounding box center [215, 147] width 62 height 31
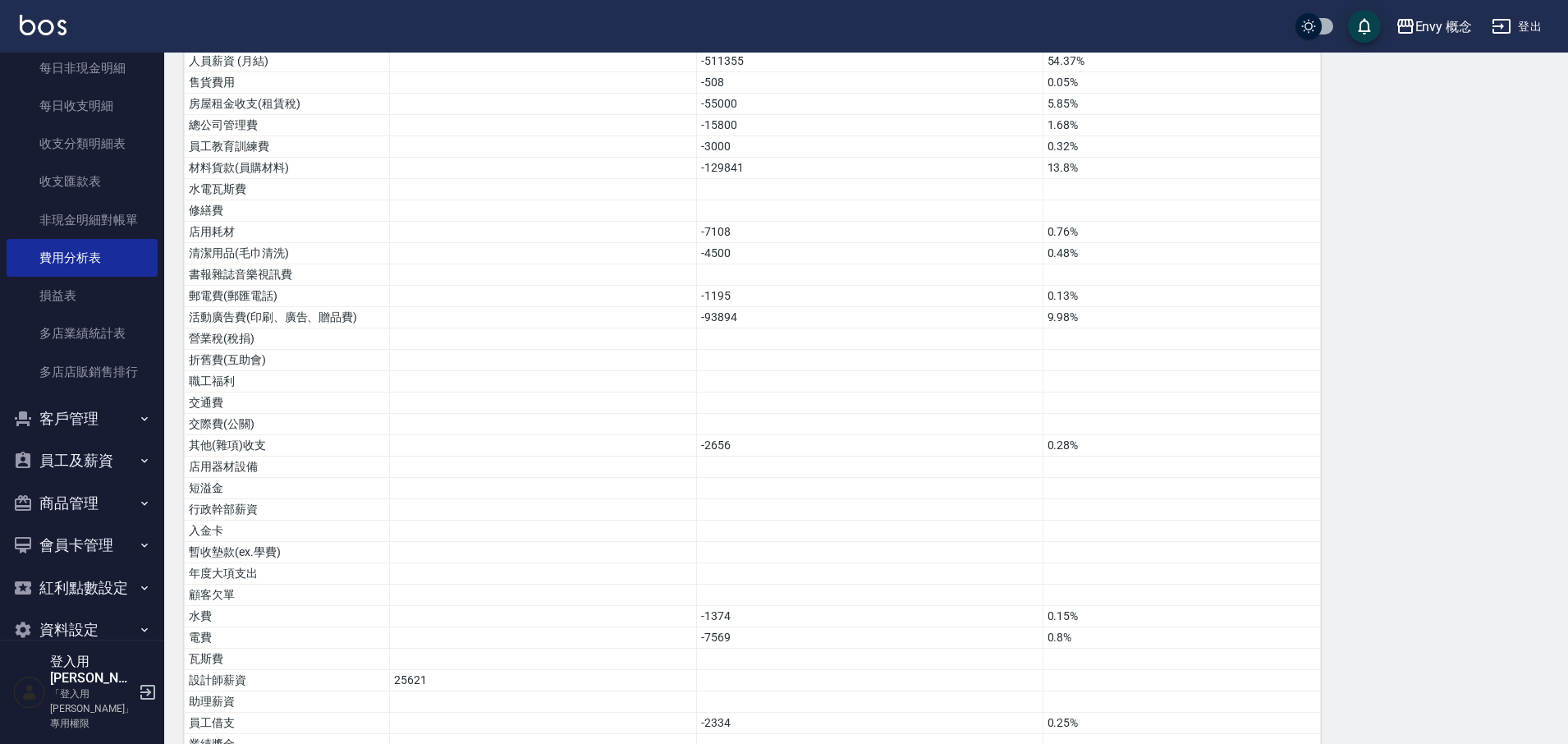
scroll to position [1002, 0]
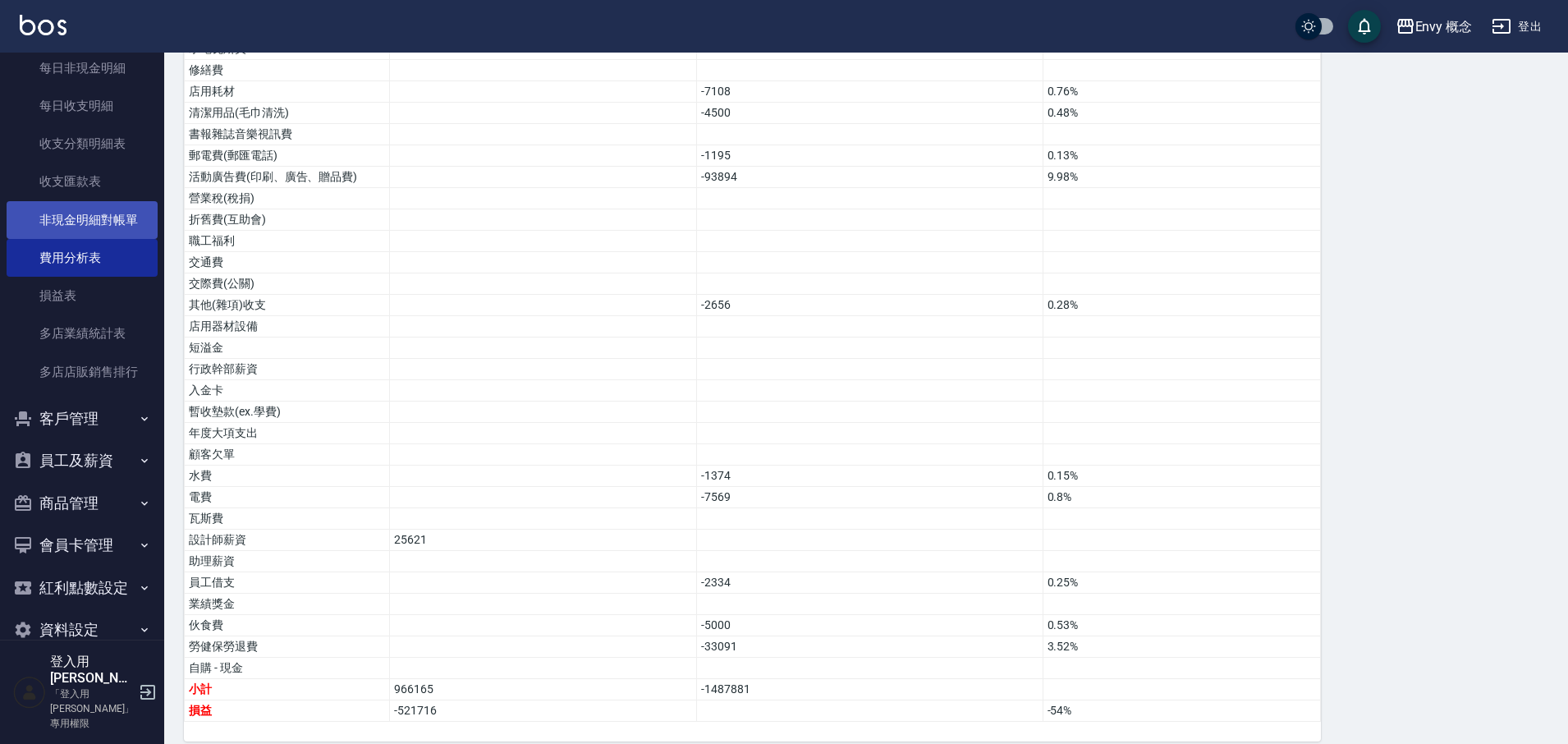
click at [88, 215] on link "非現金明細對帳單" at bounding box center [82, 220] width 151 height 38
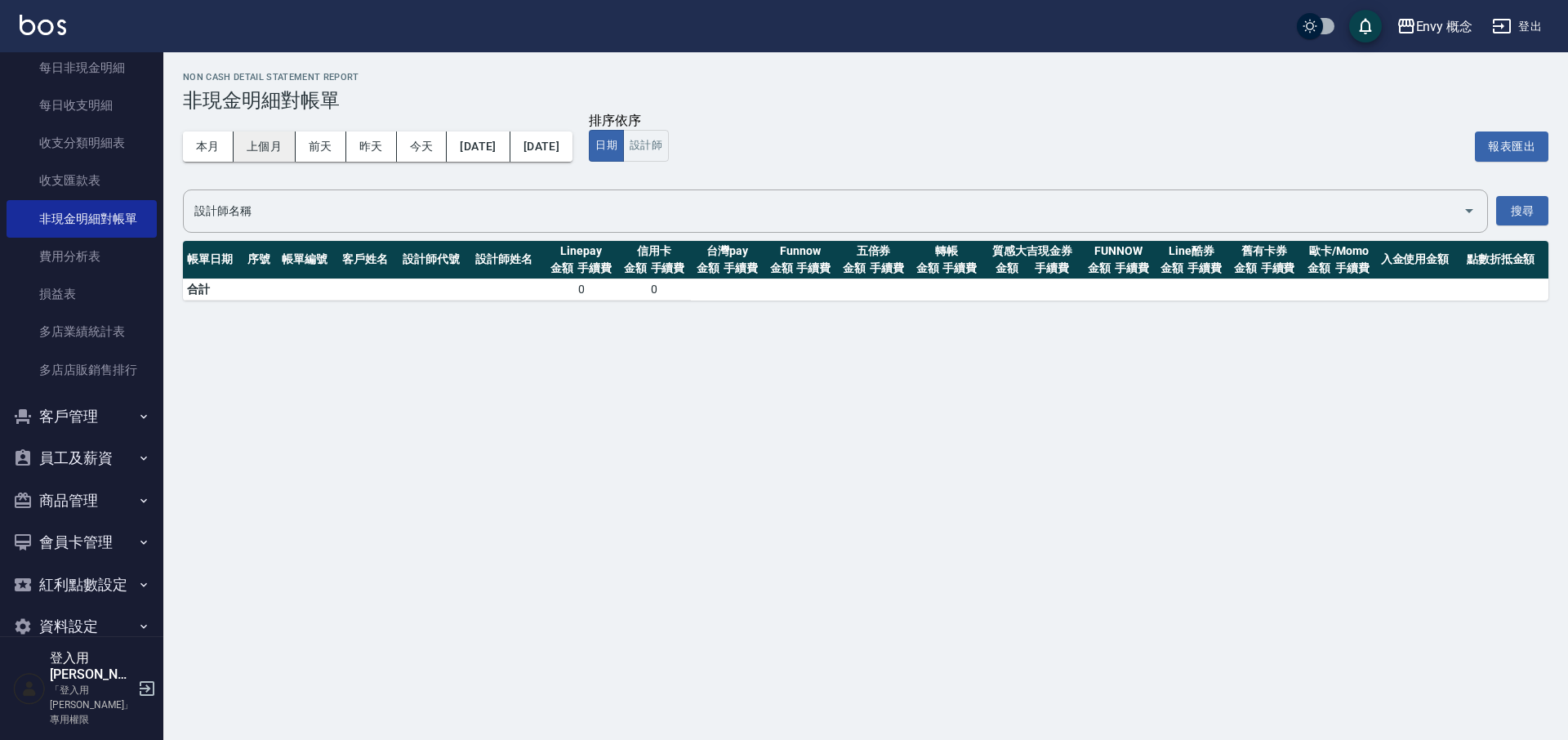
click at [267, 151] on button "上個月" at bounding box center [264, 147] width 62 height 30
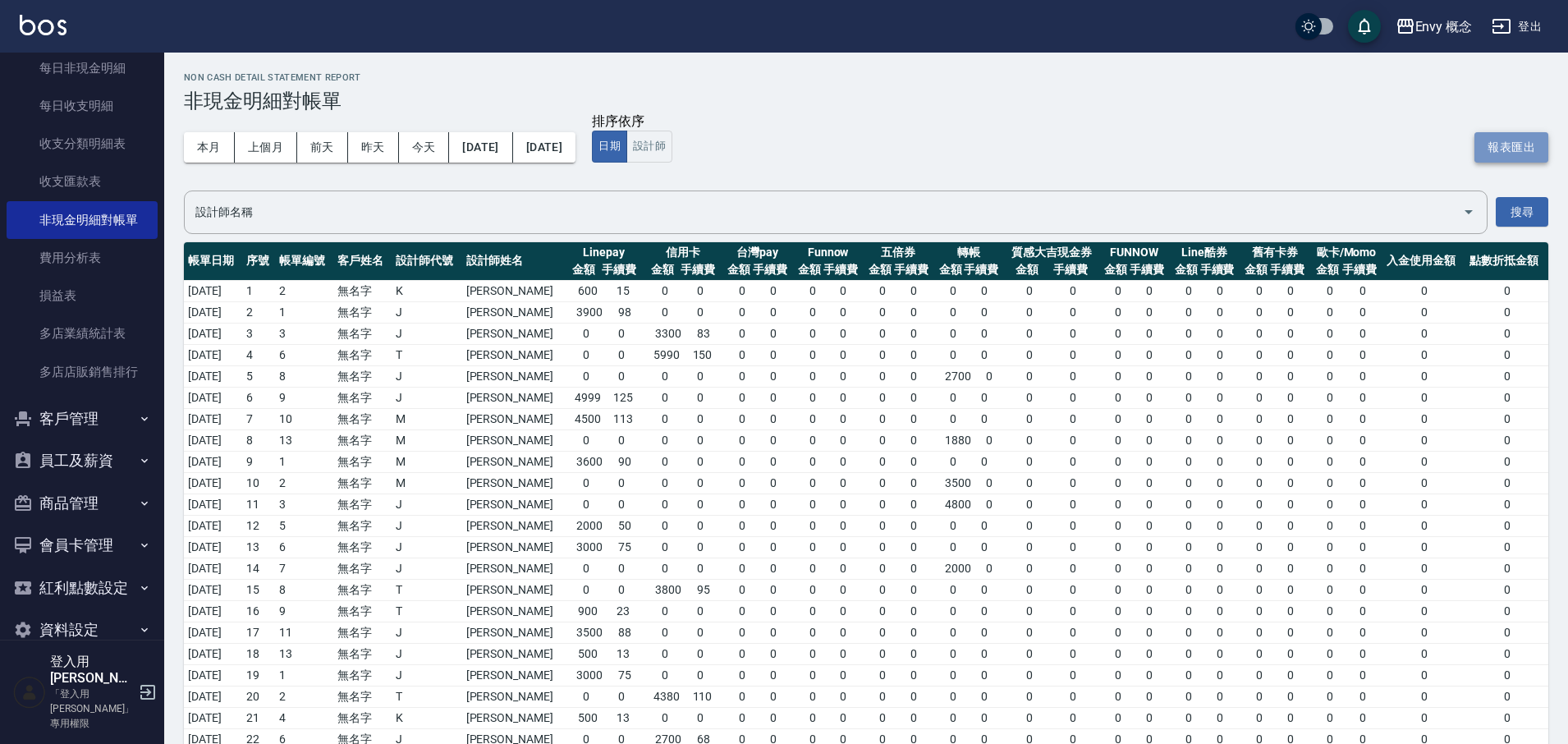
click at [1485, 148] on button "報表匯出" at bounding box center [1511, 147] width 74 height 31
click at [70, 304] on link "損益表" at bounding box center [82, 296] width 151 height 38
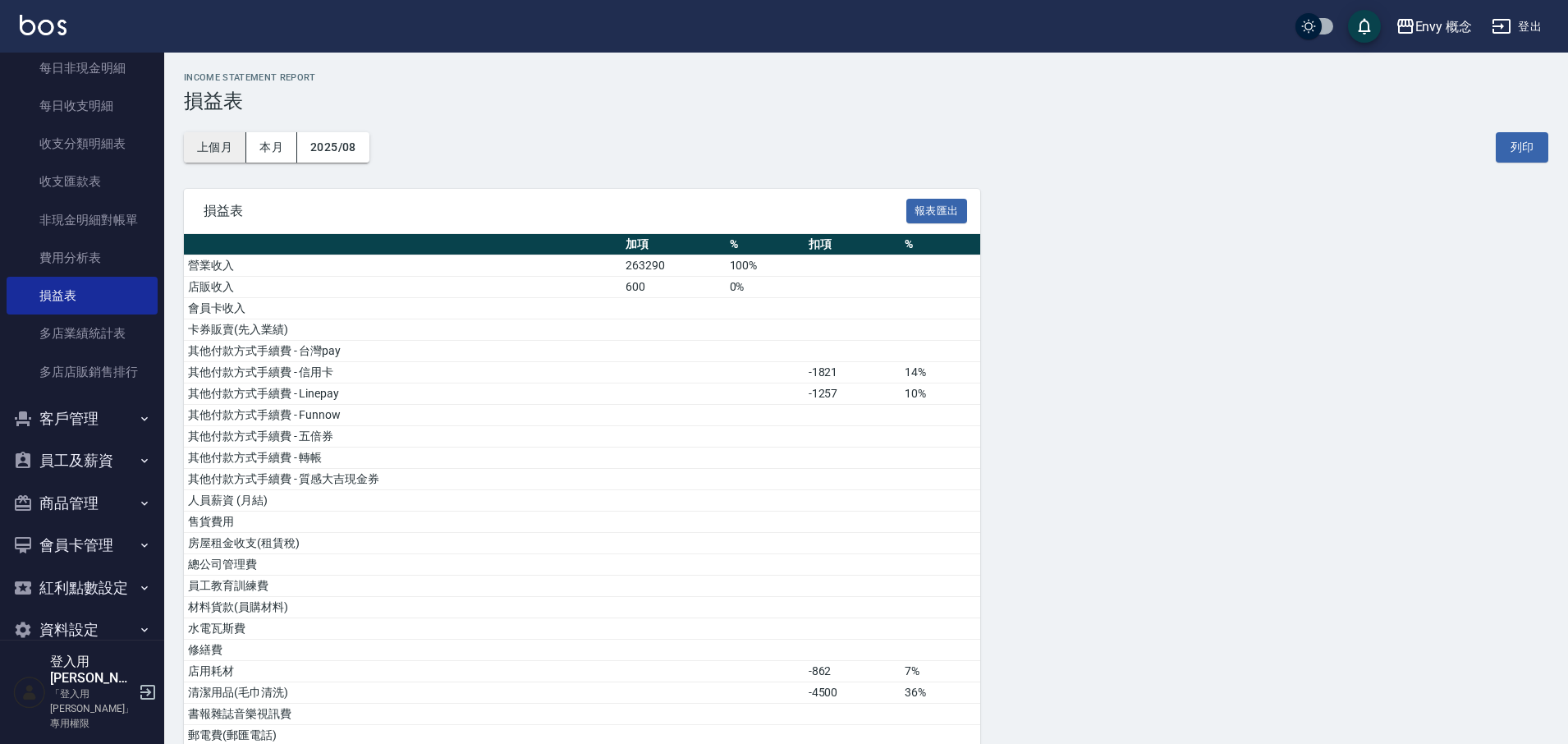
click at [211, 152] on button "上個月" at bounding box center [215, 147] width 62 height 31
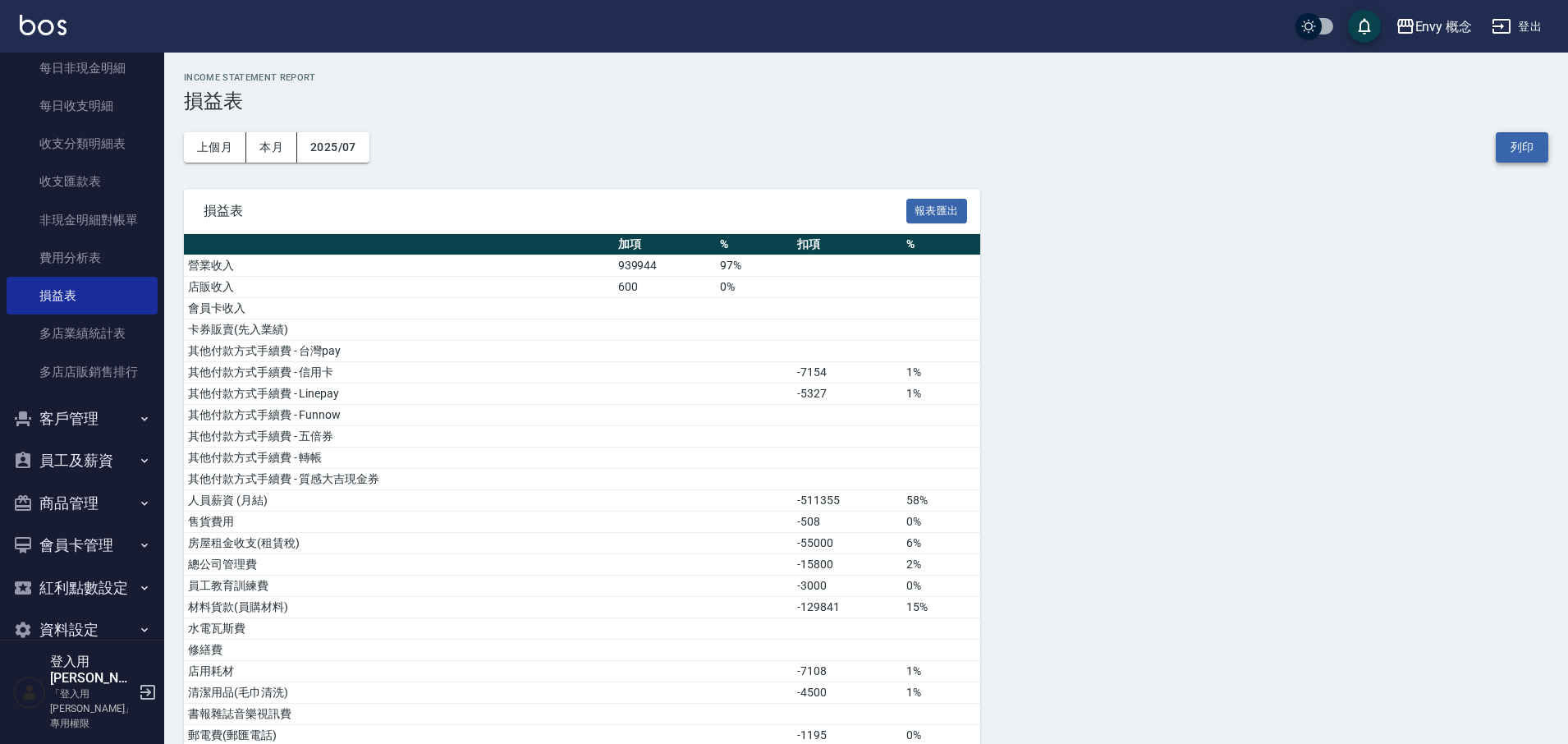
click at [1527, 147] on button "列印" at bounding box center [1522, 147] width 52 height 31
click at [909, 205] on button "報表匯出" at bounding box center [936, 211] width 60 height 26
click at [1521, 152] on button "列印" at bounding box center [1522, 147] width 52 height 31
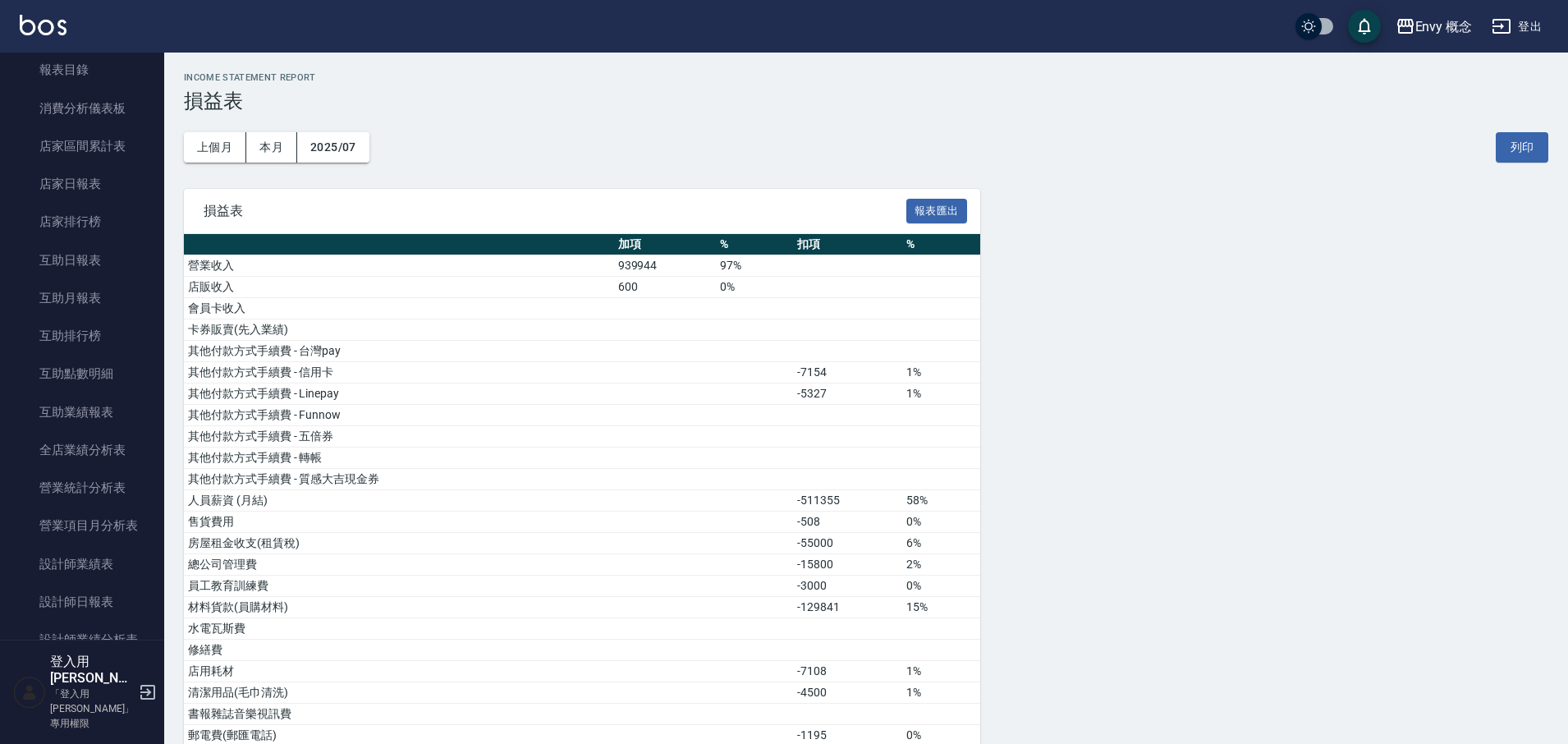
scroll to position [477, 0]
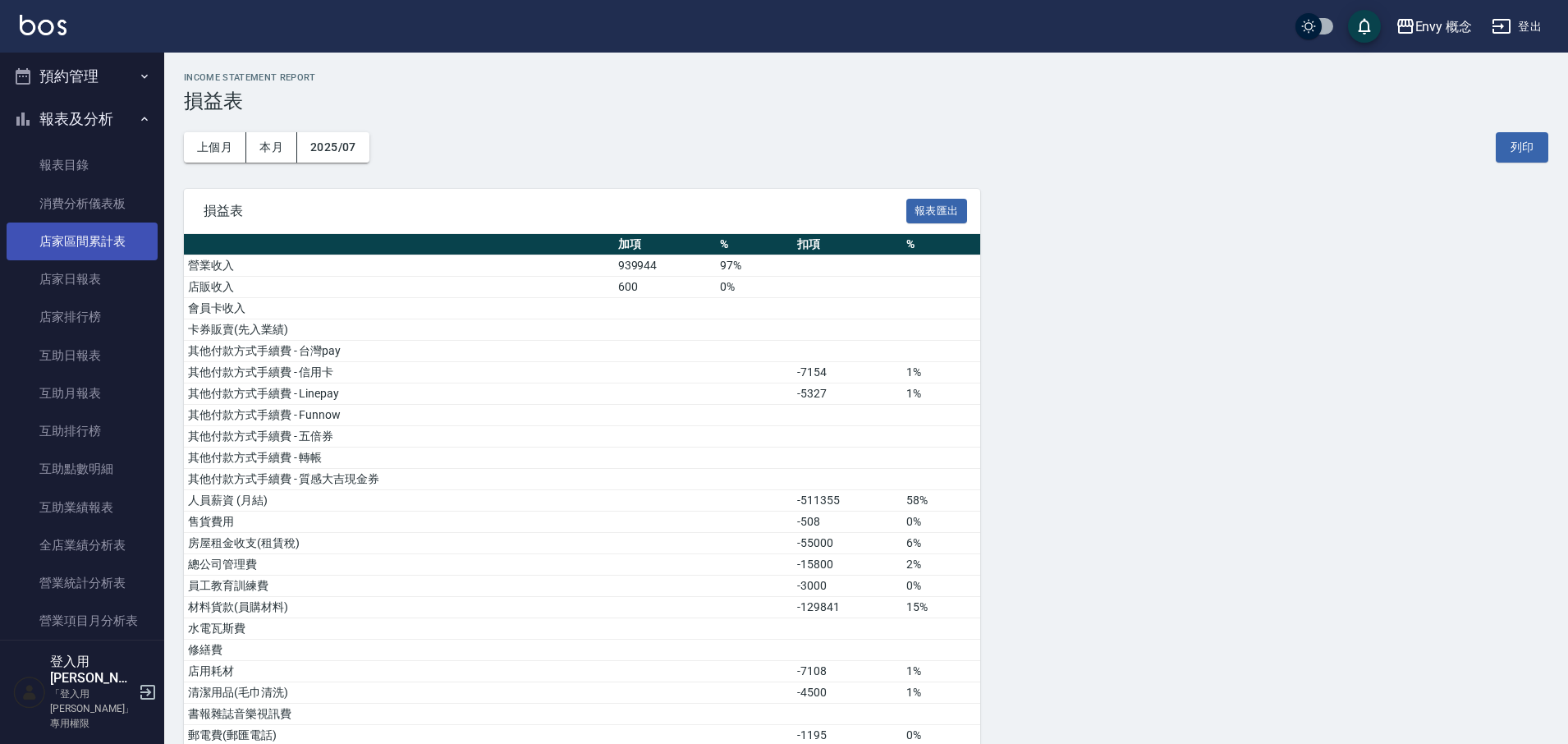
click at [74, 239] on link "店家區間累計表" at bounding box center [82, 242] width 151 height 38
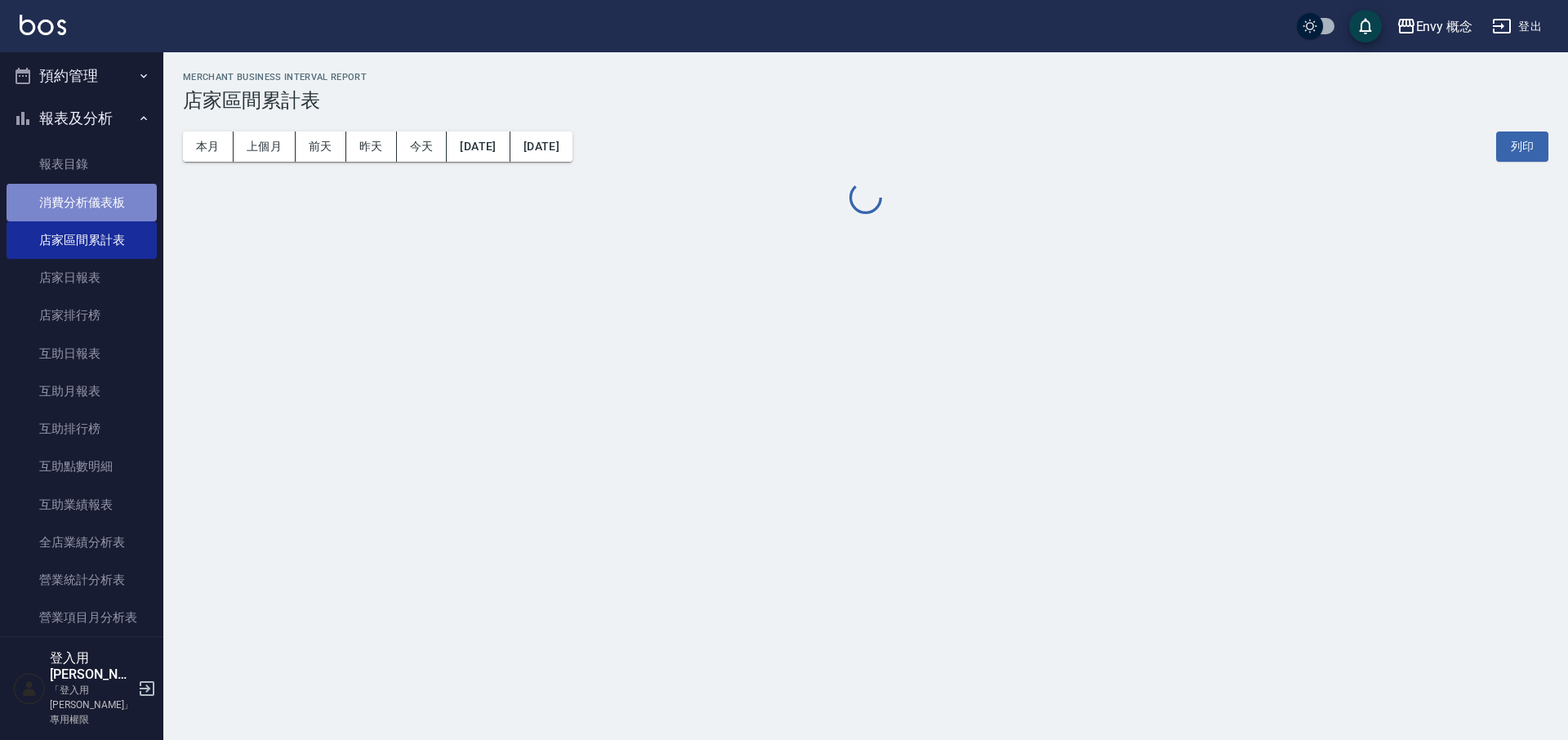
click at [93, 199] on link "消費分析儀表板" at bounding box center [82, 203] width 150 height 38
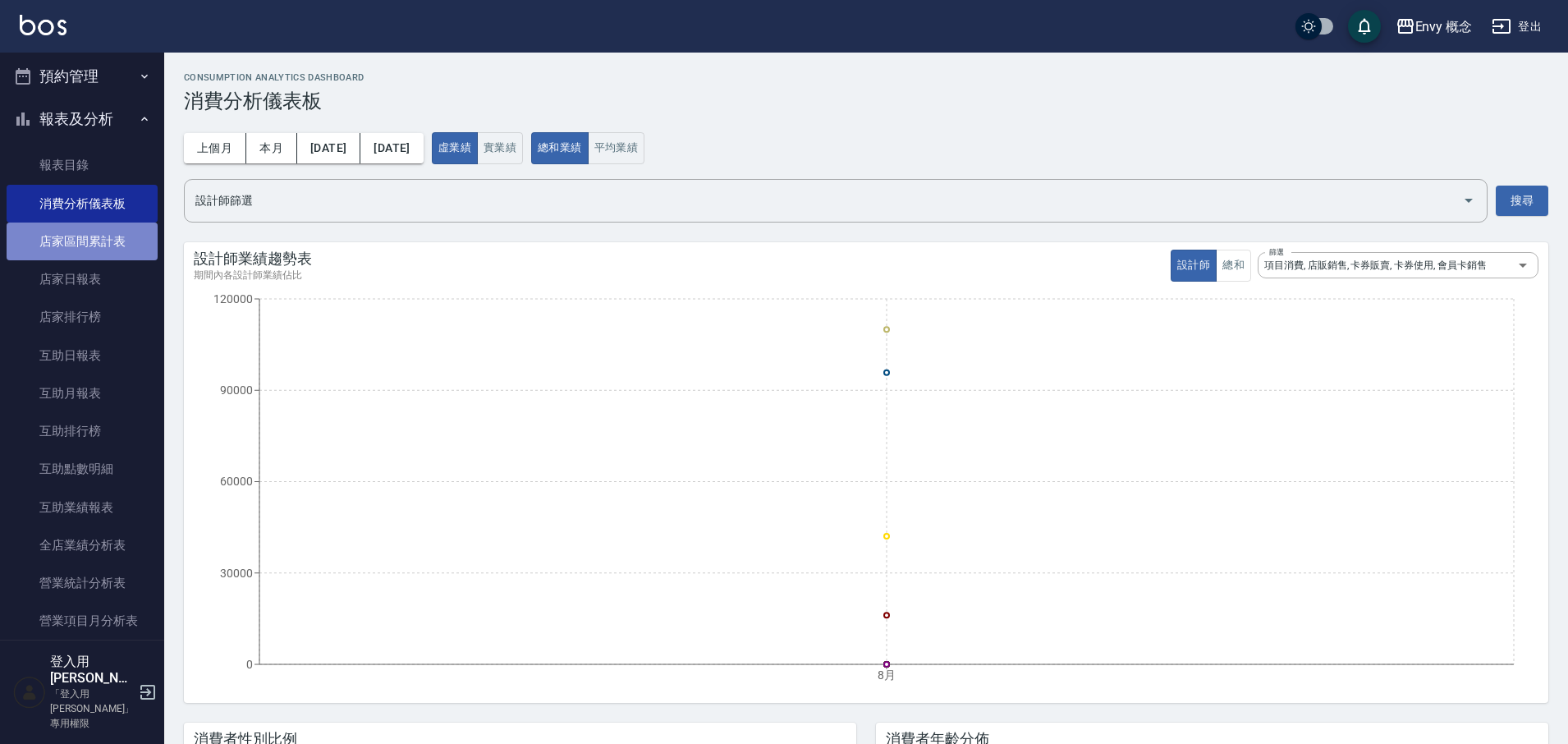
click at [90, 232] on link "店家區間累計表" at bounding box center [82, 242] width 151 height 38
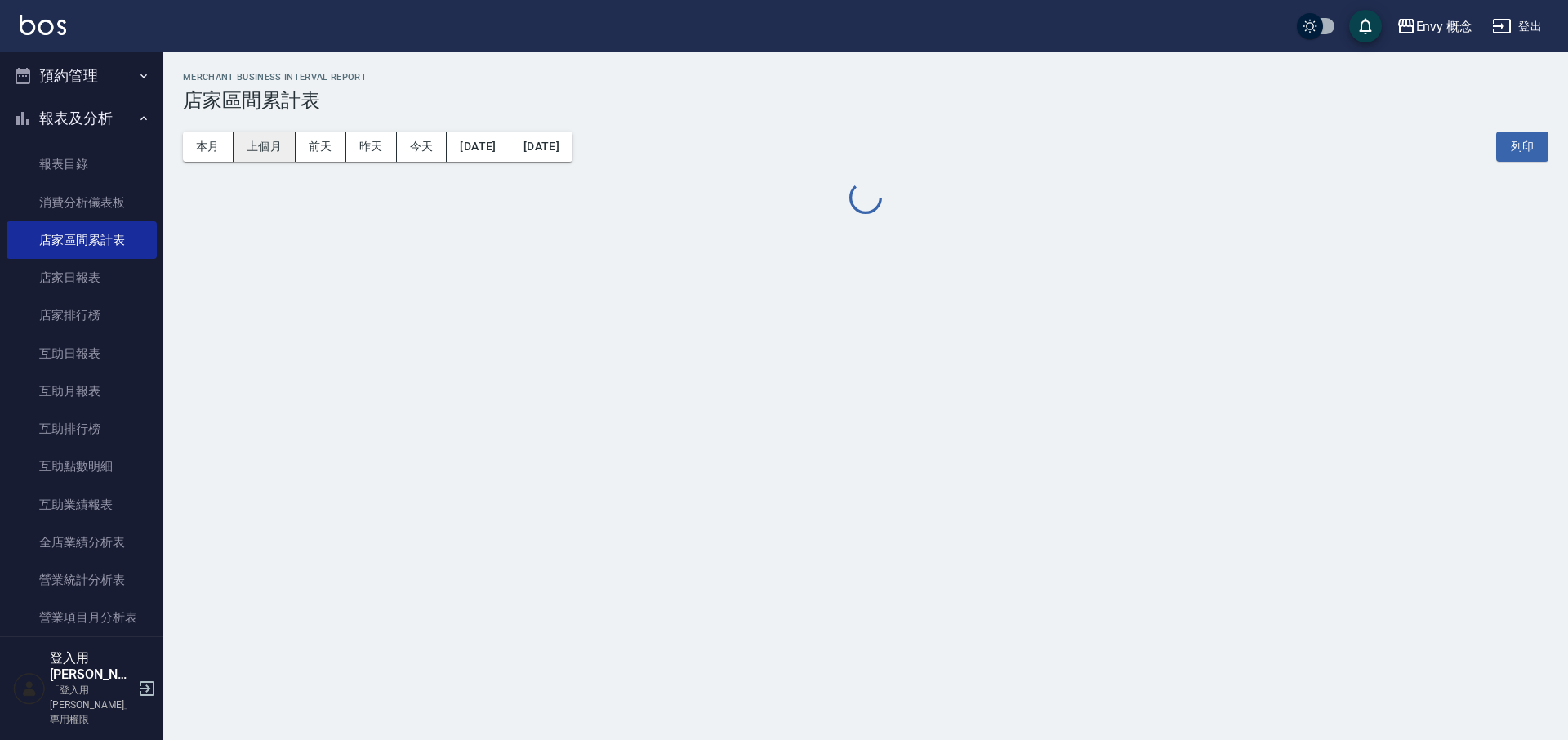
click at [251, 153] on button "上個月" at bounding box center [264, 147] width 62 height 30
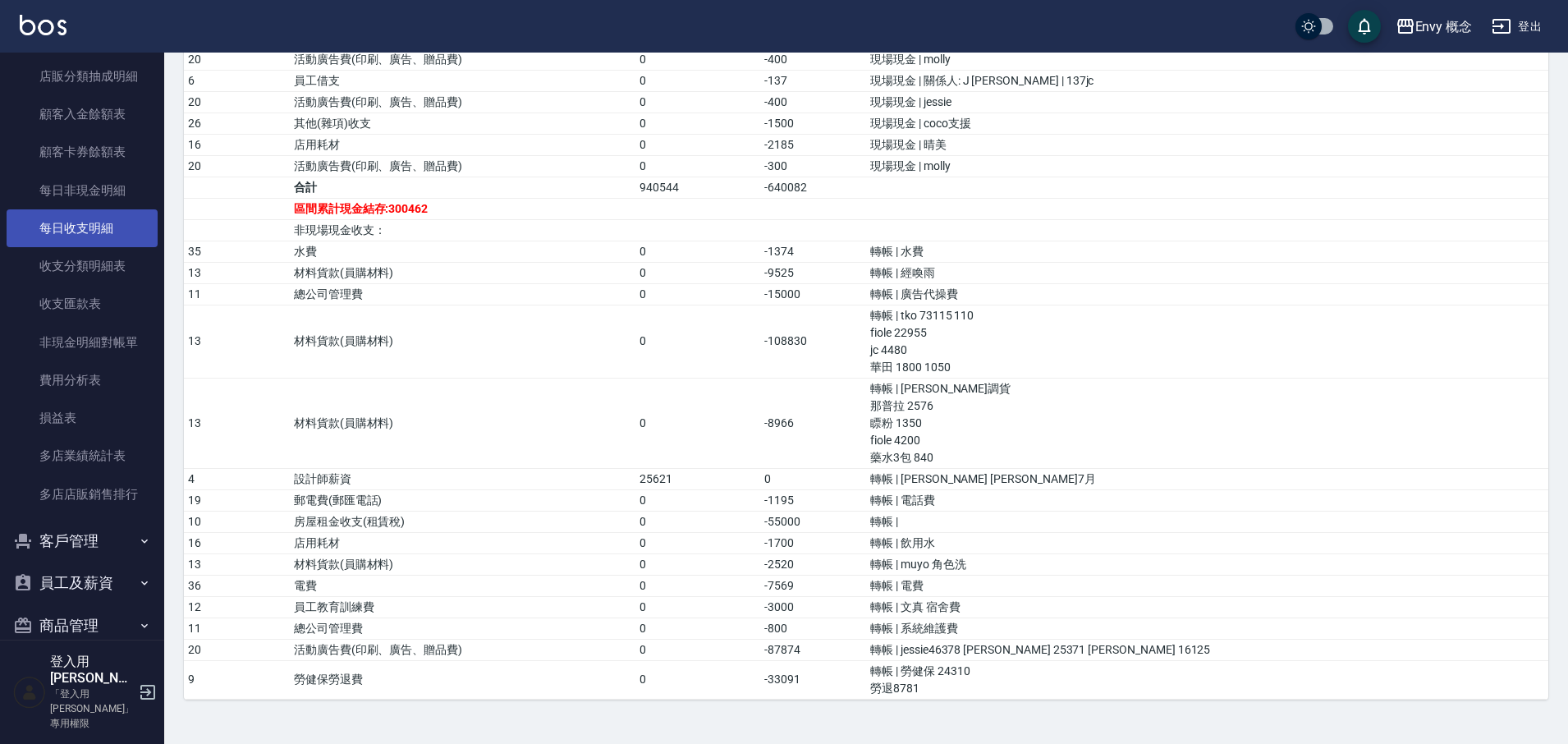
scroll to position [1557, 0]
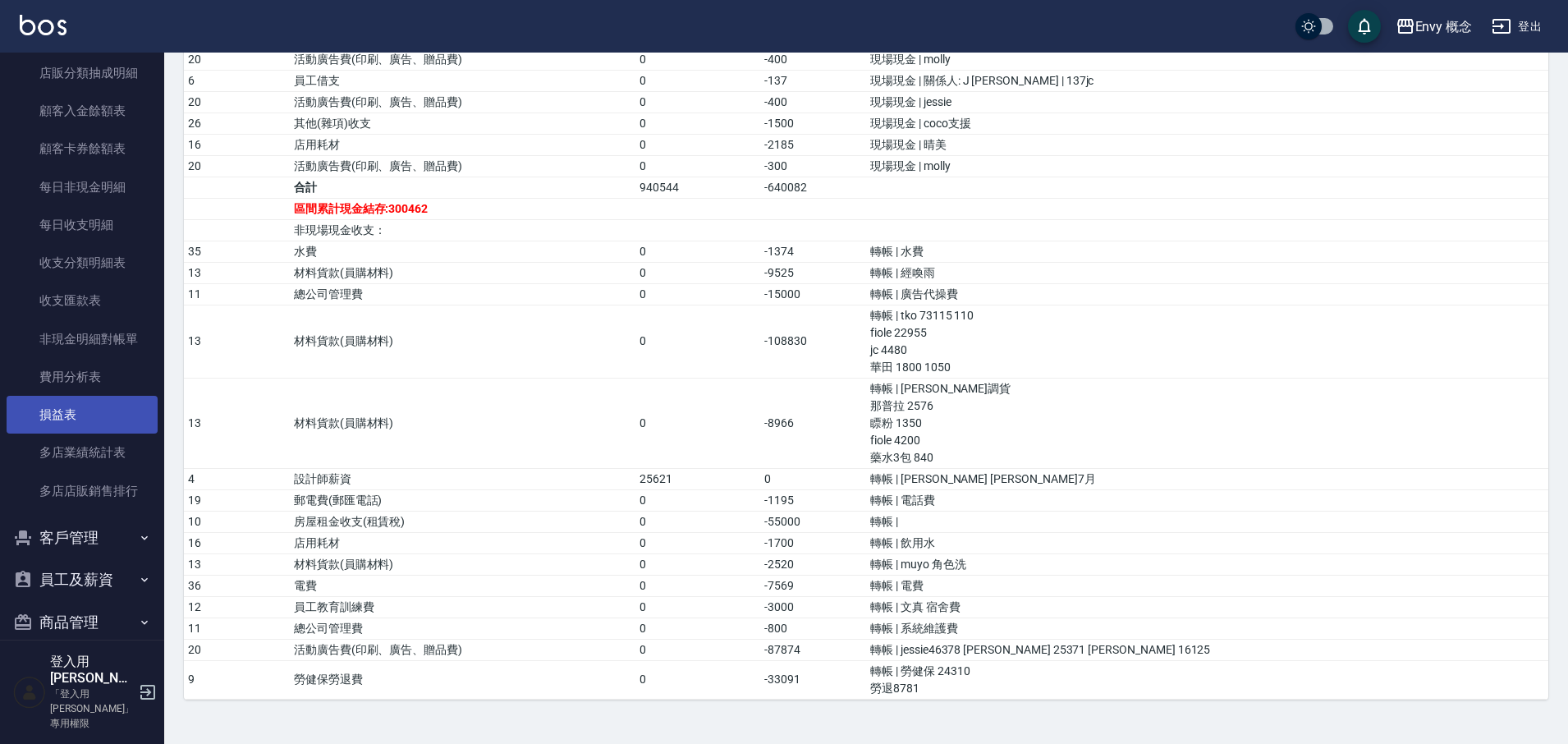
click at [101, 417] on link "損益表" at bounding box center [82, 415] width 151 height 38
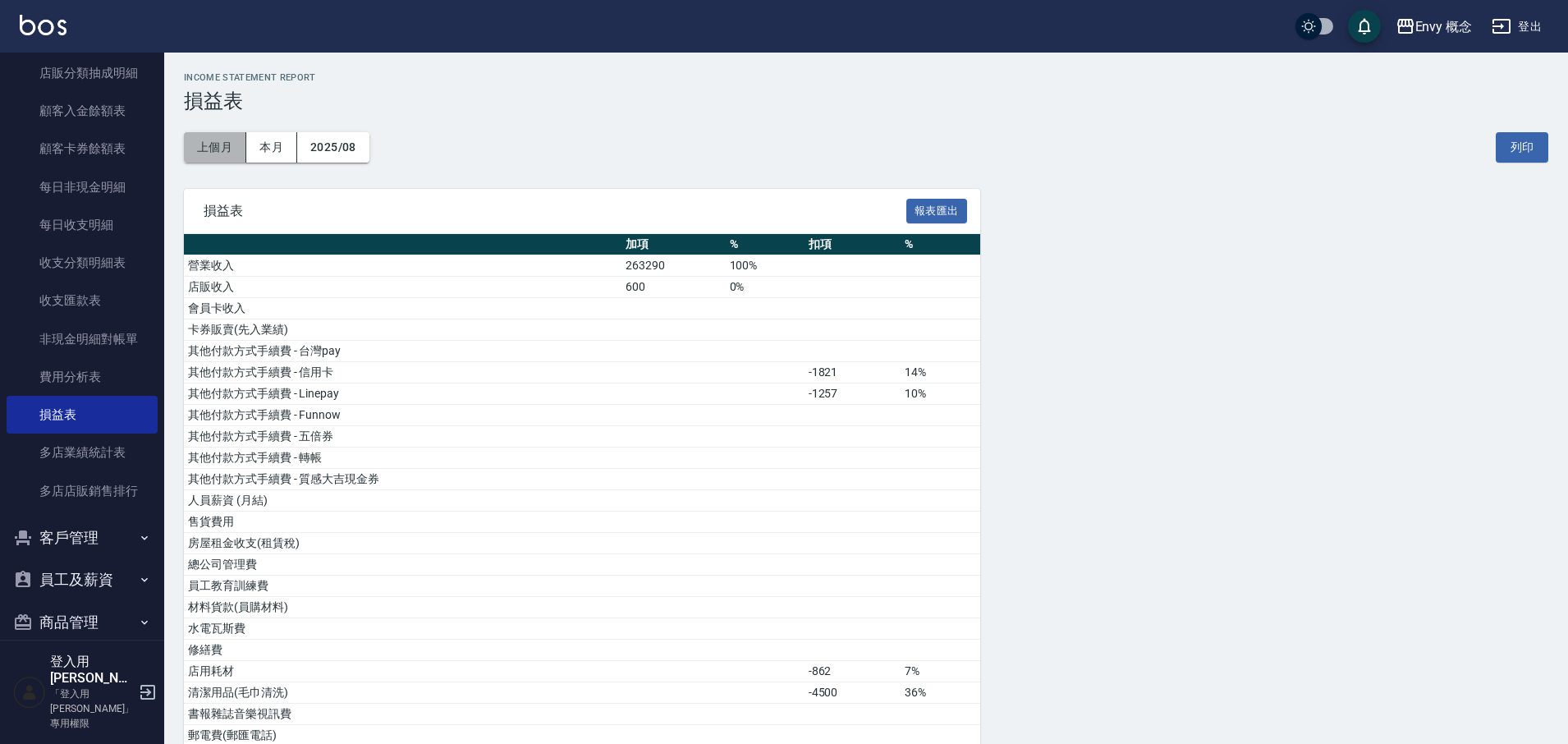
click at [227, 147] on button "上個月" at bounding box center [215, 147] width 62 height 31
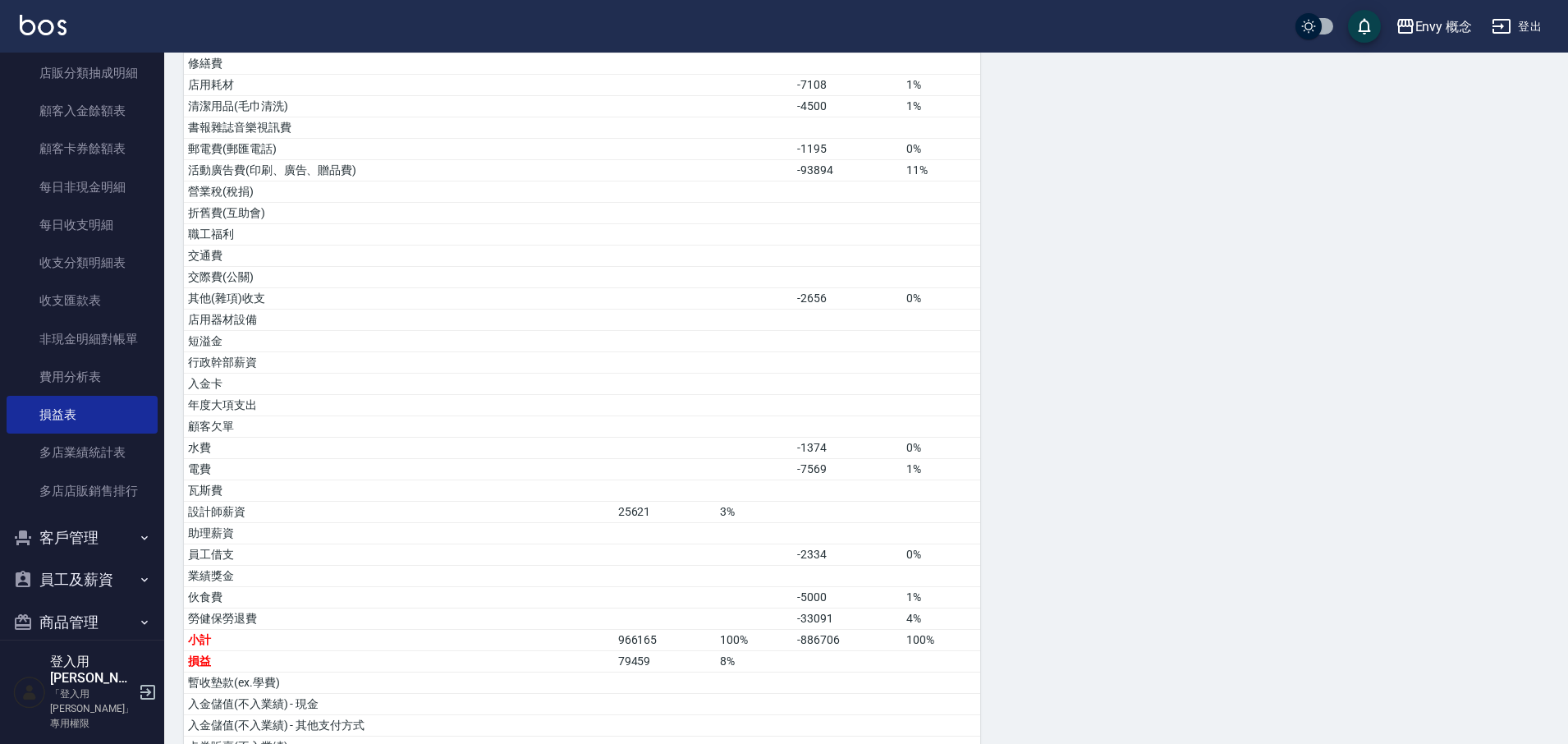
scroll to position [640, 0]
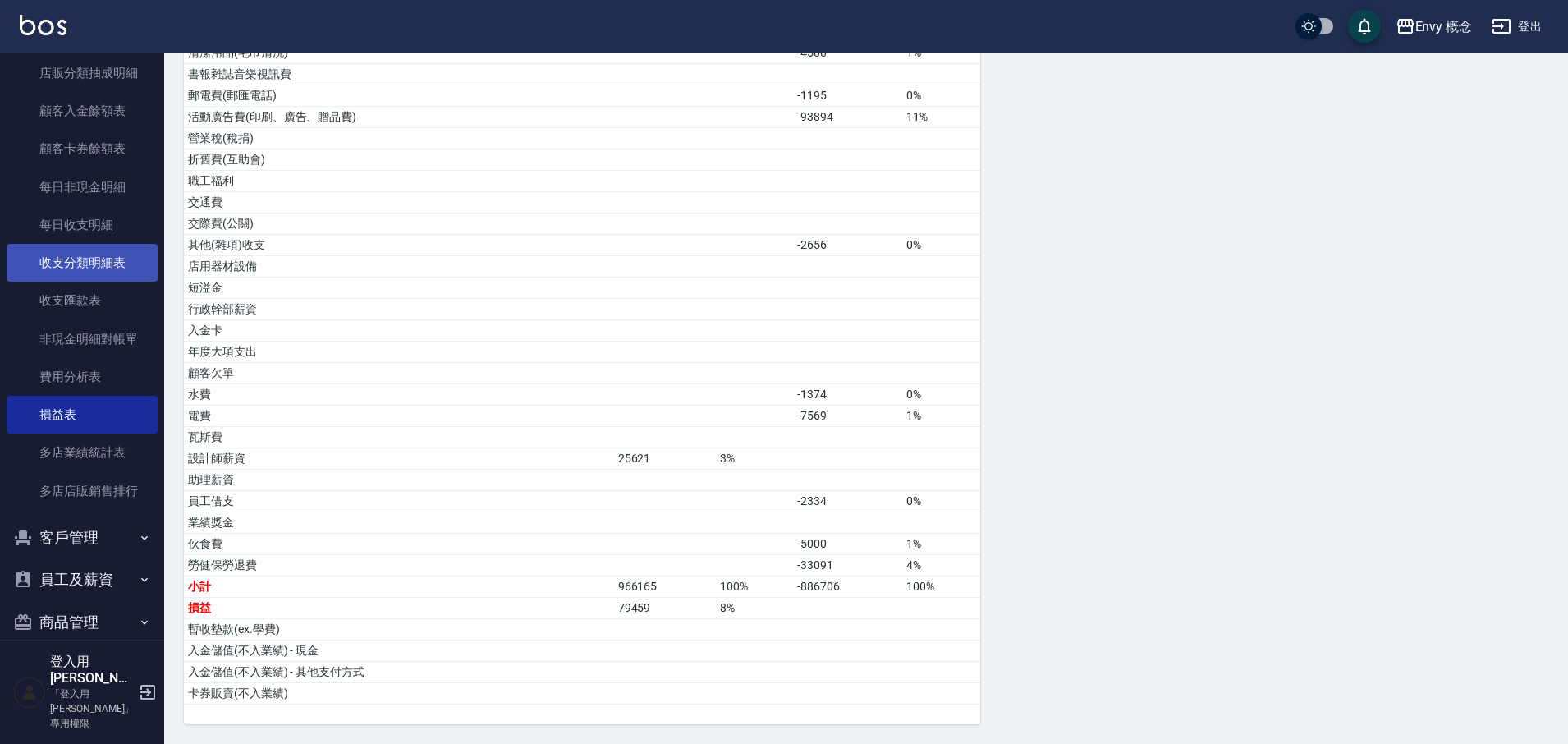
click at [99, 268] on link "收支分類明細表" at bounding box center [82, 263] width 151 height 38
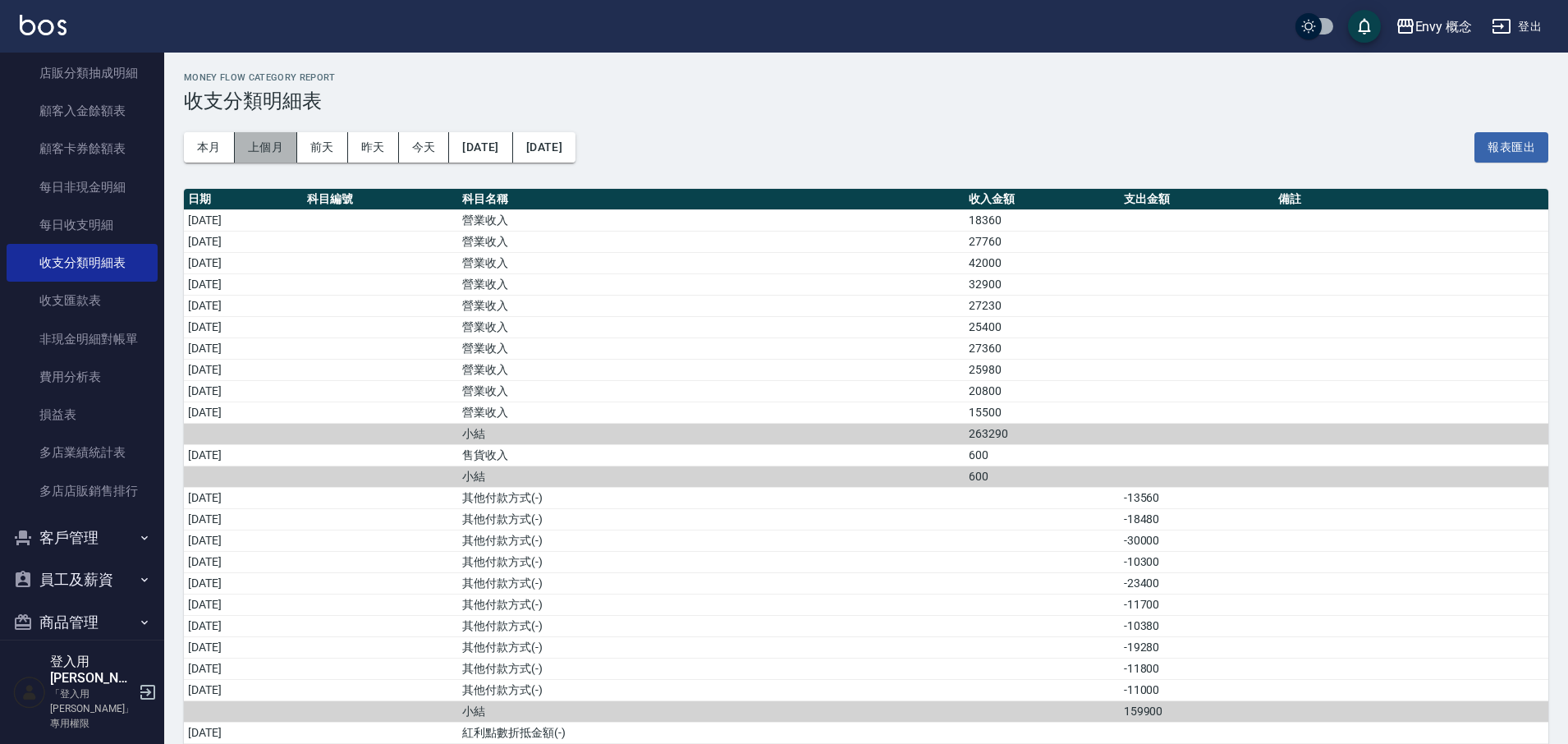
click at [277, 143] on button "上個月" at bounding box center [265, 147] width 62 height 31
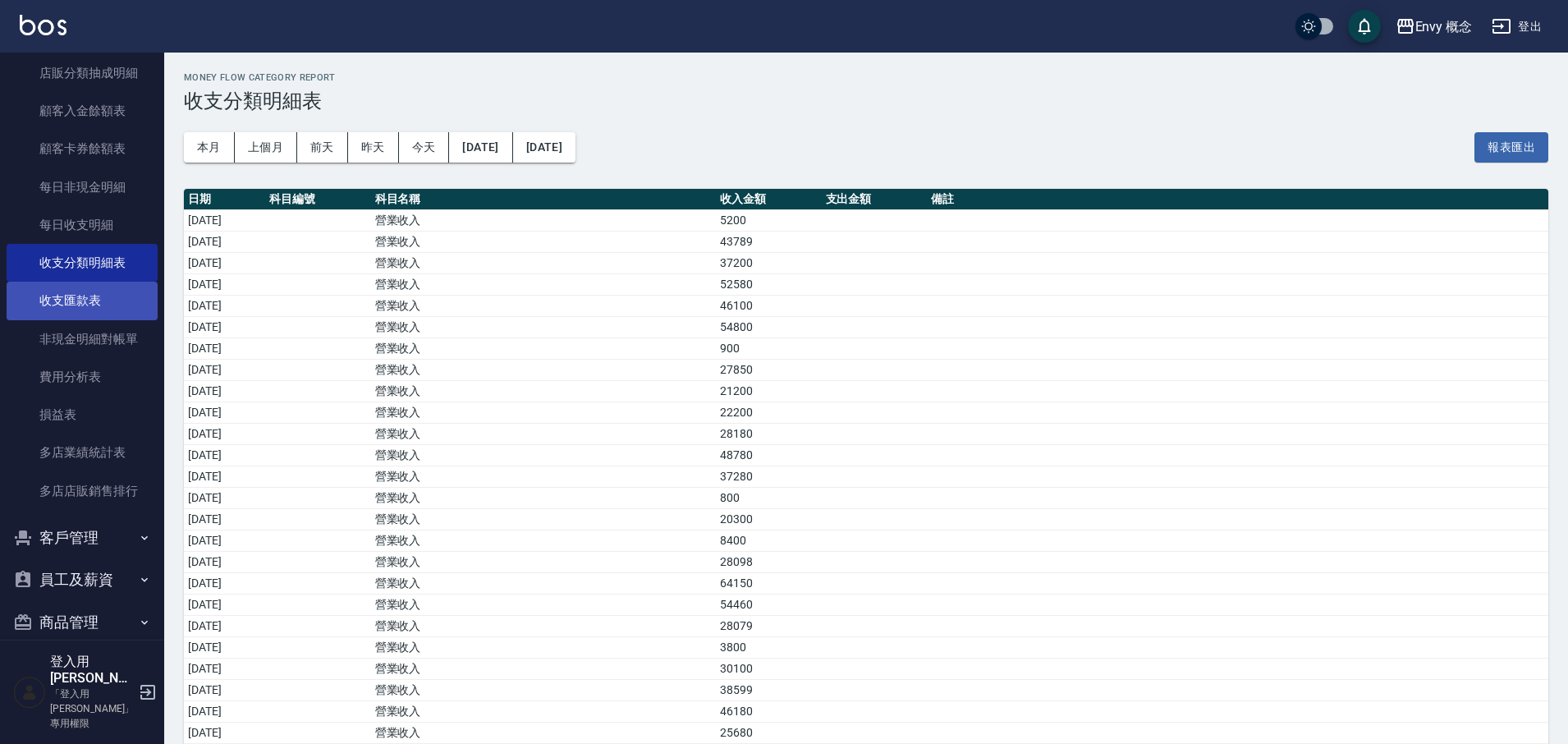
click at [96, 304] on link "收支匯款表" at bounding box center [82, 301] width 151 height 38
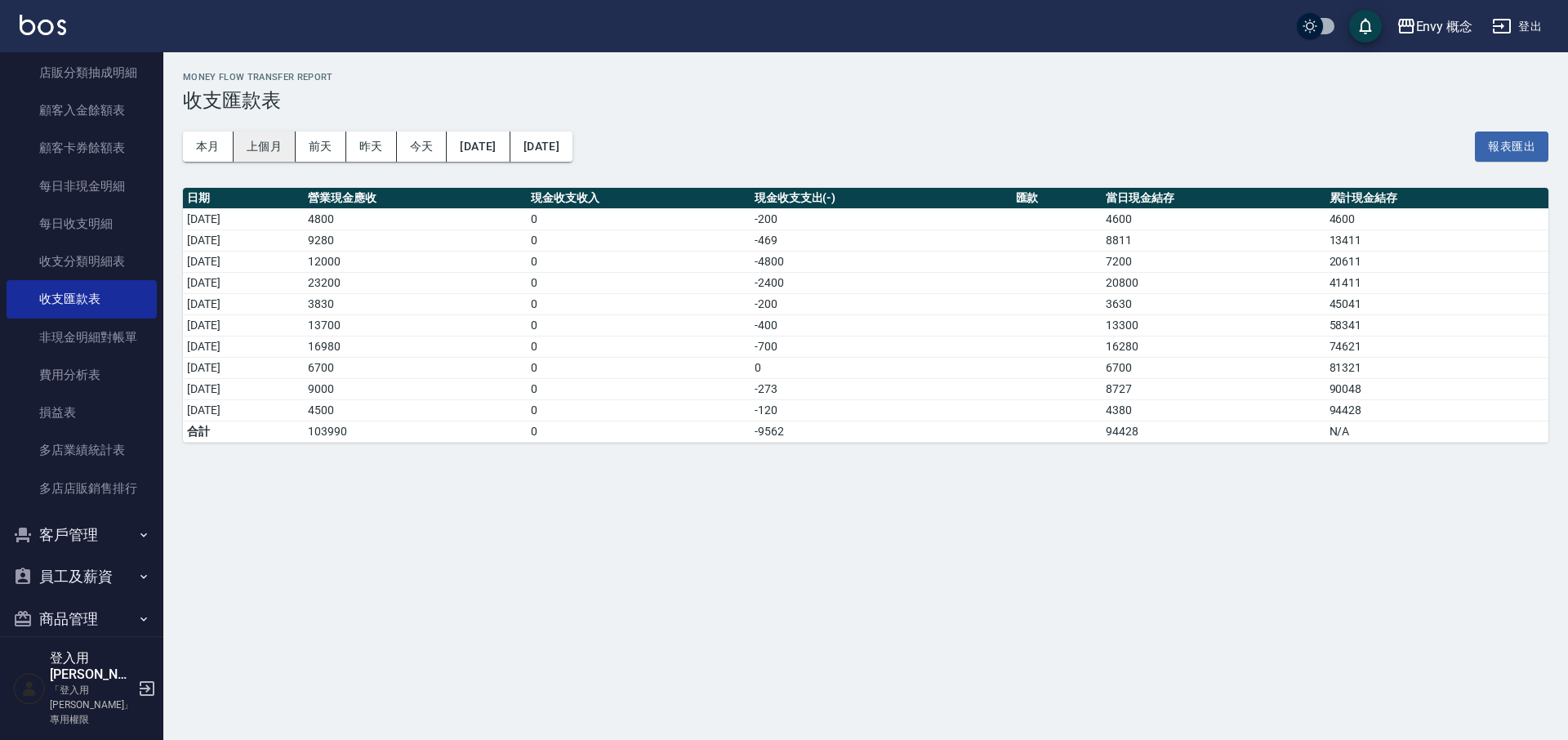
click at [267, 149] on button "上個月" at bounding box center [264, 147] width 62 height 30
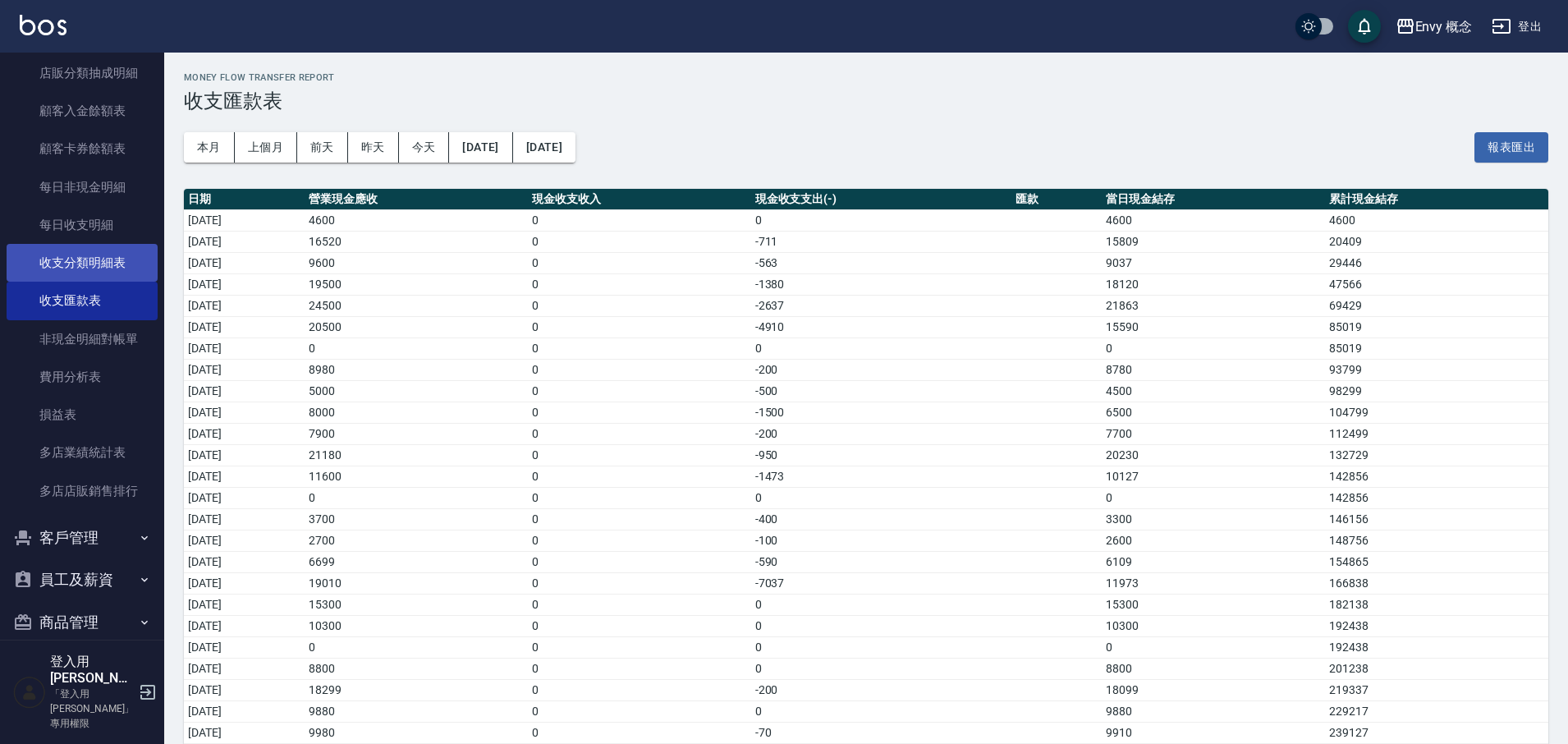
scroll to position [1528, 0]
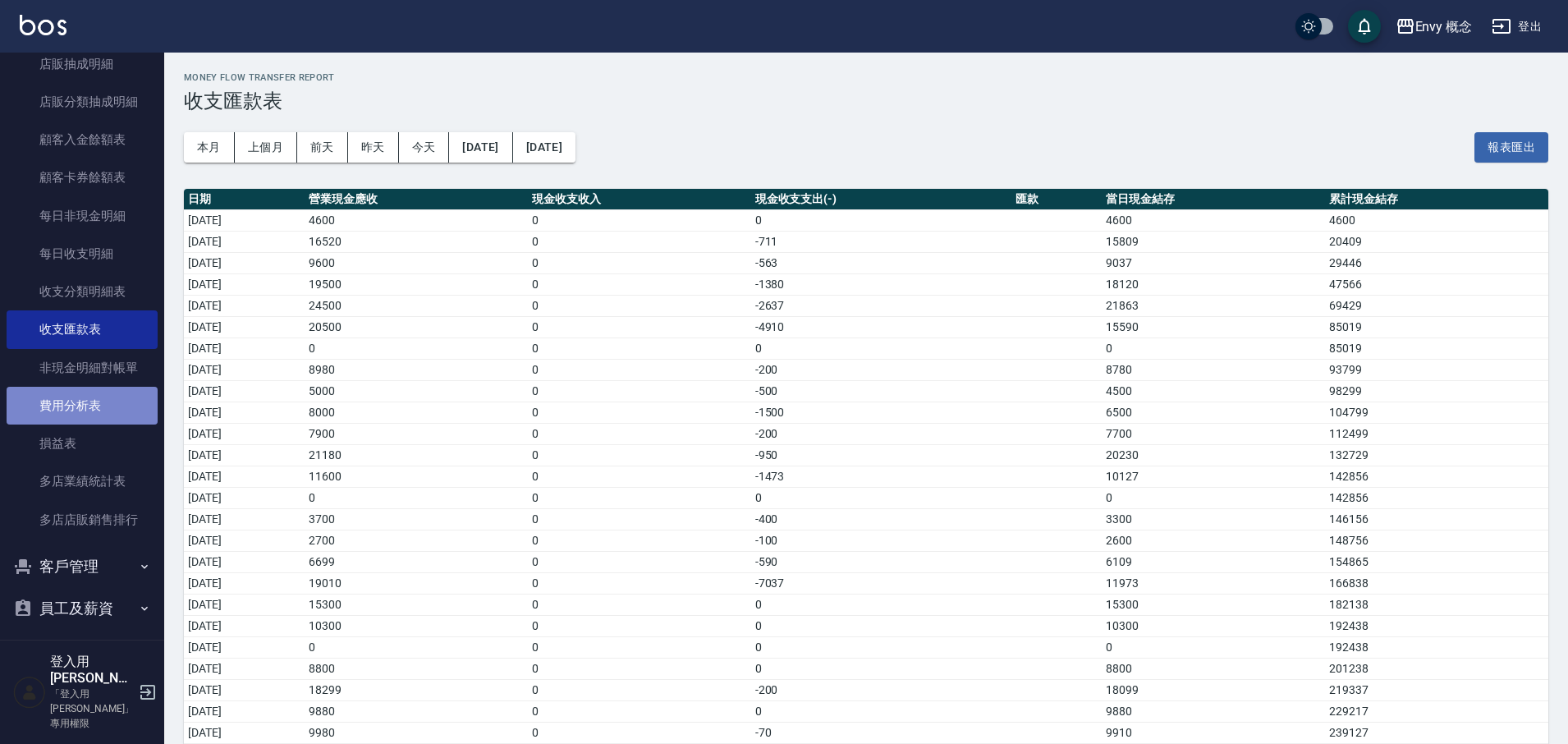
click at [97, 406] on link "費用分析表" at bounding box center [82, 406] width 151 height 38
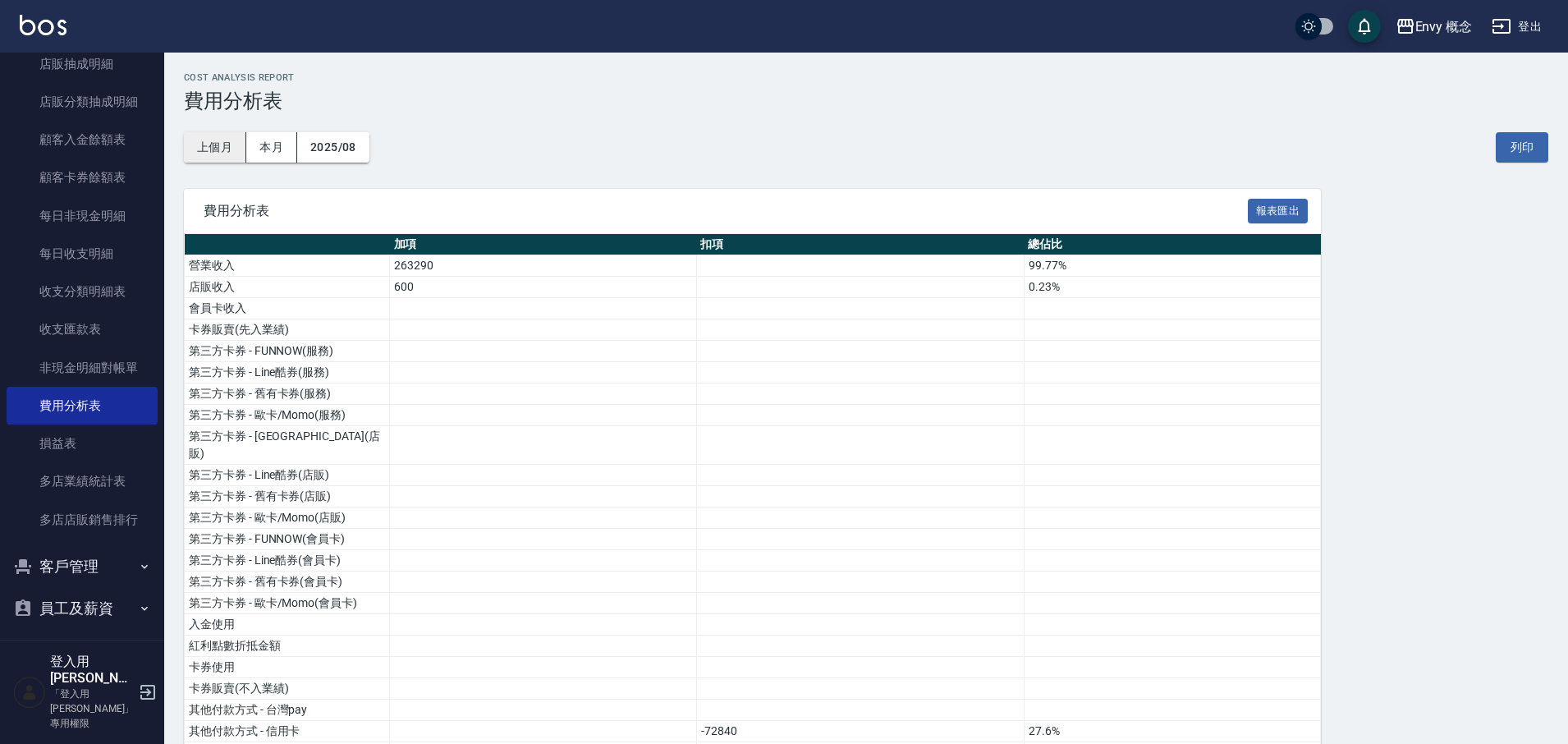
click at [214, 149] on button "上個月" at bounding box center [215, 147] width 62 height 31
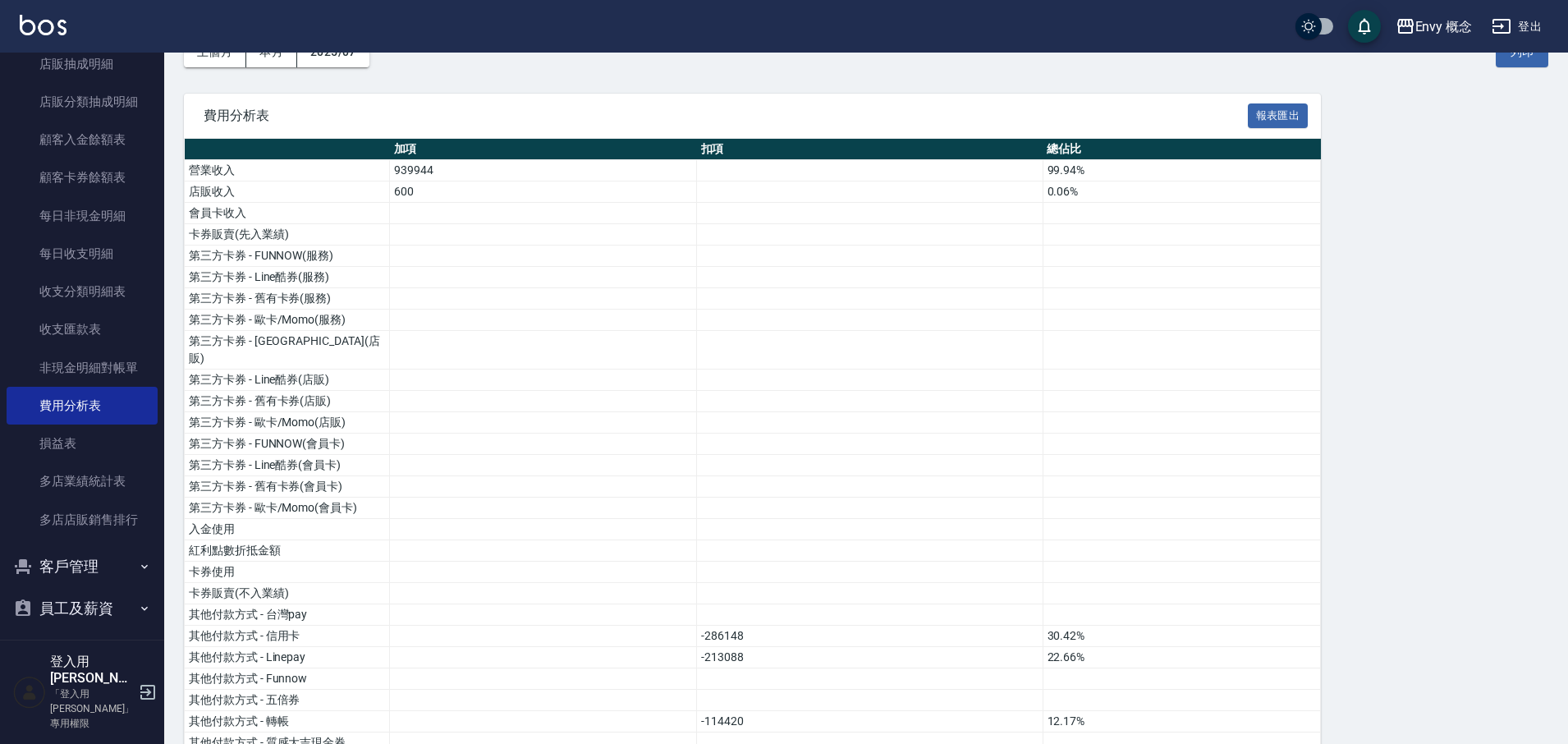
scroll to position [92, 0]
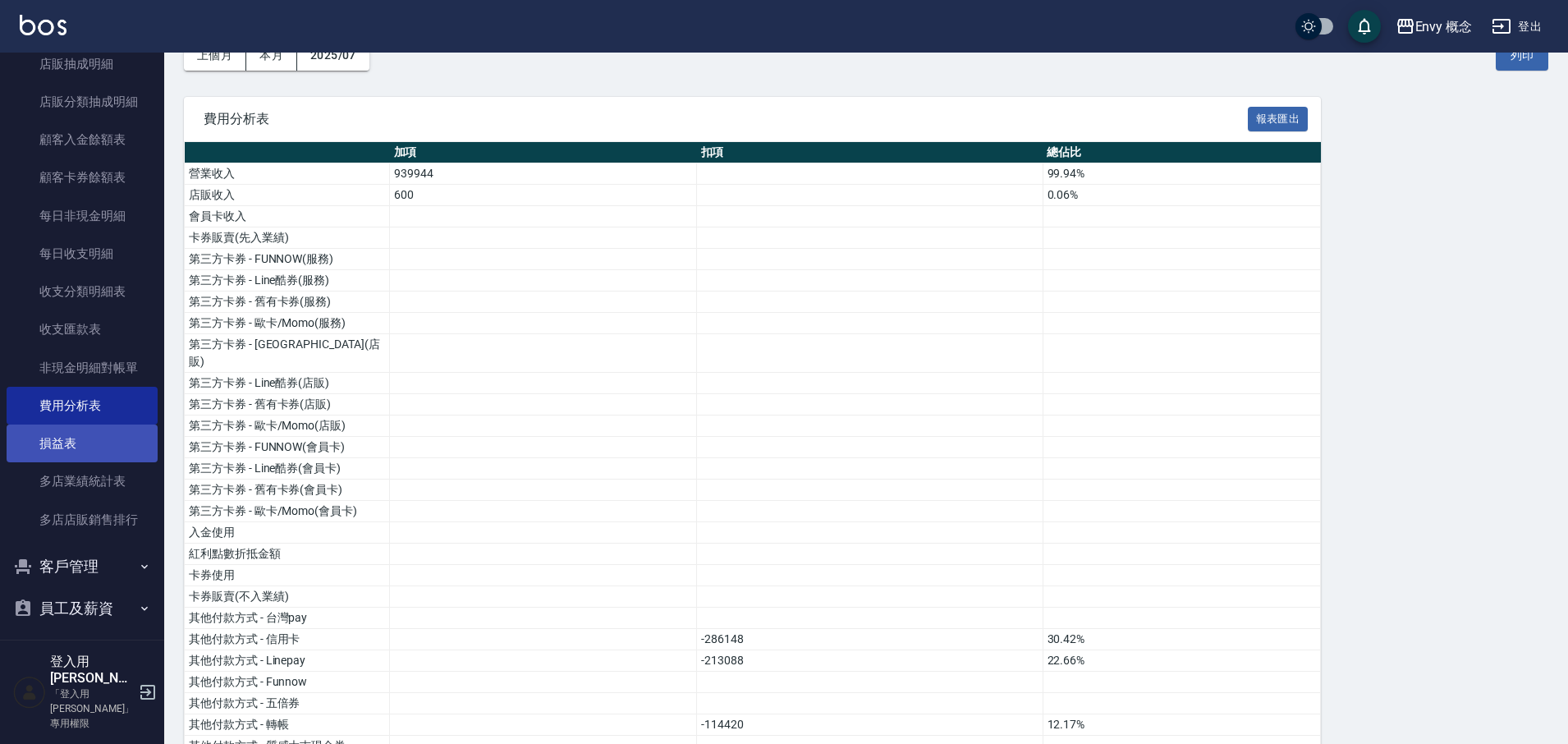
click at [56, 431] on link "損益表" at bounding box center [82, 443] width 151 height 38
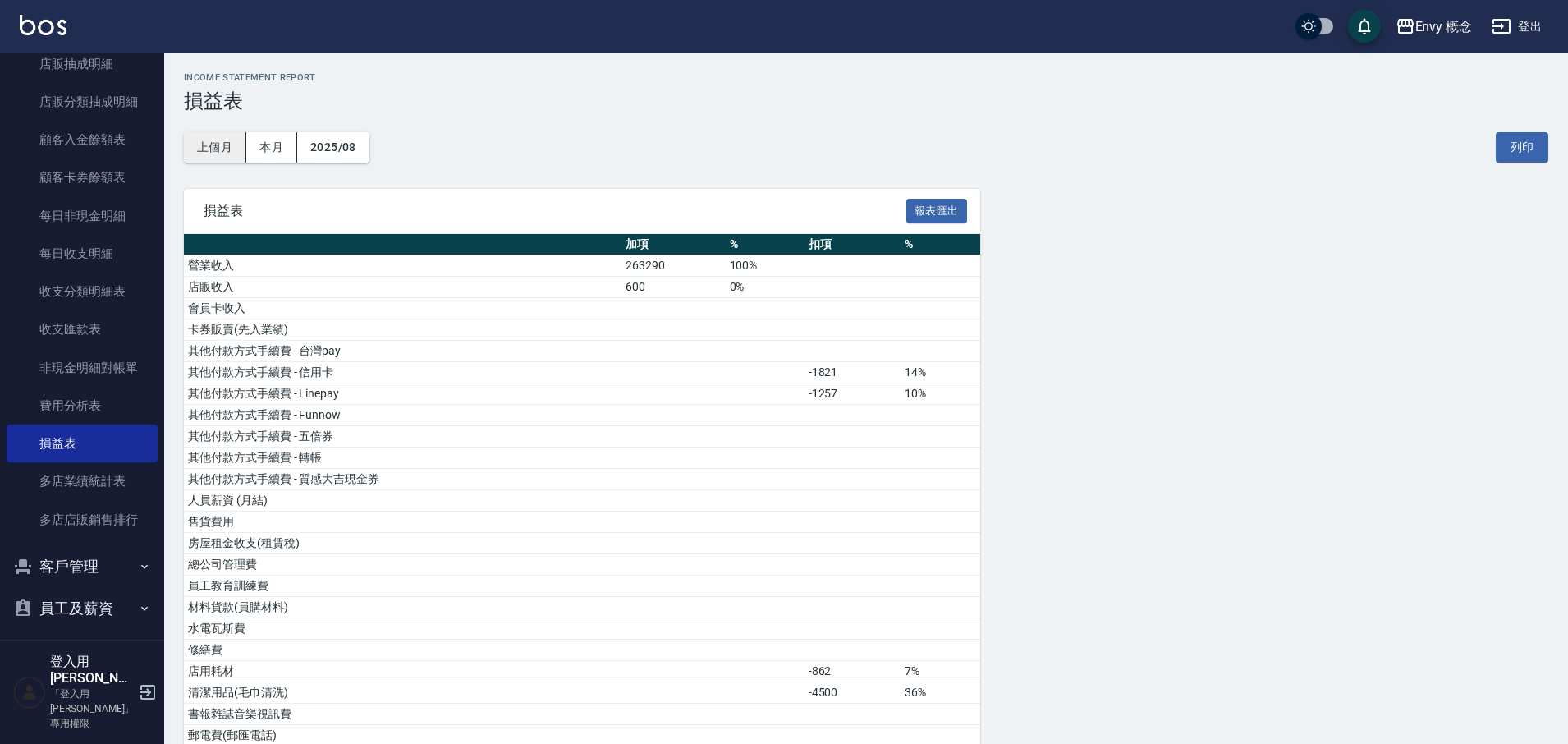
click at [220, 147] on button "上個月" at bounding box center [215, 147] width 62 height 31
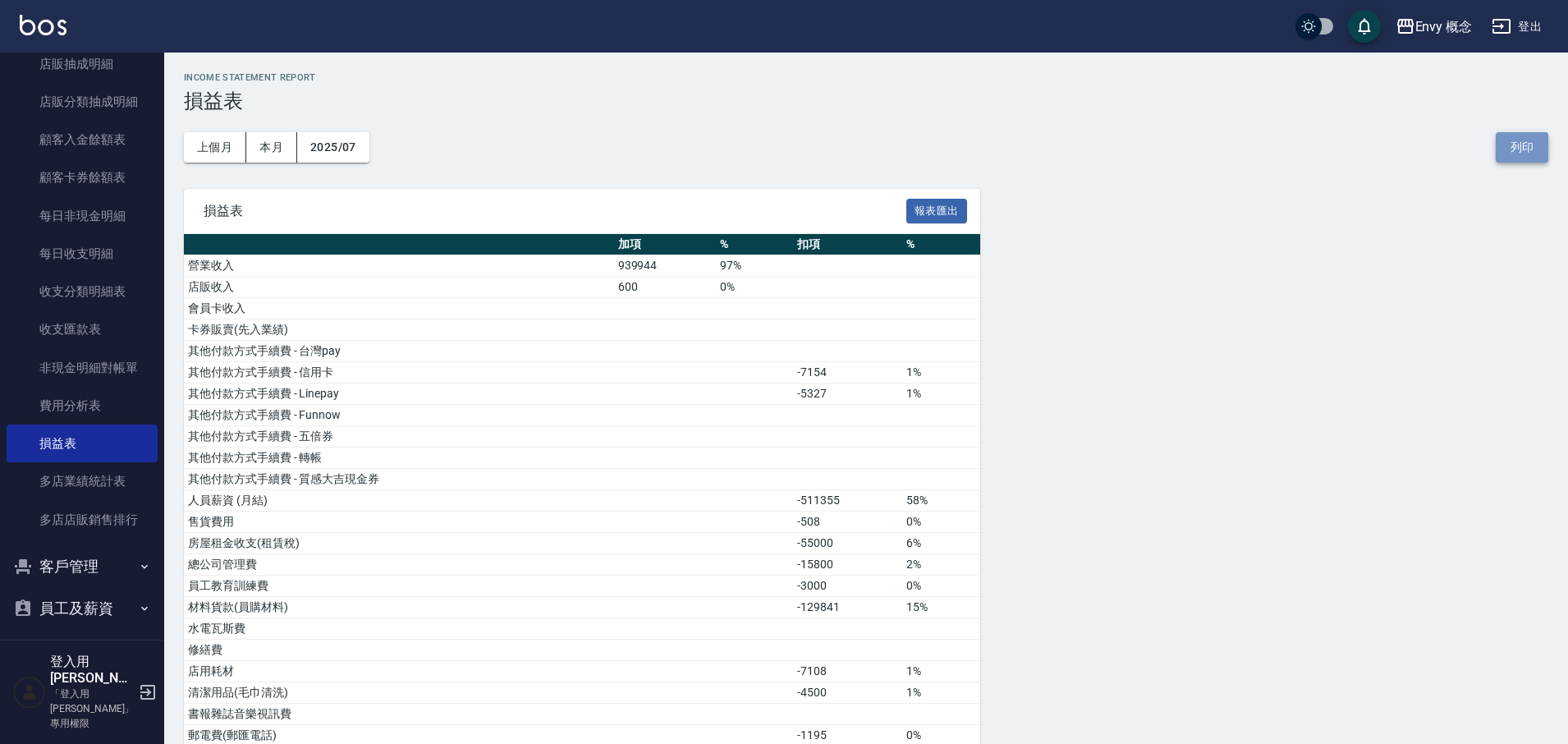
click at [1526, 146] on button "列印" at bounding box center [1522, 147] width 52 height 31
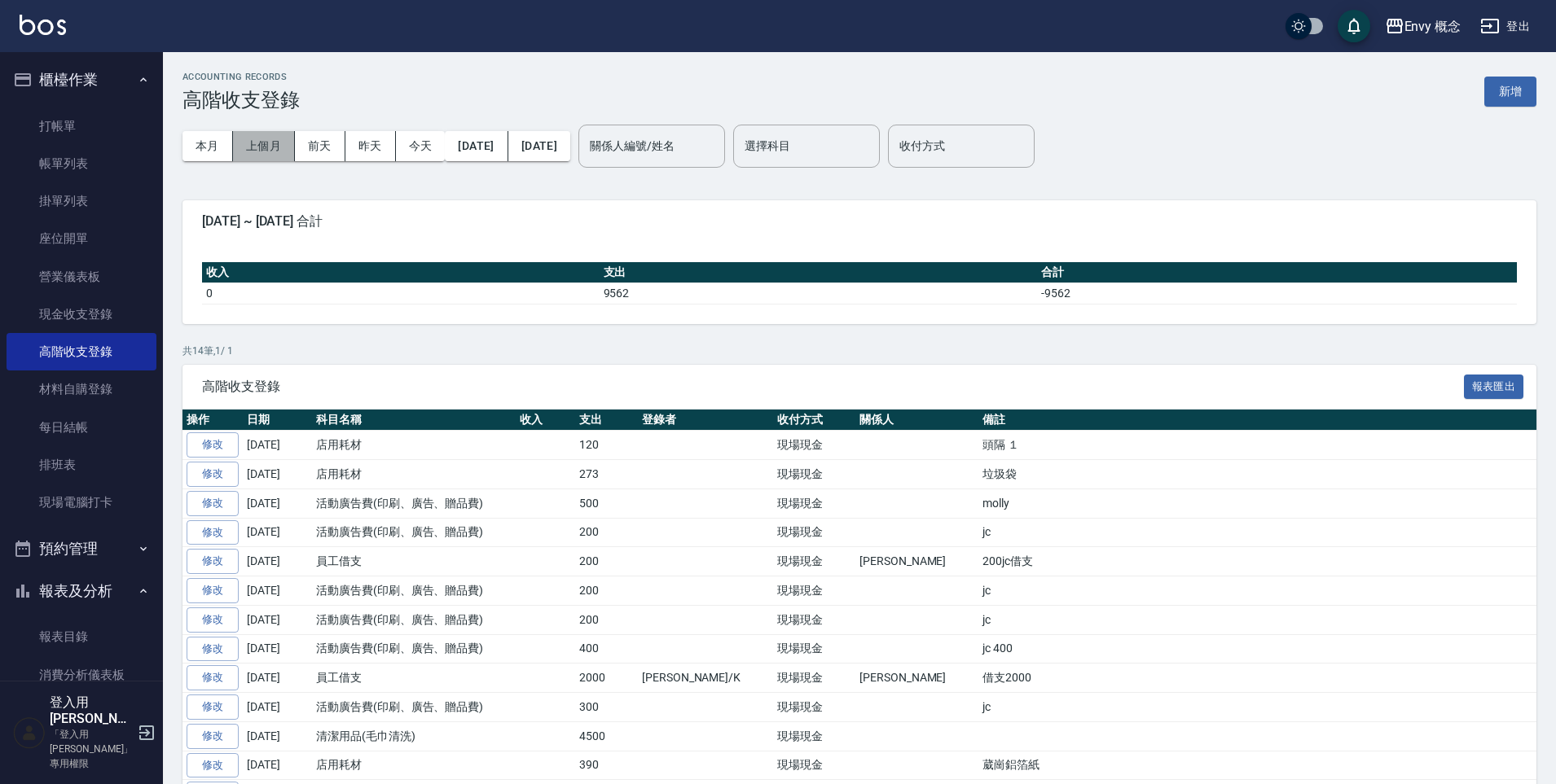
click at [266, 154] on button "上個月" at bounding box center [263, 146] width 62 height 30
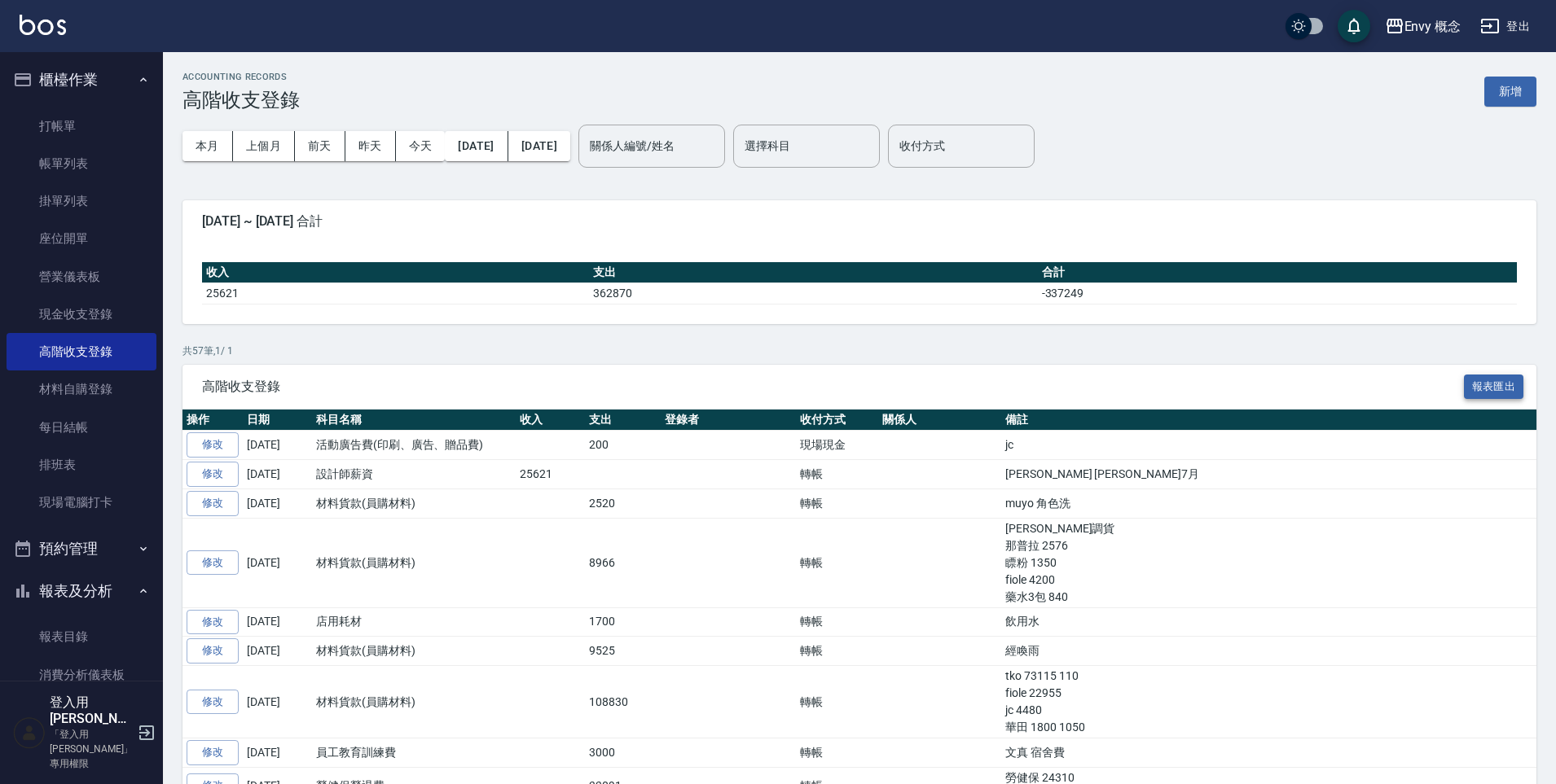
click at [1484, 392] on button "報表匯出" at bounding box center [1494, 387] width 60 height 25
